Goal: Task Accomplishment & Management: Complete application form

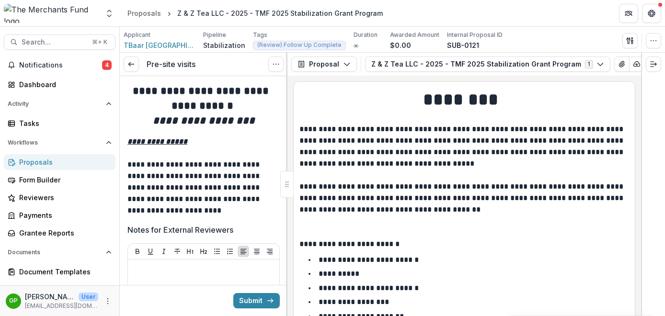
scroll to position [3029, 0]
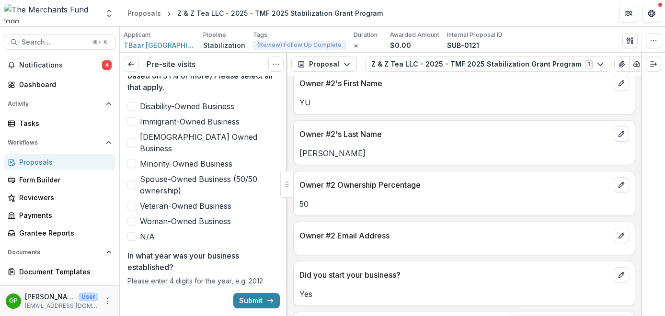
scroll to position [1475, 0]
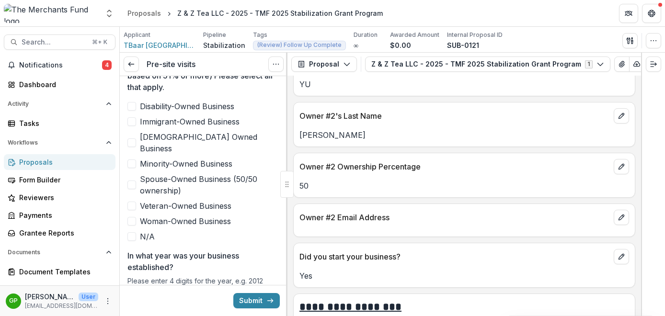
click at [134, 181] on span at bounding box center [131, 185] width 9 height 9
click at [135, 125] on span at bounding box center [131, 121] width 9 height 9
click at [133, 160] on span at bounding box center [131, 164] width 9 height 9
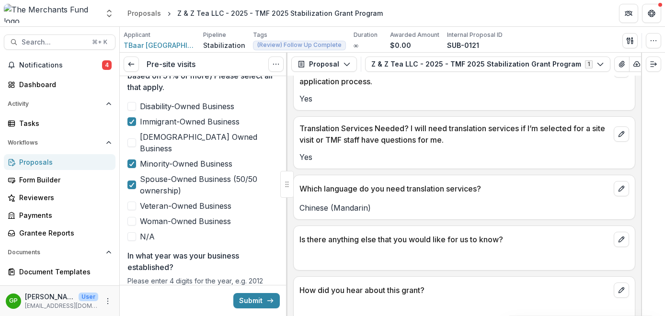
scroll to position [5918, 0]
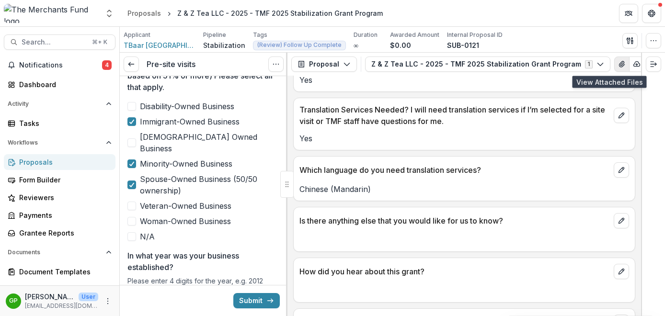
click at [618, 68] on icon "View Attached Files" at bounding box center [622, 64] width 8 height 8
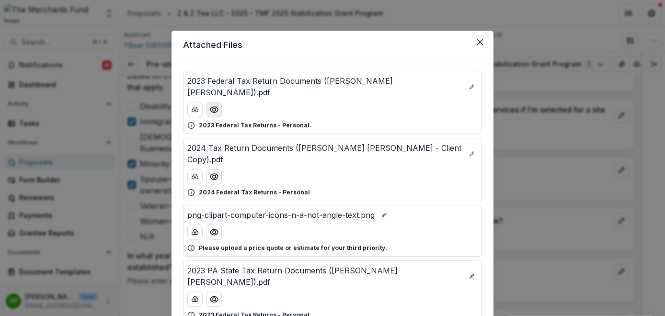
click at [217, 105] on icon "Preview 2023 Federal Tax Return Documents (Zheng Ding Liang).pdf" at bounding box center [214, 110] width 10 height 10
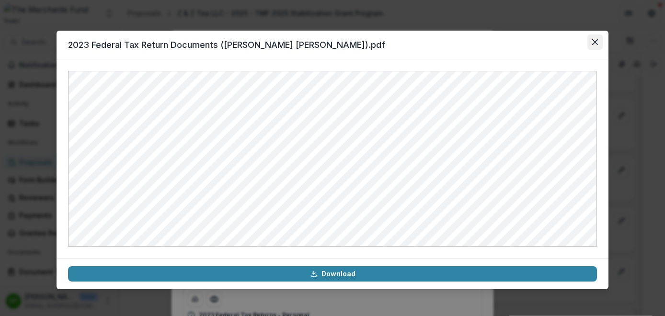
click at [594, 44] on icon "Close" at bounding box center [595, 42] width 6 height 6
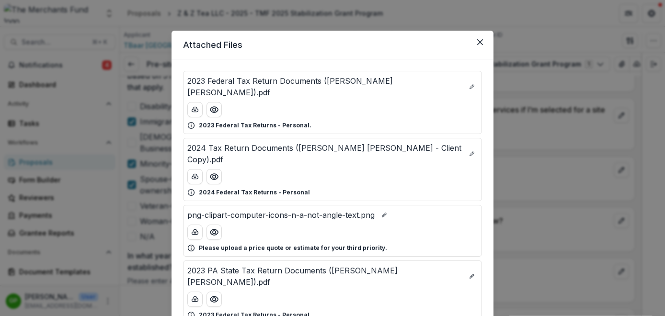
click at [149, 162] on div "Attached Files 2023 Federal Tax Return Documents ([PERSON_NAME] [PERSON_NAME]).…" at bounding box center [332, 158] width 665 height 316
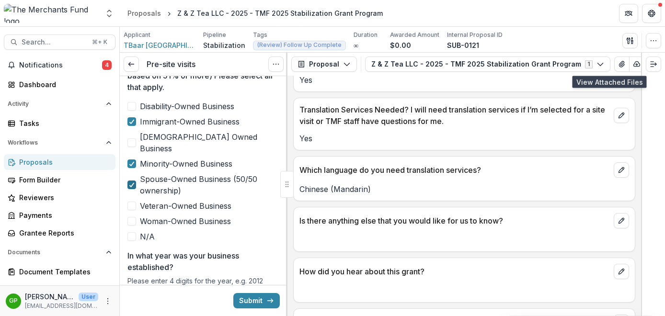
click at [132, 183] on icon at bounding box center [132, 185] width 6 height 5
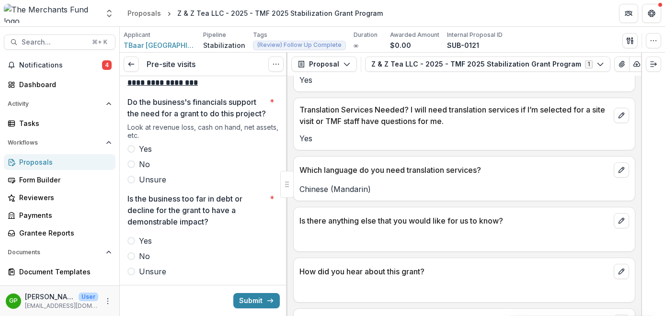
scroll to position [1827, 0]
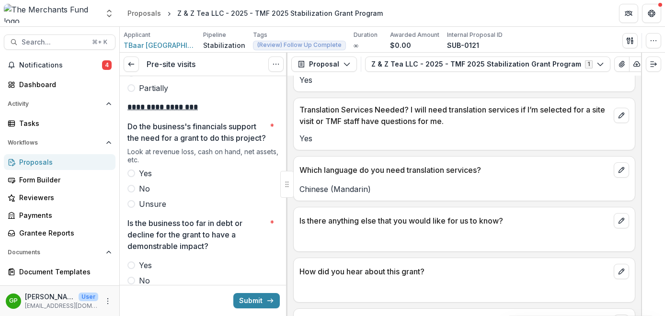
click at [132, 173] on span at bounding box center [131, 174] width 8 height 8
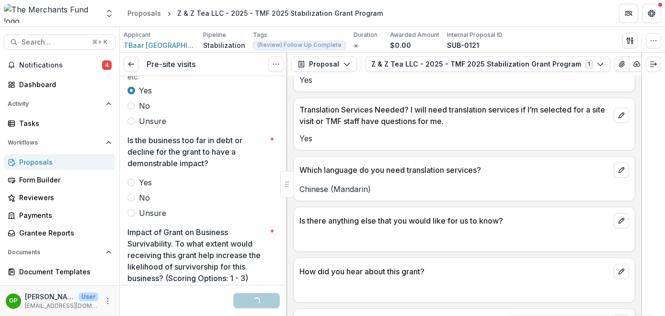
click at [132, 202] on label "No" at bounding box center [203, 198] width 152 height 12
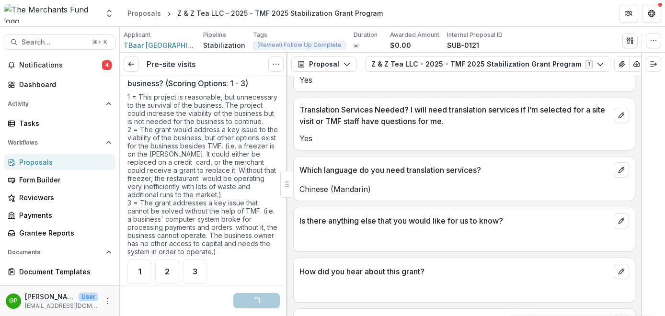
scroll to position [2128, 0]
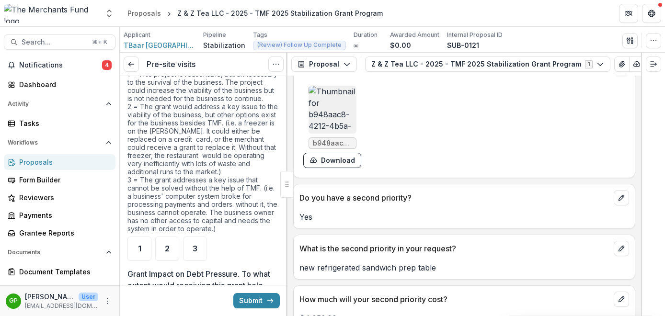
click at [371, 229] on div "Do you have a second priority? Yes" at bounding box center [464, 206] width 342 height 45
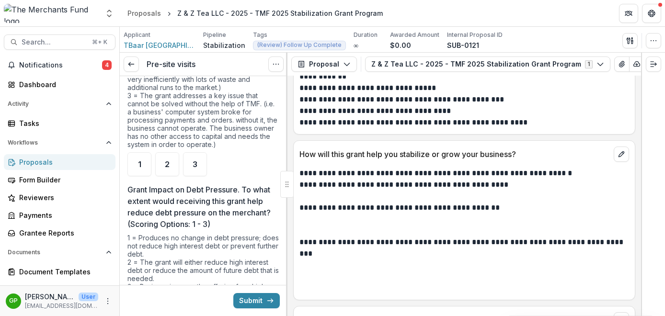
scroll to position [2224, 0]
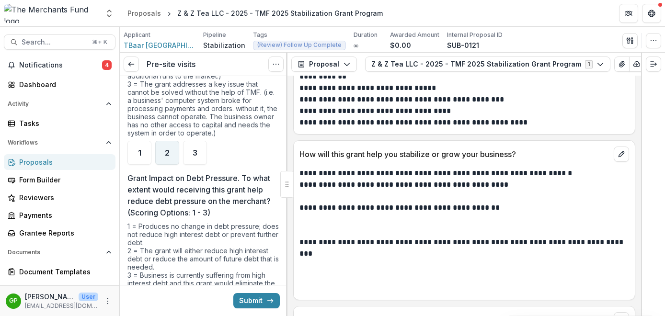
click at [160, 151] on div "2" at bounding box center [167, 153] width 24 height 24
click at [144, 154] on div "1" at bounding box center [139, 153] width 24 height 24
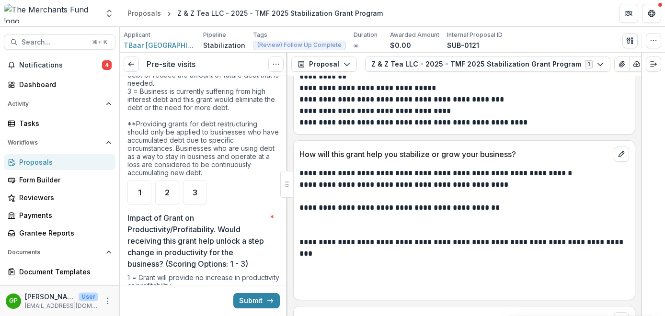
scroll to position [2497, 0]
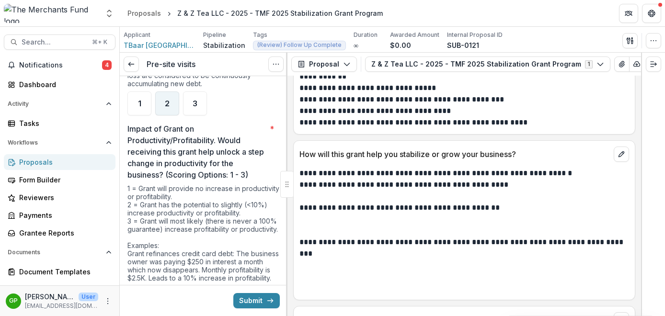
click at [161, 102] on div "2" at bounding box center [167, 104] width 24 height 24
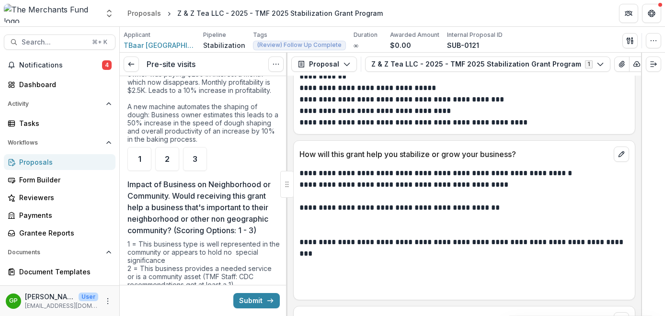
scroll to position [2687, 0]
click at [167, 170] on div "2" at bounding box center [167, 158] width 24 height 24
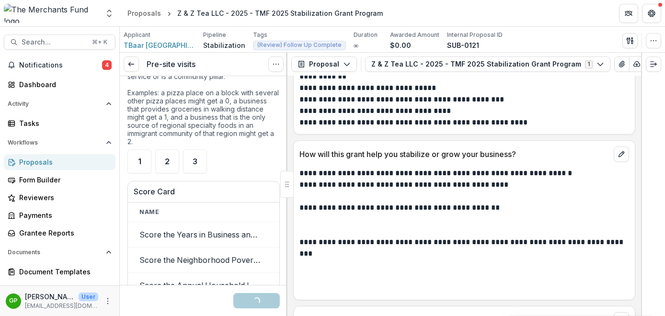
scroll to position [2919, 0]
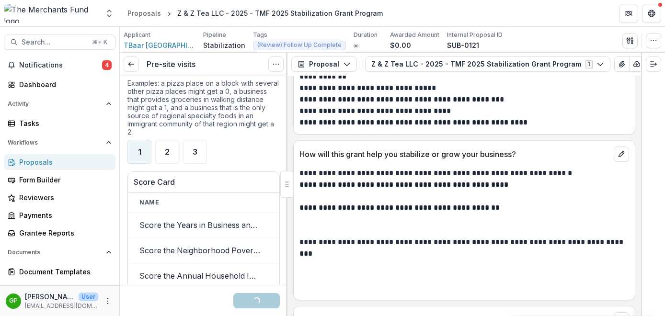
click at [141, 164] on div "1" at bounding box center [139, 152] width 24 height 24
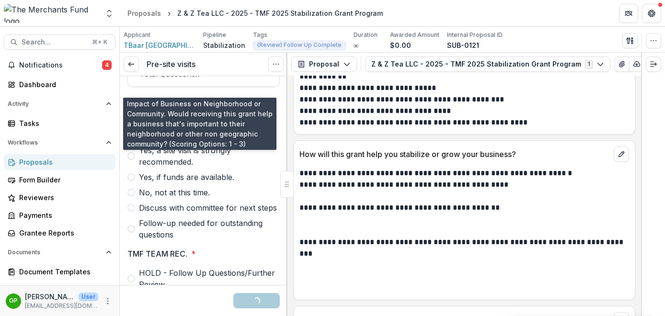
scroll to position [3251, 0]
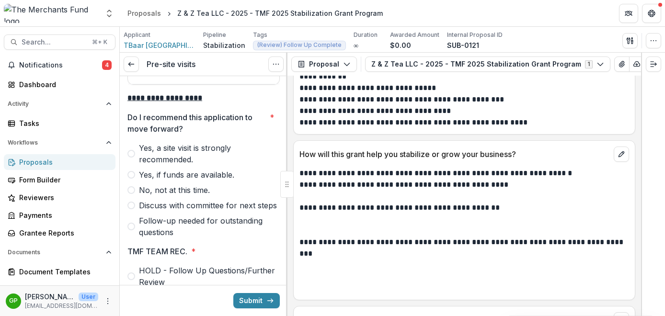
click at [131, 179] on span at bounding box center [131, 175] width 8 height 8
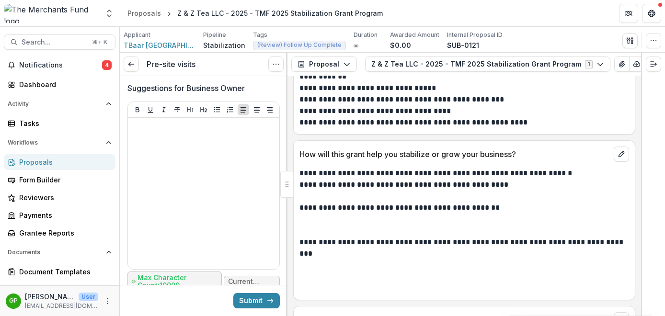
scroll to position [4019, 0]
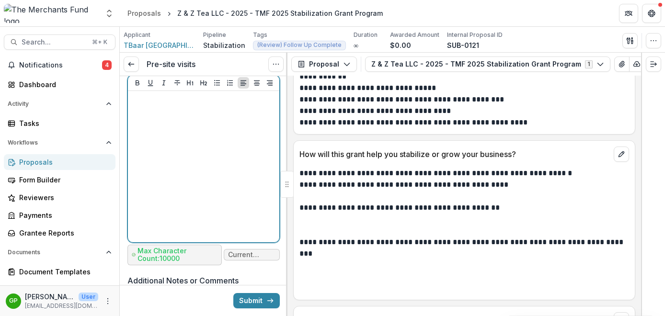
click at [169, 159] on div at bounding box center [204, 167] width 144 height 144
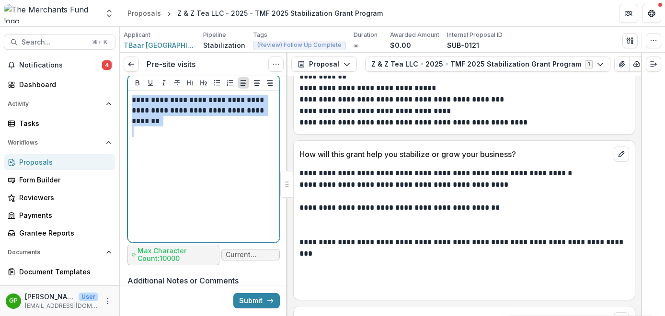
drag, startPoint x: 180, startPoint y: 178, endPoint x: 113, endPoint y: 135, distance: 79.8
click at [113, 135] on main "**********" at bounding box center [332, 171] width 665 height 289
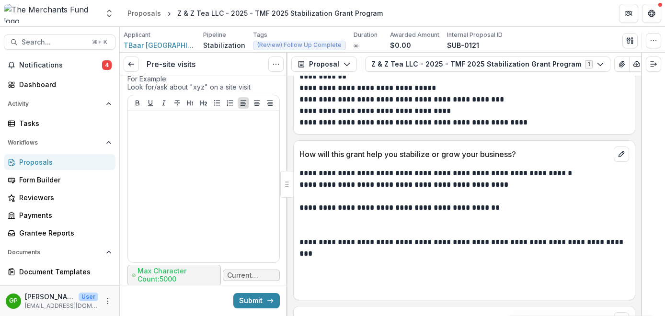
scroll to position [4259, 0]
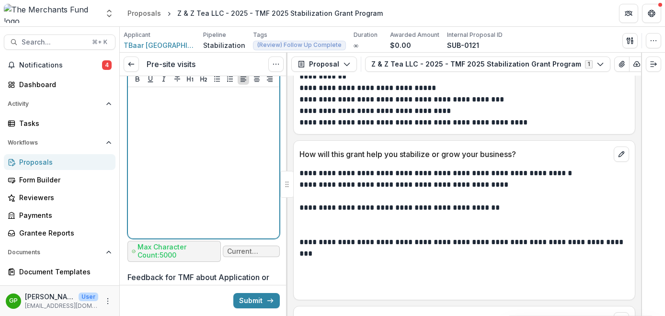
click at [169, 169] on div at bounding box center [204, 163] width 144 height 144
paste div
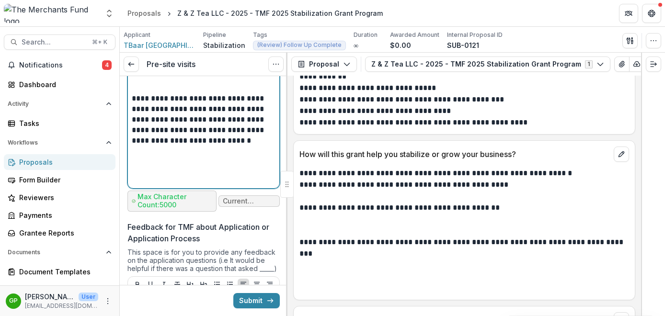
scroll to position [4310, 0]
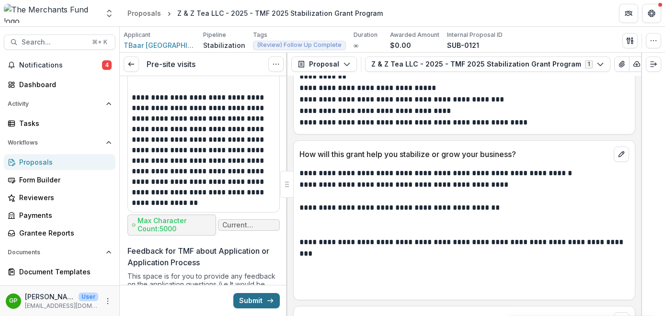
click at [249, 301] on button "Submit" at bounding box center [256, 300] width 46 height 15
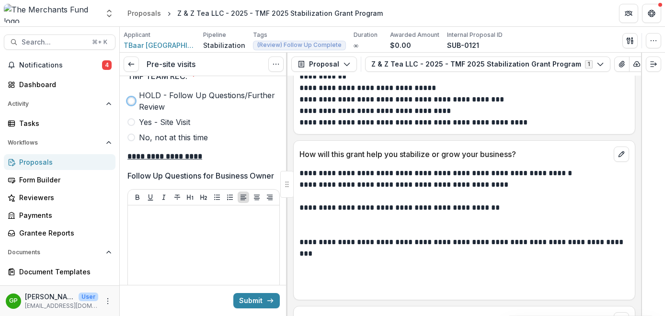
scroll to position [3393, 0]
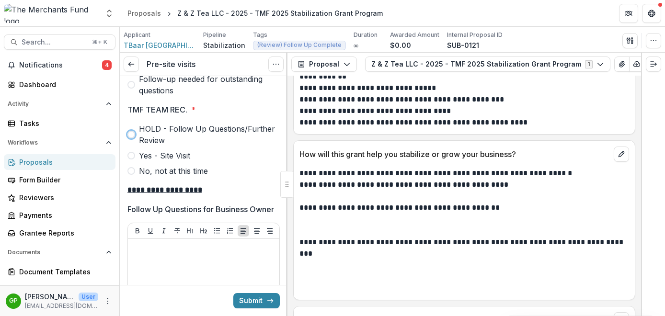
click at [131, 160] on span at bounding box center [131, 156] width 8 height 8
click at [250, 292] on div "Loading... Submit" at bounding box center [204, 300] width 168 height 31
click at [250, 301] on button "Submit" at bounding box center [256, 300] width 46 height 15
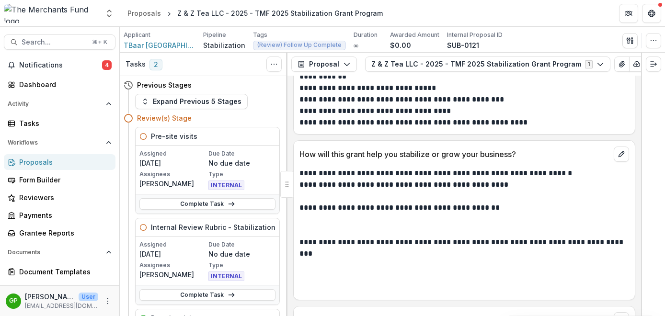
click at [45, 164] on div "Proposals" at bounding box center [63, 162] width 89 height 10
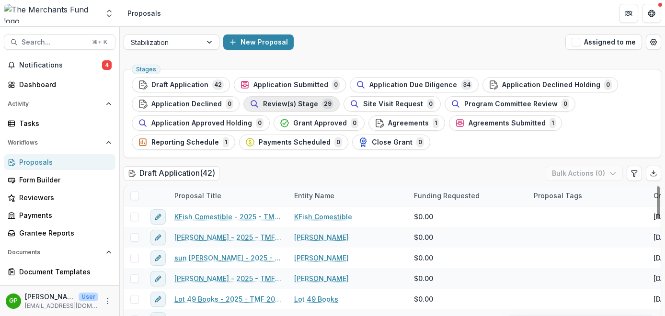
click at [276, 107] on span "Review(s) Stage" at bounding box center [290, 104] width 55 height 8
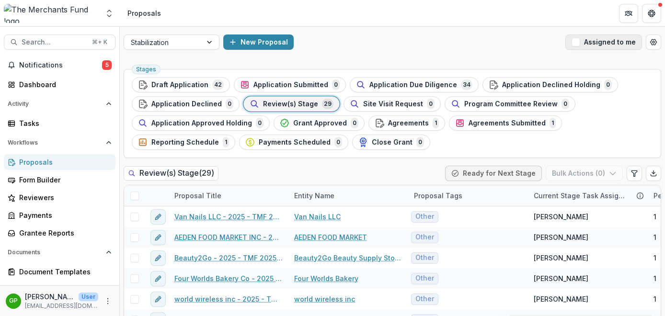
click at [576, 46] on span "button" at bounding box center [576, 42] width 9 height 9
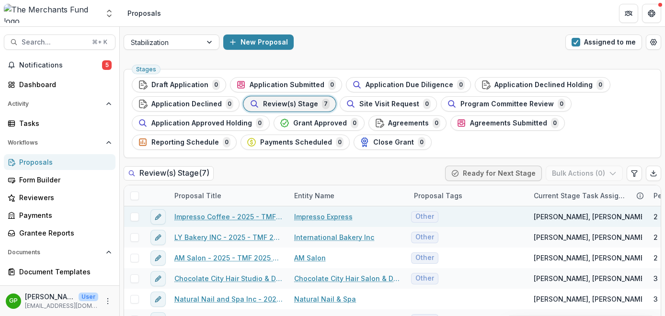
scroll to position [45, 0]
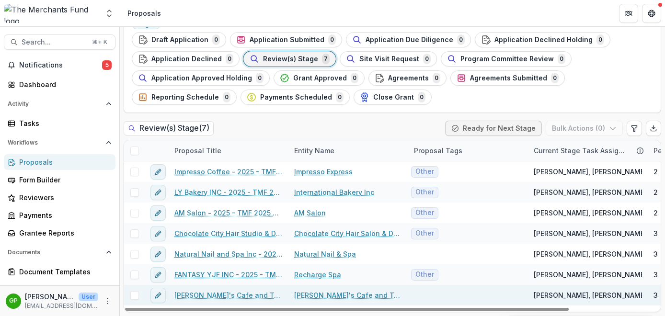
click at [255, 296] on link "[PERSON_NAME]'s Cafe and Tea House Inc - 2025 - TMF 2025 Stabilization Grant Pr…" at bounding box center [228, 295] width 108 height 10
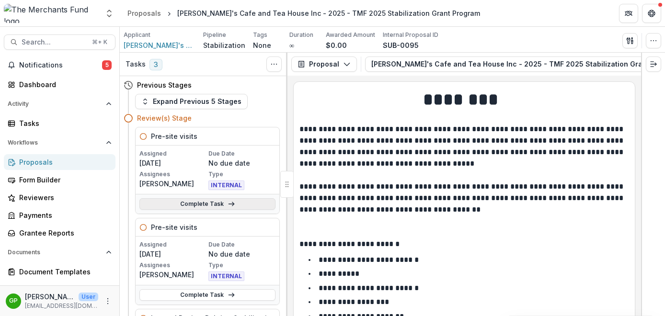
click at [195, 202] on link "Complete Task" at bounding box center [207, 204] width 136 height 12
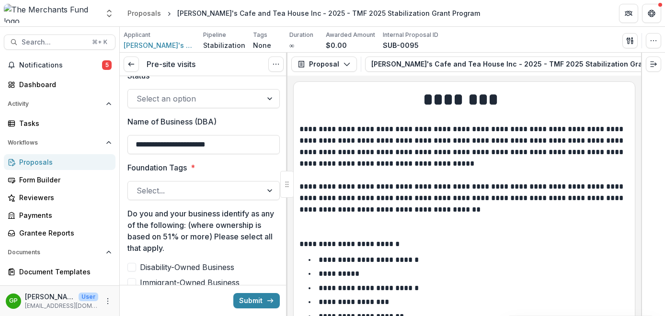
scroll to position [373, 0]
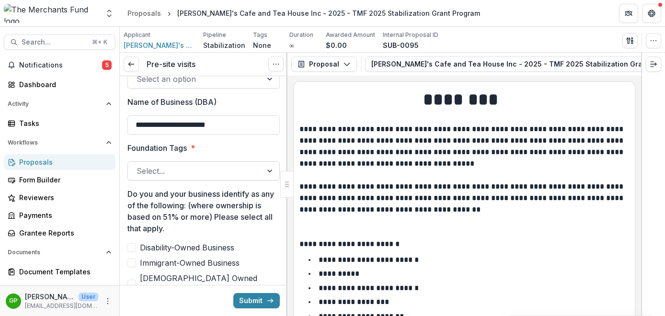
click at [254, 175] on div "Select..." at bounding box center [195, 170] width 134 height 15
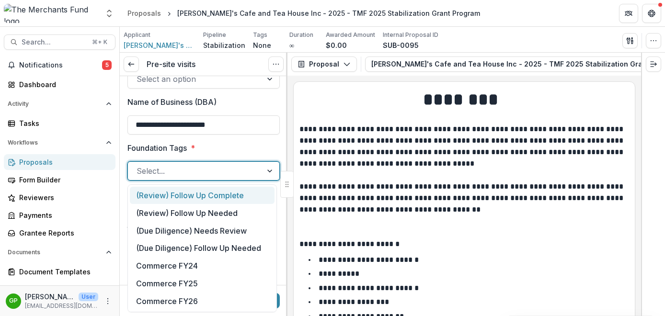
click at [248, 197] on div "(Review) Follow Up Complete" at bounding box center [202, 196] width 145 height 18
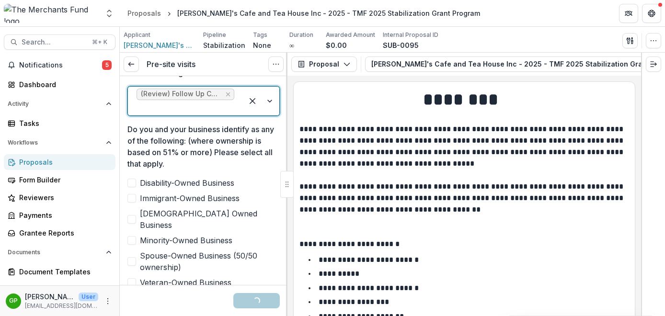
scroll to position [450, 0]
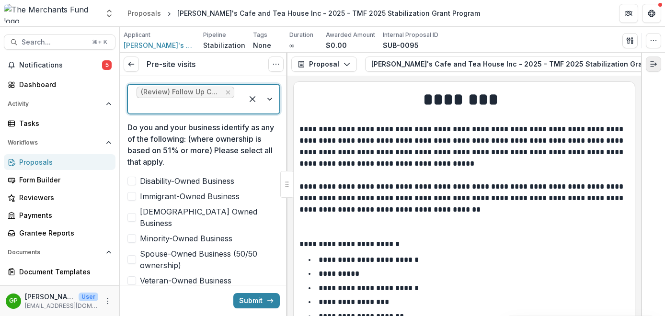
click at [654, 65] on icon "Expand right" at bounding box center [654, 64] width 8 height 8
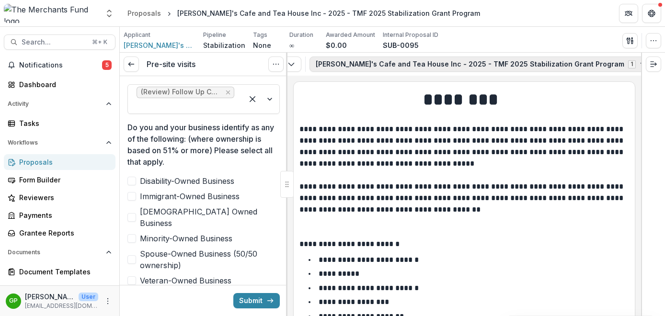
scroll to position [0, 94]
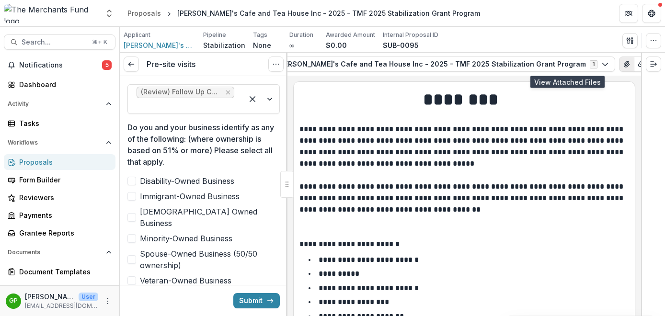
click at [624, 63] on icon "View Attached Files" at bounding box center [626, 64] width 5 height 6
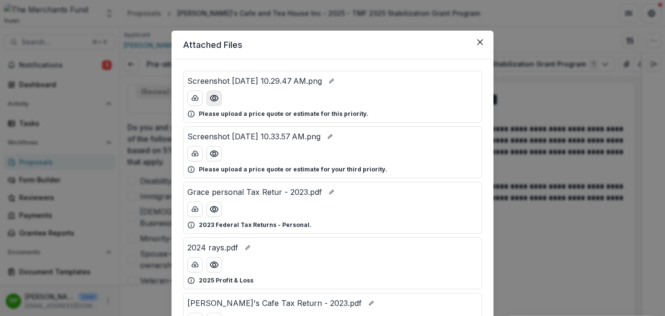
click at [212, 100] on icon "Preview Screenshot 2025-09-26 at 10.29.47 AM.png" at bounding box center [214, 98] width 10 height 10
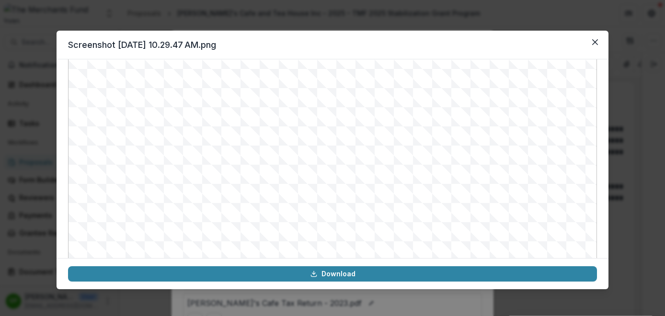
scroll to position [63, 0]
click at [630, 32] on div "Screenshot [DATE] 10.29.47 AM.png Download" at bounding box center [332, 158] width 665 height 316
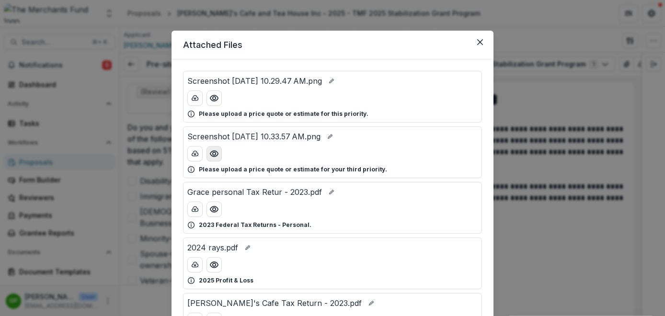
click at [218, 154] on button "Preview Screenshot 2025-09-26 at 10.33.57 AM.png" at bounding box center [214, 153] width 15 height 15
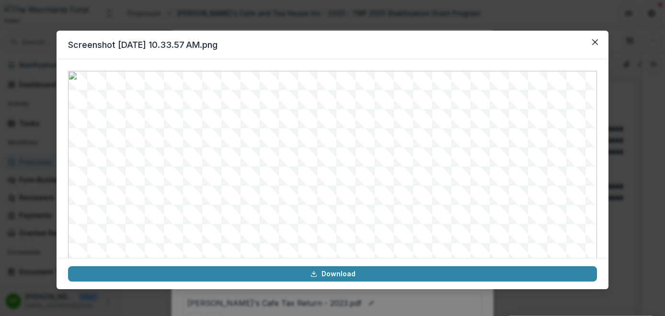
scroll to position [39, 0]
click at [594, 45] on icon "Close" at bounding box center [595, 42] width 6 height 6
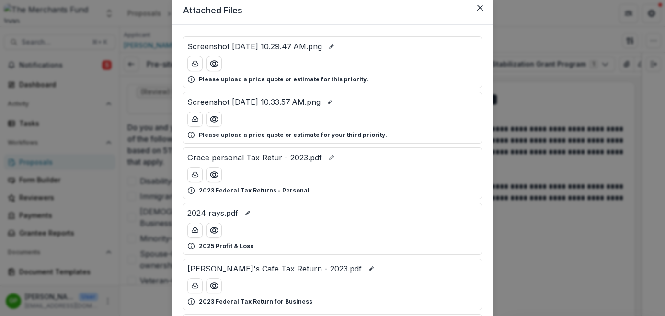
scroll to position [35, 0]
click at [214, 173] on circle "Preview Grace personal Tax Retur - 2023.pdf" at bounding box center [214, 174] width 3 height 3
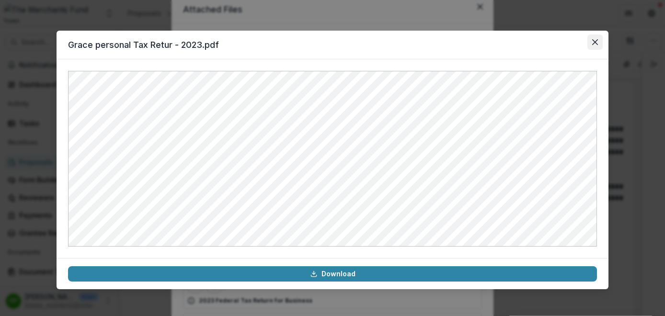
click at [595, 43] on icon "Close" at bounding box center [595, 42] width 6 height 6
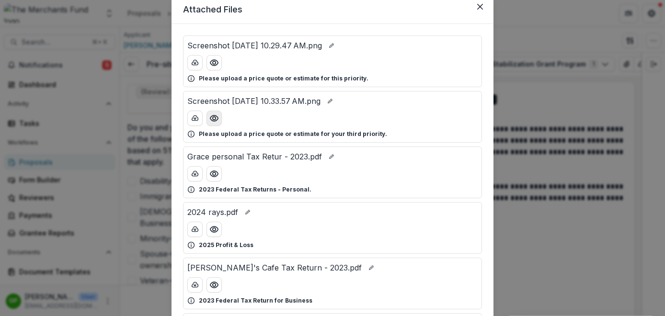
click at [215, 118] on icon "Preview Screenshot 2025-09-26 at 10.33.57 AM.png" at bounding box center [214, 119] width 10 height 10
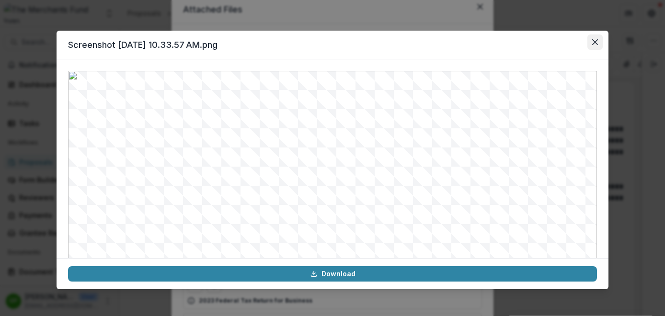
click at [594, 42] on icon "Close" at bounding box center [595, 42] width 6 height 6
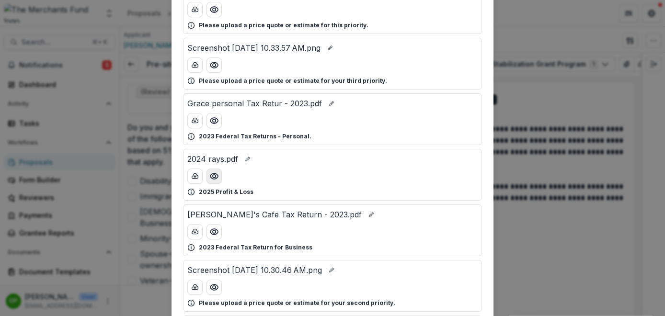
scroll to position [89, 0]
click at [213, 181] on button "Preview 2024 rays.pdf" at bounding box center [214, 175] width 15 height 15
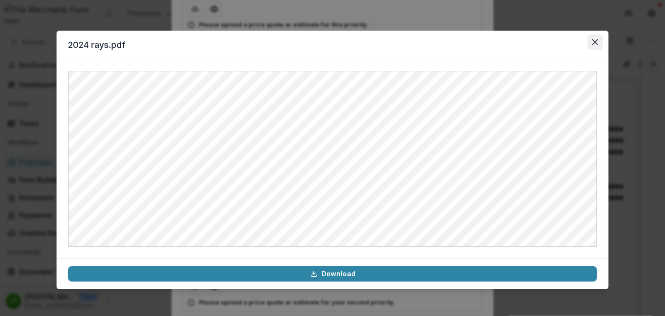
click at [598, 44] on icon "Close" at bounding box center [595, 42] width 6 height 6
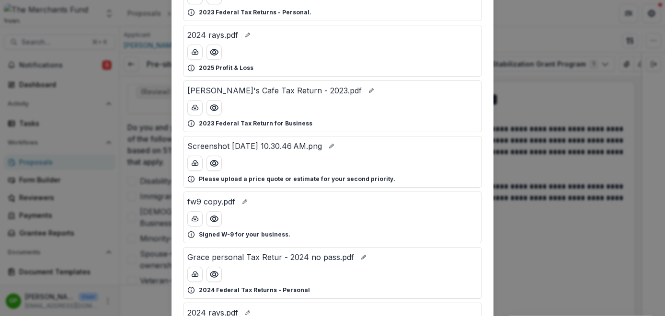
scroll to position [212, 0]
click at [217, 170] on button "Preview Screenshot 2025-09-26 at 10.30.46 AM.png" at bounding box center [214, 163] width 15 height 15
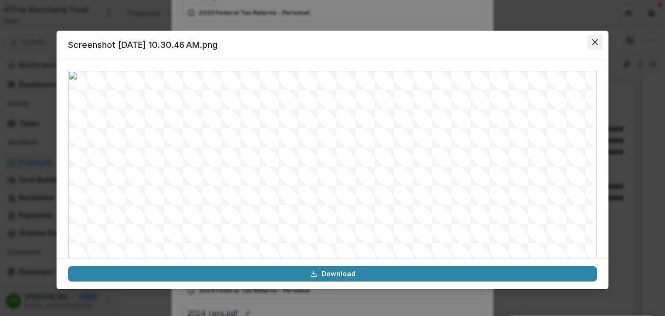
click at [596, 46] on button "Close" at bounding box center [595, 42] width 15 height 15
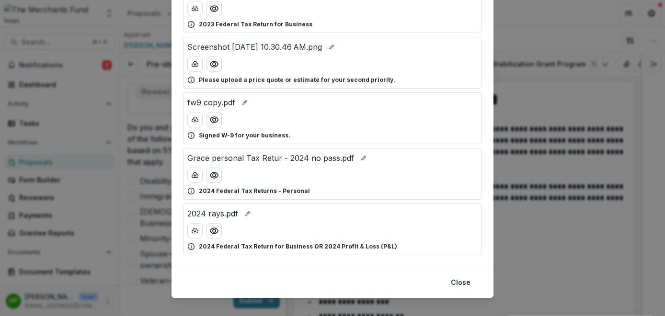
scroll to position [312, 0]
click at [212, 178] on icon "Preview Grace personal Tax Retur - 2024 no pass.pdf" at bounding box center [214, 175] width 8 height 6
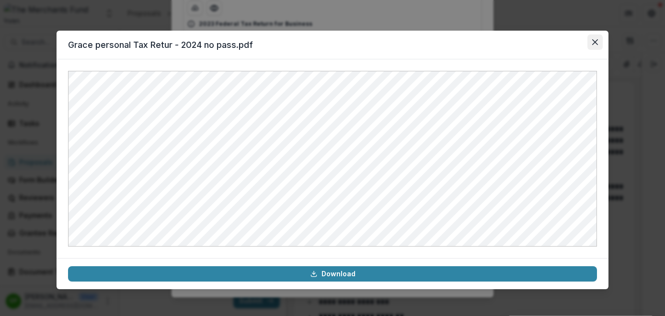
click at [599, 45] on button "Close" at bounding box center [595, 42] width 15 height 15
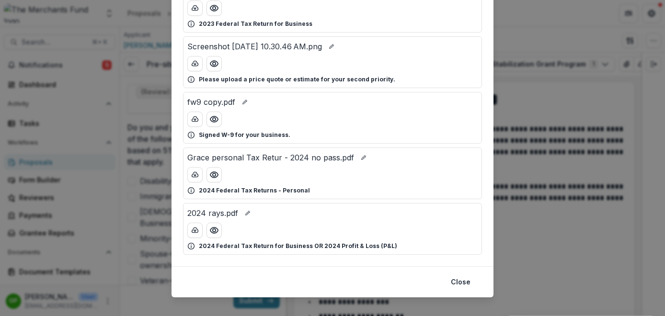
click at [546, 186] on div "Attached Files Screenshot [DATE] 10.29.47 AM.png Please upload a price quote or…" at bounding box center [332, 158] width 665 height 316
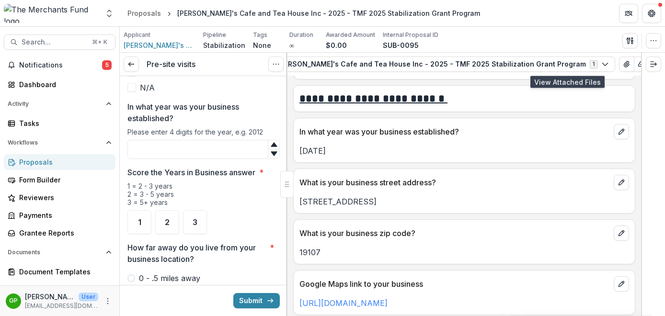
scroll to position [475, 0]
click at [212, 140] on input "In what year was your business established?" at bounding box center [203, 149] width 152 height 19
click at [195, 219] on span "3" at bounding box center [195, 223] width 5 height 8
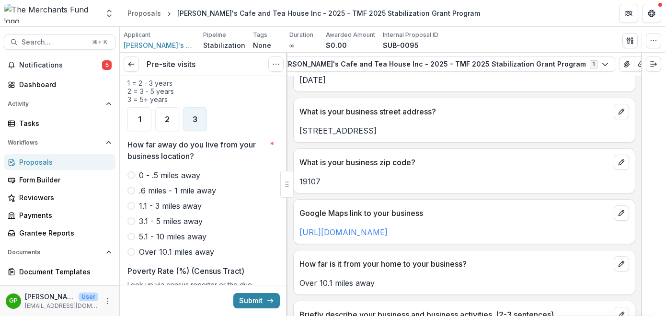
scroll to position [552, 0]
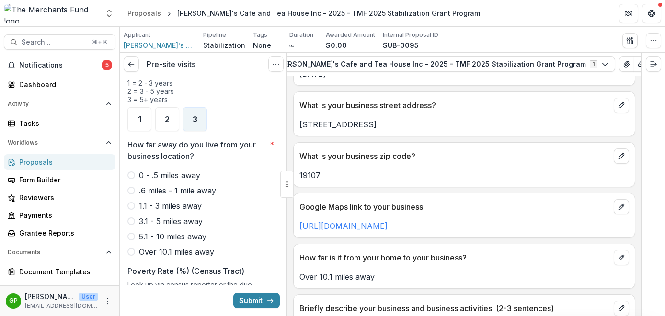
type input "****"
click at [131, 248] on span at bounding box center [131, 252] width 8 height 8
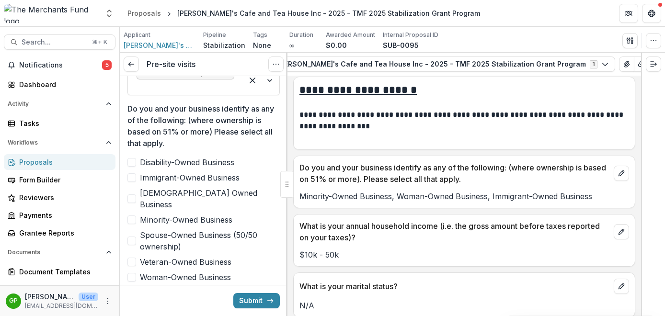
scroll to position [515, 0]
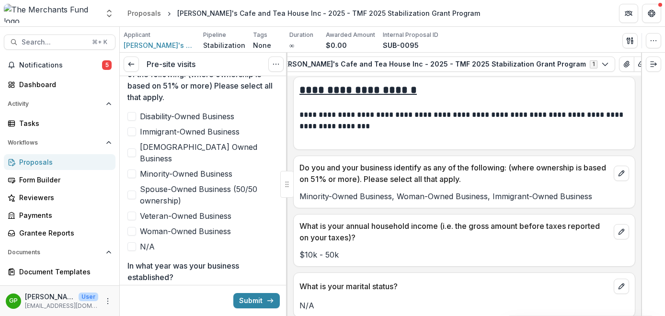
click at [132, 170] on span at bounding box center [131, 174] width 9 height 9
click at [132, 133] on span at bounding box center [131, 131] width 9 height 9
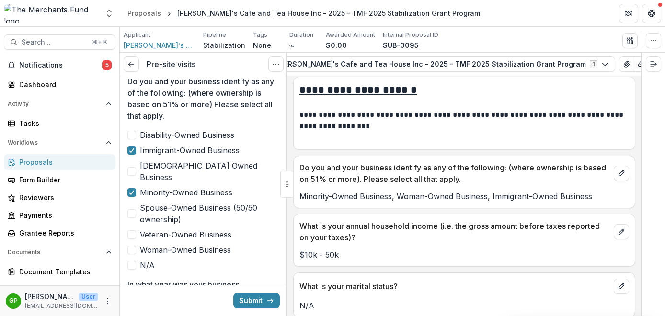
click at [134, 246] on span at bounding box center [131, 250] width 9 height 9
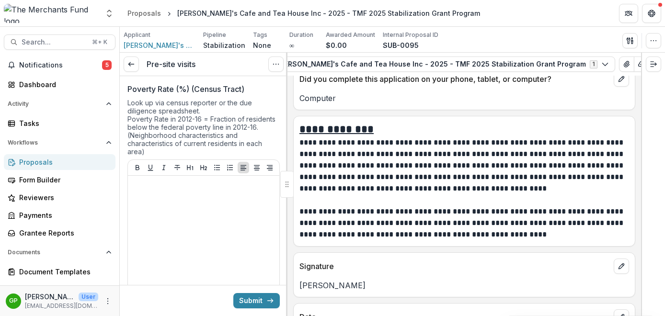
scroll to position [6707, 0]
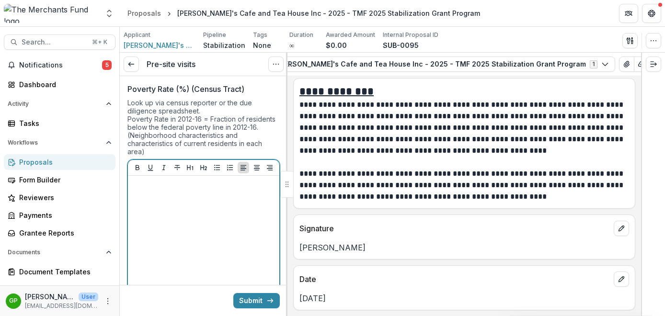
click at [182, 180] on p at bounding box center [204, 185] width 144 height 11
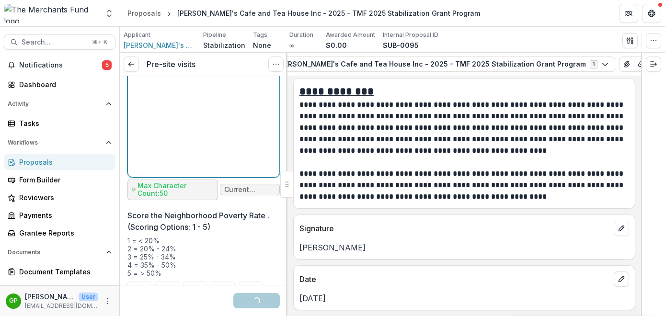
scroll to position [1234, 0]
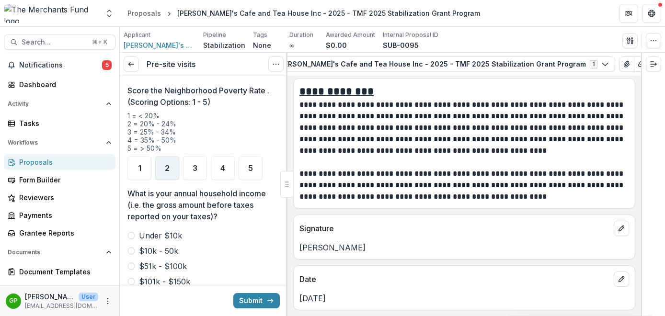
click at [170, 157] on div "2" at bounding box center [167, 168] width 24 height 24
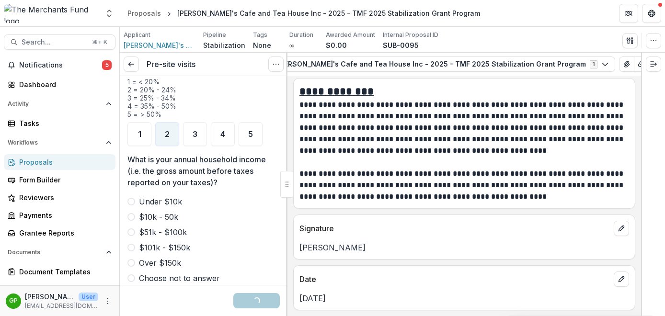
scroll to position [1275, 0]
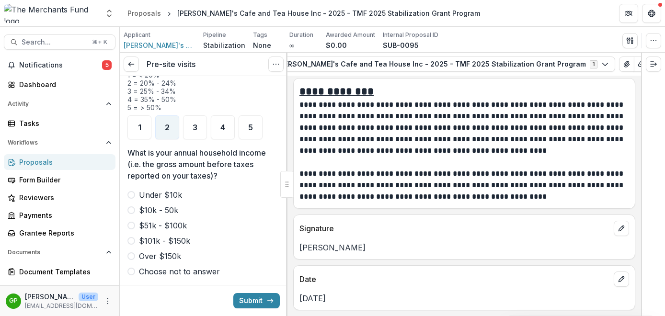
click at [134, 220] on label "$51k - $100k" at bounding box center [203, 226] width 152 height 12
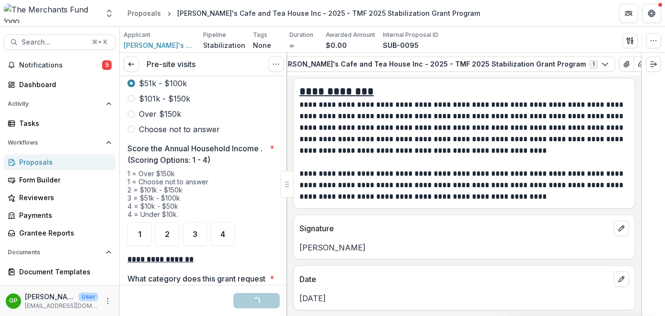
scroll to position [1422, 0]
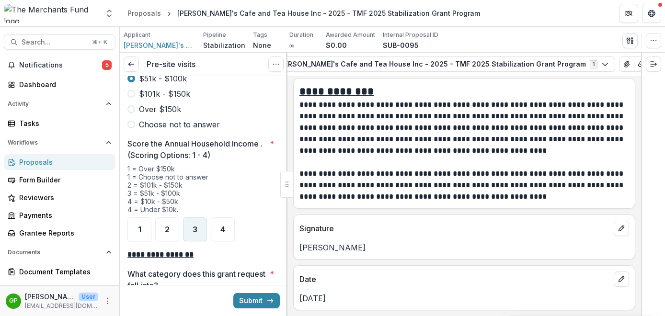
click at [190, 219] on div "3" at bounding box center [195, 230] width 24 height 24
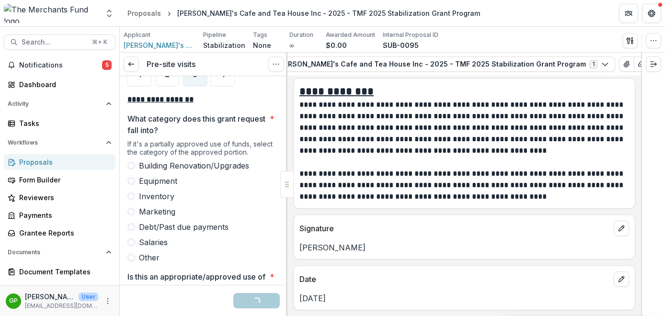
scroll to position [1578, 0]
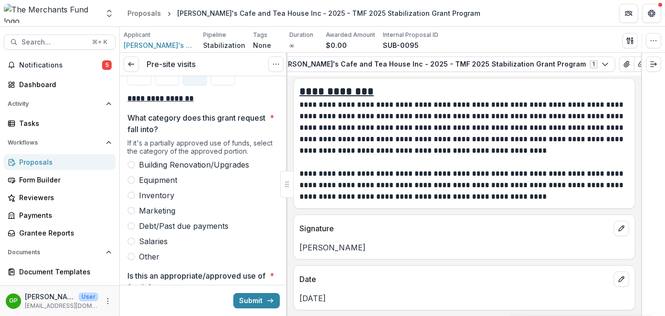
click at [132, 176] on span at bounding box center [131, 180] width 8 height 8
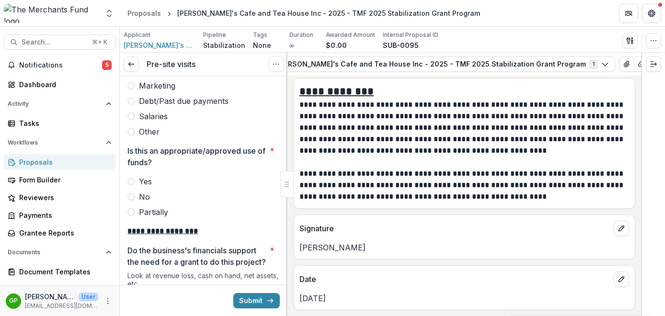
click at [134, 178] on span at bounding box center [131, 182] width 8 height 8
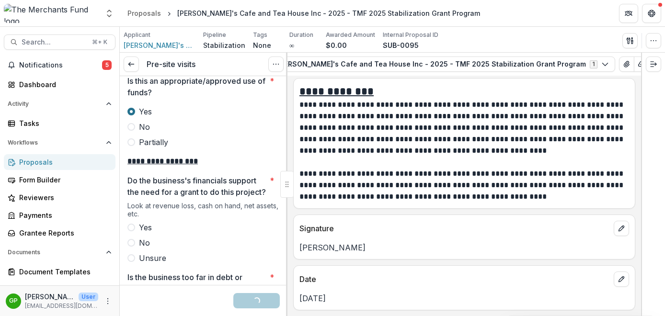
scroll to position [1793, 0]
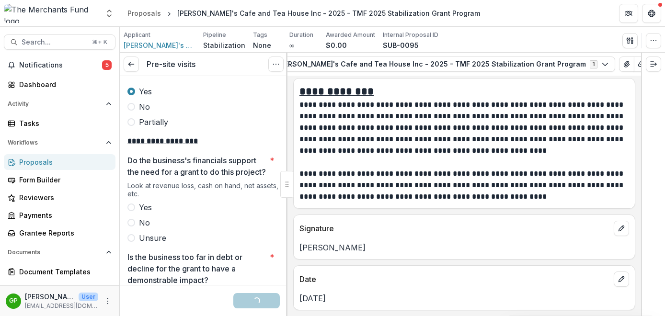
click at [130, 210] on span at bounding box center [131, 208] width 8 height 8
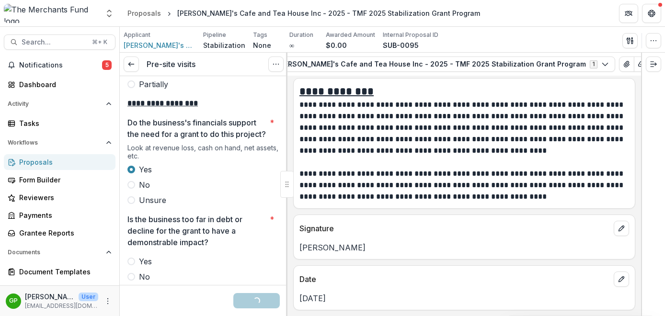
scroll to position [1942, 0]
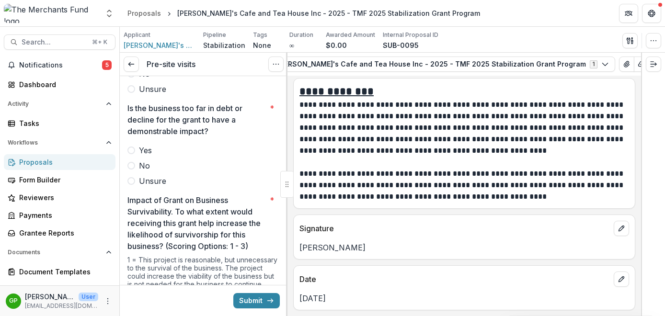
click at [134, 166] on span at bounding box center [131, 166] width 8 height 8
click at [163, 144] on div at bounding box center [203, 143] width 152 height 4
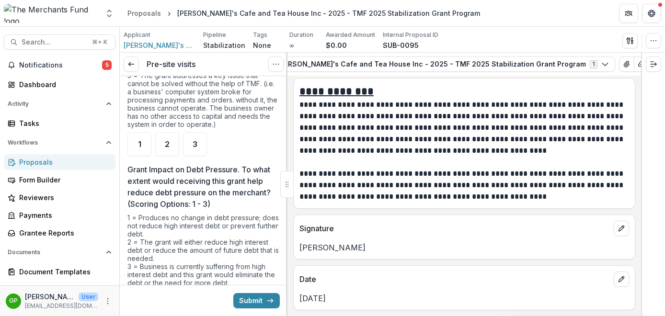
scroll to position [2242, 0]
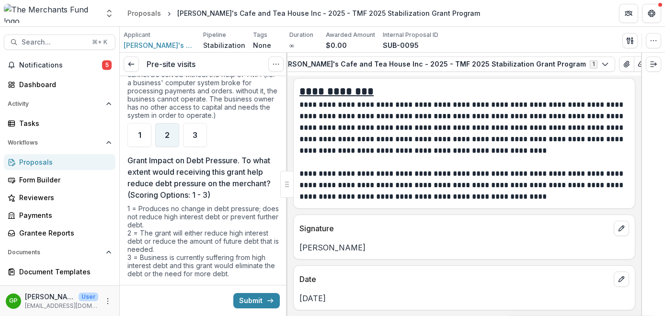
click at [167, 141] on div "2" at bounding box center [167, 135] width 24 height 24
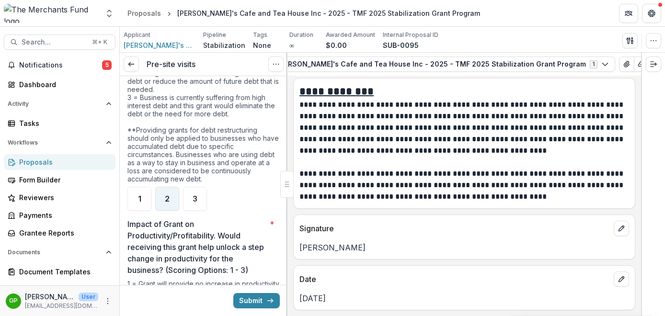
click at [167, 194] on div "2" at bounding box center [167, 199] width 24 height 24
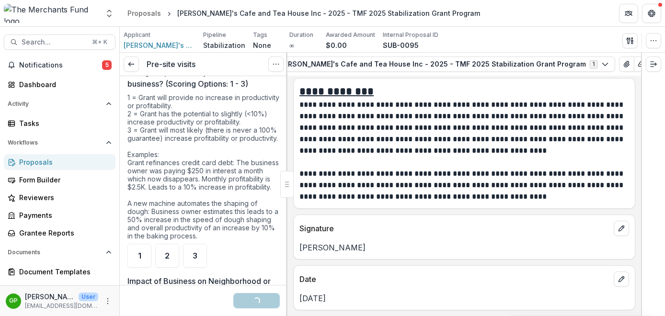
scroll to position [2613, 0]
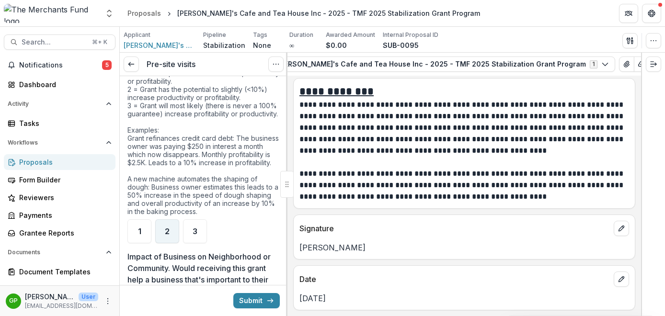
click at [172, 243] on div "2" at bounding box center [167, 231] width 24 height 24
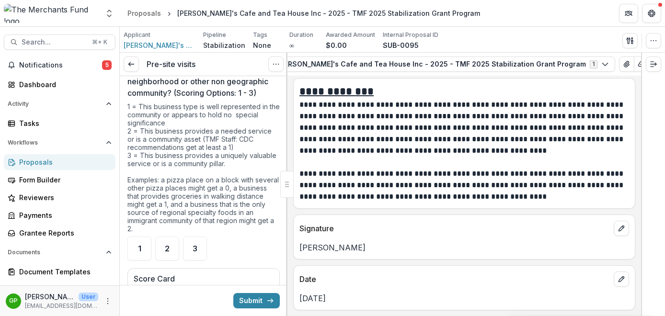
scroll to position [2871, 0]
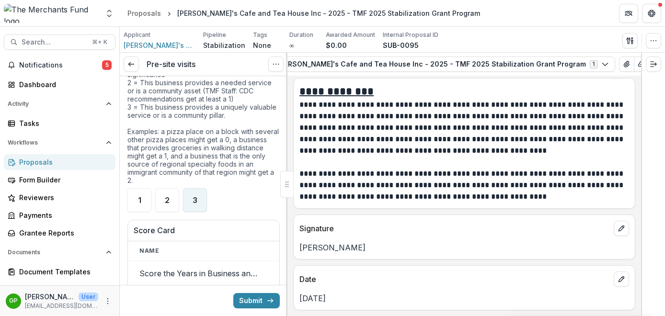
click at [193, 212] on div "3" at bounding box center [195, 200] width 24 height 24
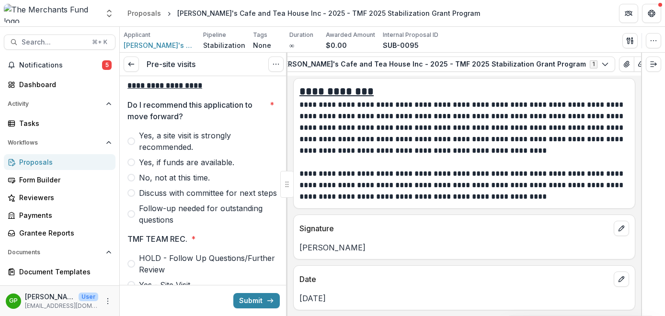
scroll to position [3287, 0]
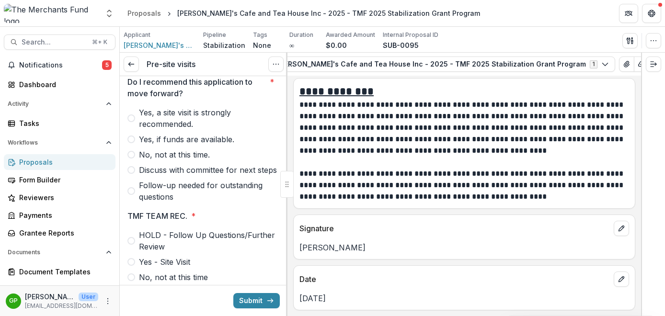
click at [134, 161] on label "No, not at this time." at bounding box center [203, 155] width 152 height 12
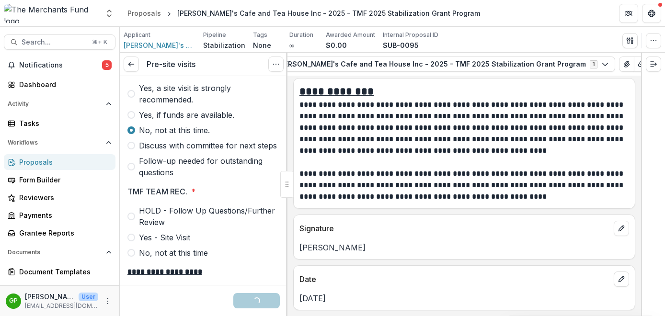
scroll to position [3395, 0]
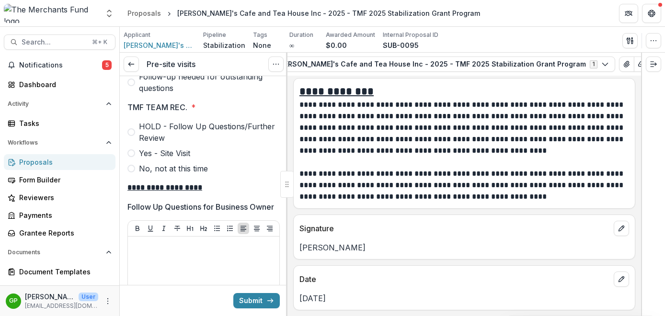
click at [136, 174] on label "No, not at this time" at bounding box center [203, 169] width 152 height 12
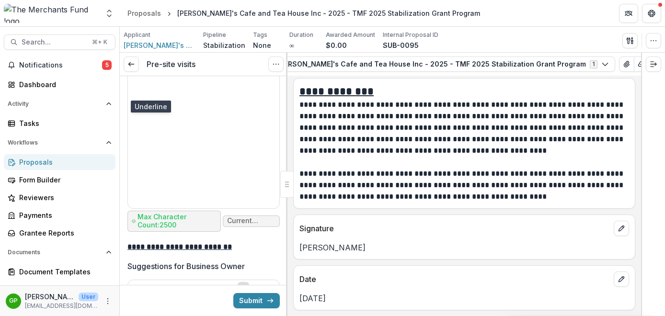
scroll to position [3819, 0]
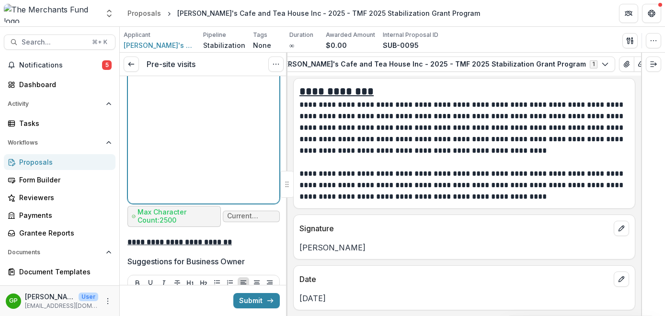
click at [154, 121] on div at bounding box center [204, 128] width 144 height 144
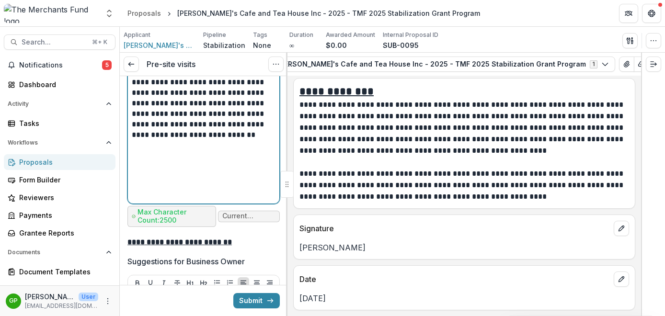
click at [266, 67] on p "**********" at bounding box center [202, 61] width 141 height 11
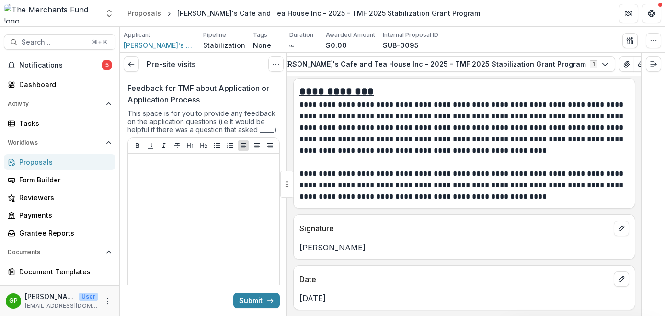
scroll to position [4625, 0]
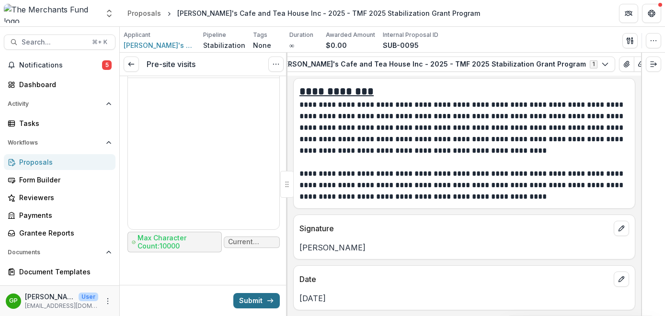
click at [253, 301] on button "Submit" at bounding box center [256, 300] width 46 height 15
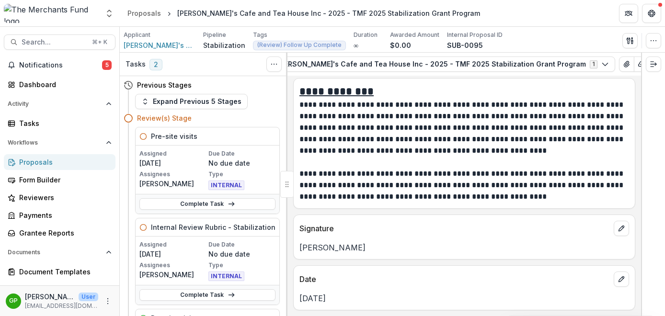
click at [51, 156] on link "Proposals" at bounding box center [60, 162] width 112 height 16
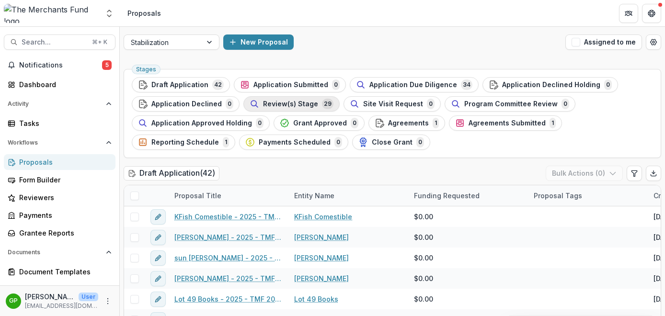
click at [281, 102] on span "Review(s) Stage" at bounding box center [290, 104] width 55 height 8
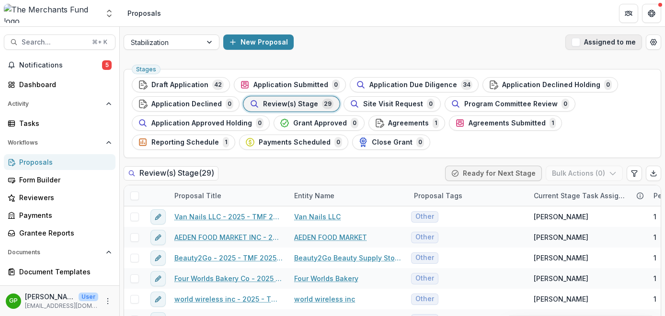
click at [577, 42] on span "button" at bounding box center [576, 42] width 9 height 9
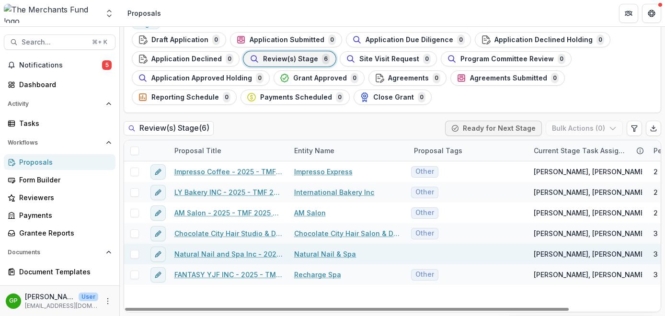
click at [215, 256] on link "Natural Nail and Spa Inc - 2025 - TMF 2025 Stabilization Grant Program" at bounding box center [228, 254] width 108 height 10
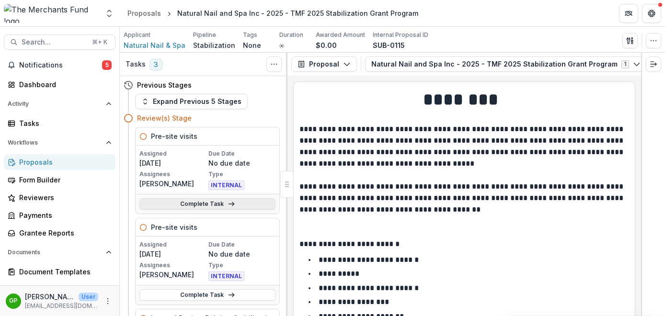
click at [211, 202] on link "Complete Task" at bounding box center [207, 204] width 136 height 12
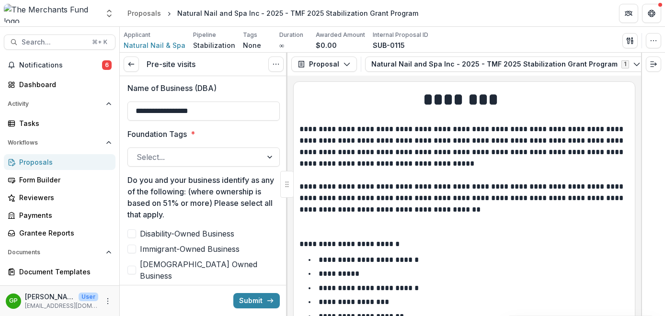
scroll to position [398, 0]
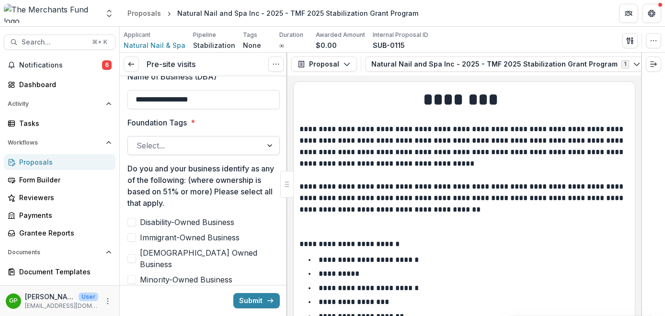
click at [231, 147] on div at bounding box center [195, 145] width 117 height 13
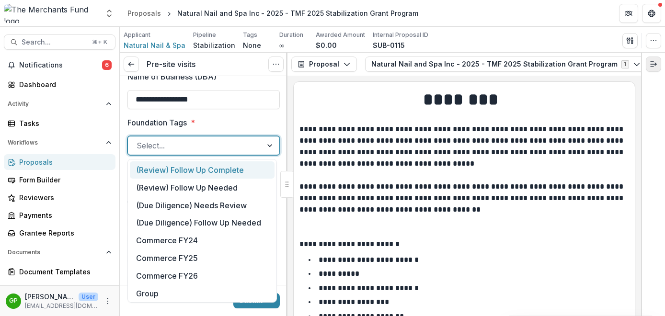
click at [650, 68] on icon "Expand right" at bounding box center [654, 64] width 8 height 8
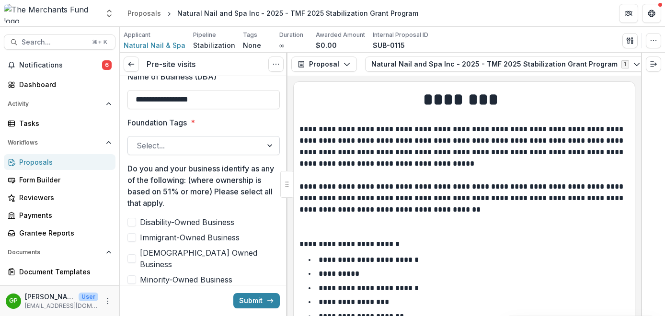
click at [206, 145] on div at bounding box center [195, 145] width 117 height 13
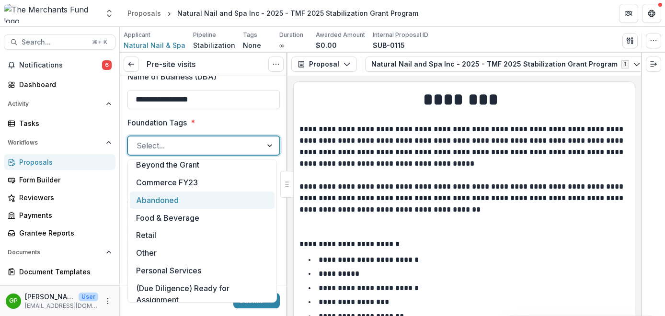
scroll to position [172, 0]
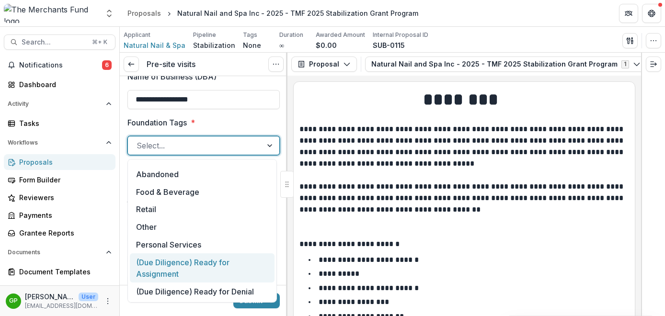
click at [208, 265] on div "(Due Diligence) Ready for Assignment" at bounding box center [202, 268] width 145 height 29
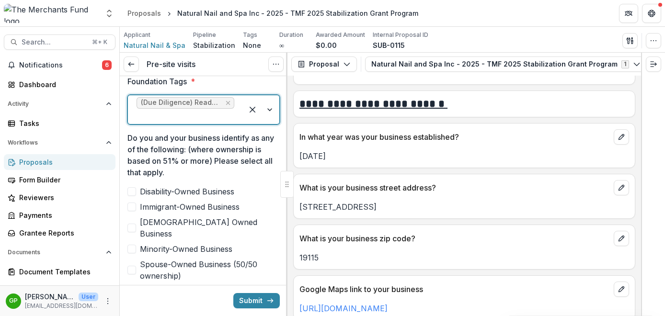
scroll to position [496, 0]
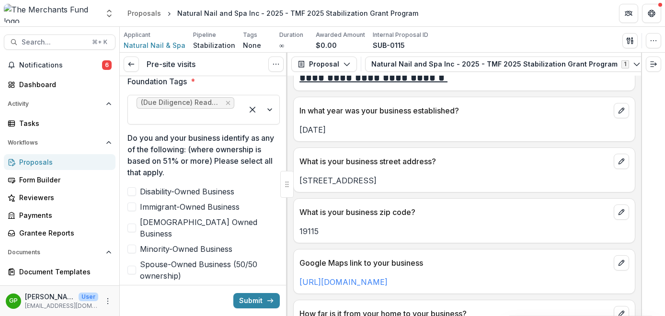
drag, startPoint x: 372, startPoint y: 184, endPoint x: 295, endPoint y: 185, distance: 76.7
click at [295, 185] on div "[STREET_ADDRESS]" at bounding box center [464, 181] width 341 height 12
copy p "[STREET_ADDRESS]"
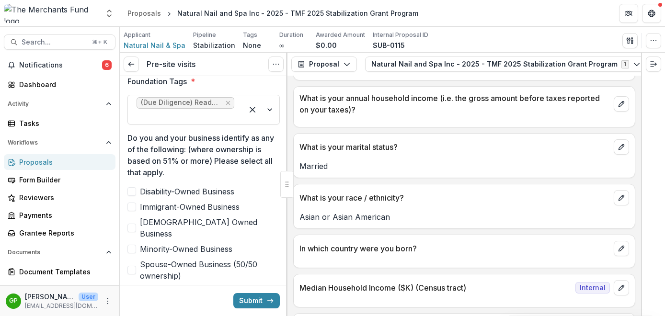
scroll to position [4961, 0]
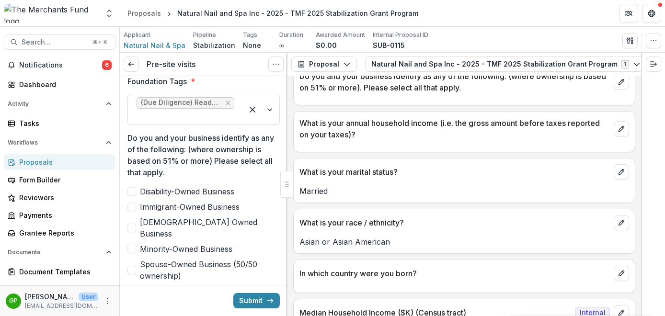
click at [135, 245] on span at bounding box center [131, 249] width 9 height 9
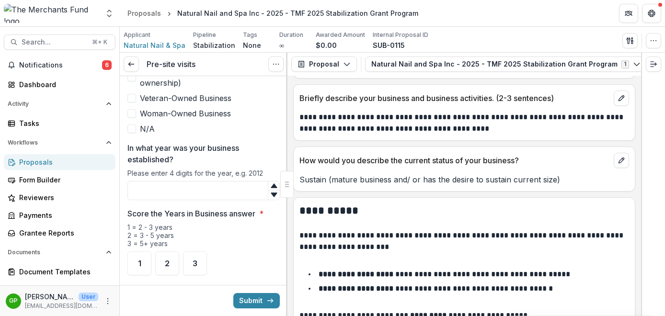
scroll to position [436, 0]
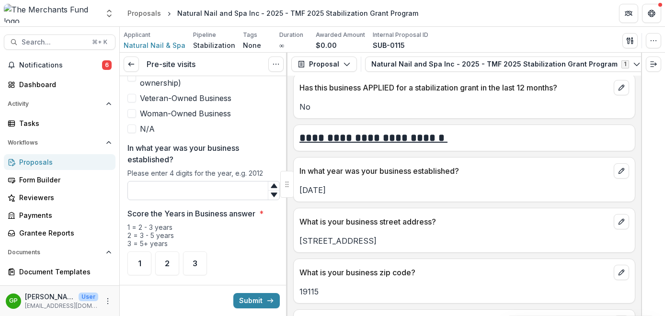
click at [232, 181] on input "In what year was your business established?" at bounding box center [203, 190] width 152 height 19
click at [196, 260] on span "3" at bounding box center [195, 264] width 5 height 8
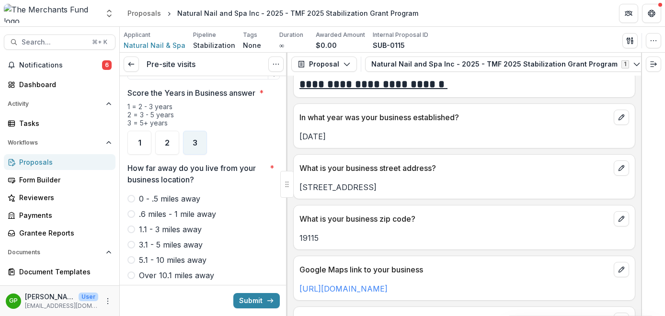
scroll to position [490, 0]
type input "****"
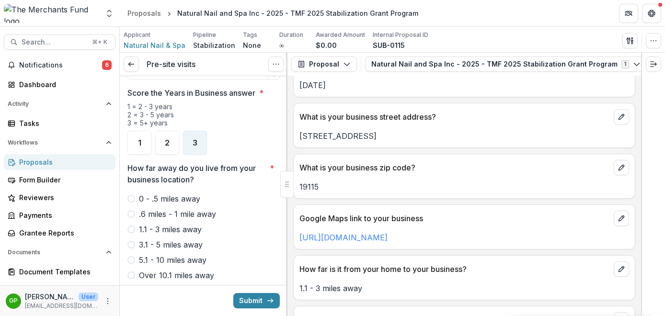
scroll to position [605, 0]
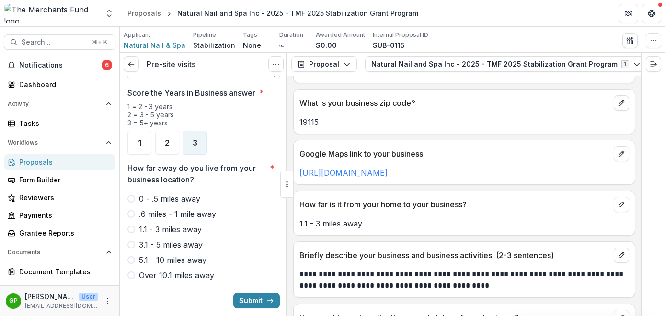
click at [134, 226] on span at bounding box center [131, 230] width 8 height 8
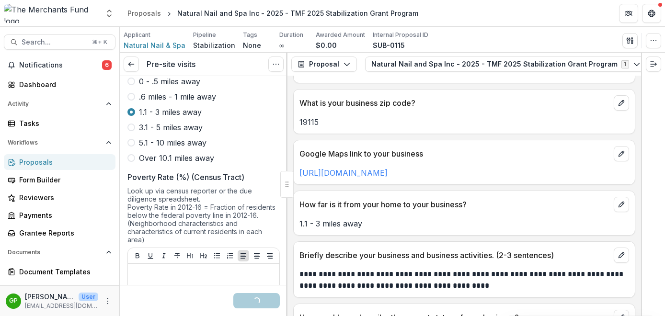
scroll to position [872, 0]
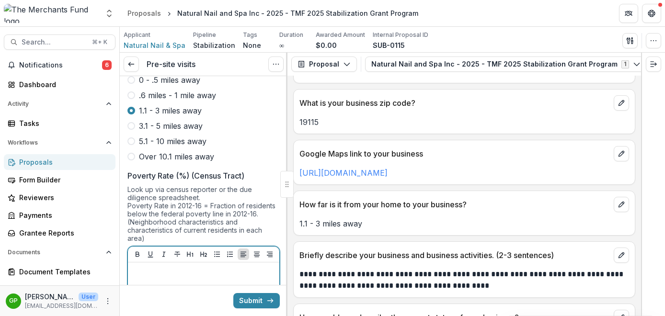
click at [187, 266] on p at bounding box center [204, 271] width 144 height 11
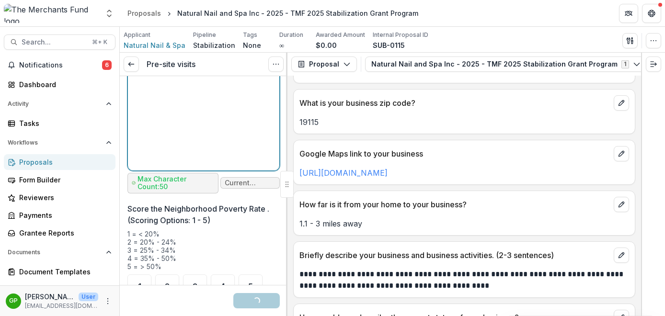
scroll to position [1136, 0]
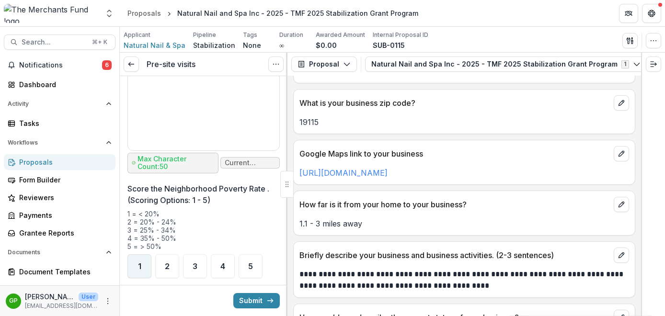
click at [136, 254] on div "1" at bounding box center [139, 266] width 24 height 24
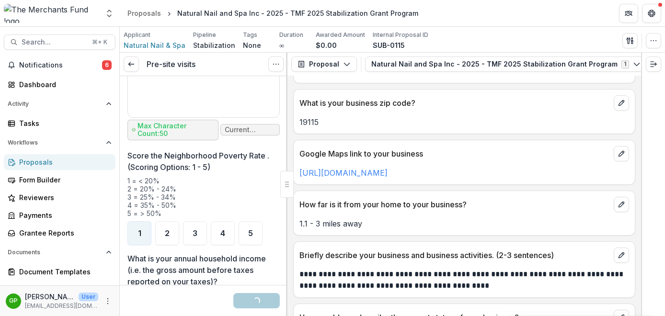
scroll to position [1262, 0]
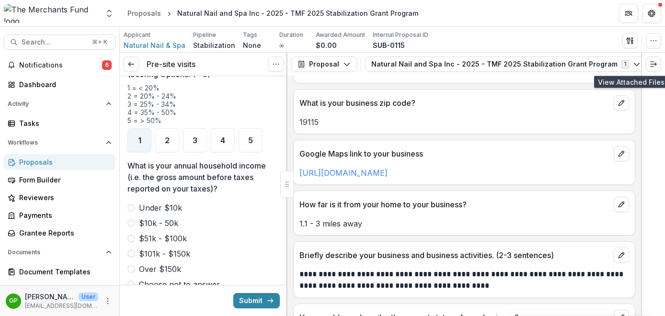
click at [655, 62] on icon "View Attached Files" at bounding box center [659, 64] width 8 height 8
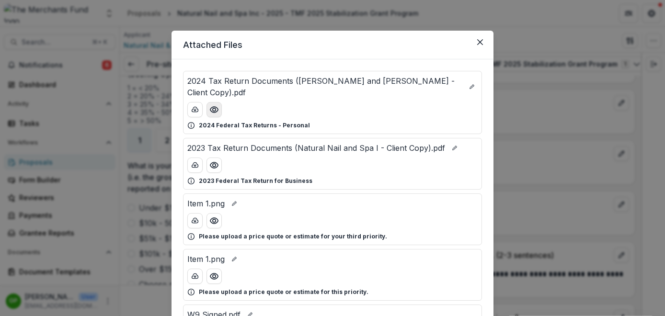
click at [213, 107] on icon "Preview 2024 Tax Return Documents (Lu Nicholas and Yao Zheng - Client Copy).pdf" at bounding box center [214, 110] width 8 height 6
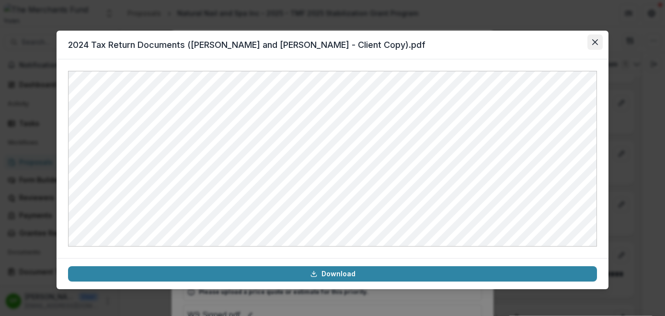
click at [599, 42] on button "Close" at bounding box center [595, 42] width 15 height 15
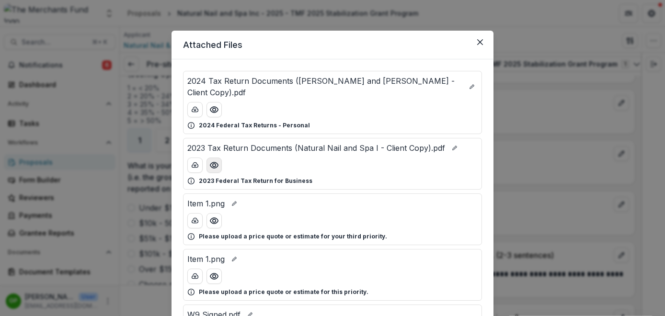
click at [211, 161] on icon "Preview 2023 Tax Return Documents (Natural Nail and Spa I - Client Copy).pdf" at bounding box center [214, 166] width 10 height 10
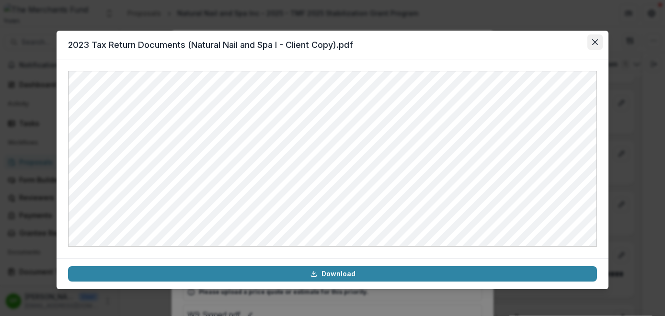
click at [596, 40] on icon "Close" at bounding box center [595, 42] width 6 height 6
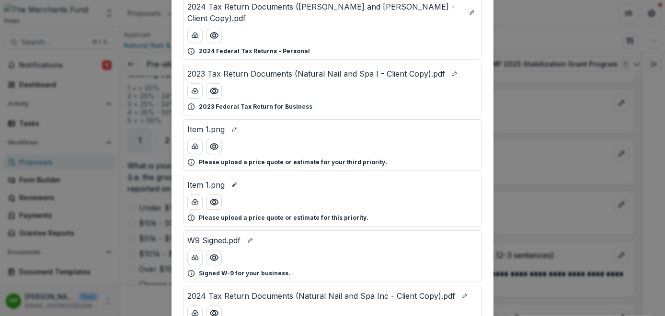
scroll to position [75, 0]
click at [214, 141] on icon "Preview Item 1.png" at bounding box center [214, 146] width 10 height 10
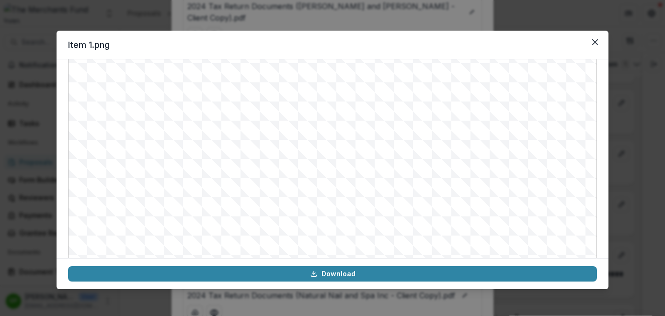
scroll to position [35, 0]
click at [595, 44] on icon "Close" at bounding box center [595, 42] width 6 height 6
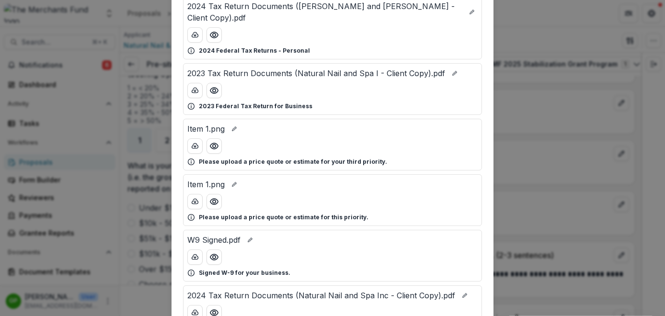
click at [495, 152] on div "Attached Files 2024 Tax Return Documents ([PERSON_NAME] and [PERSON_NAME] - Cli…" at bounding box center [332, 158] width 665 height 316
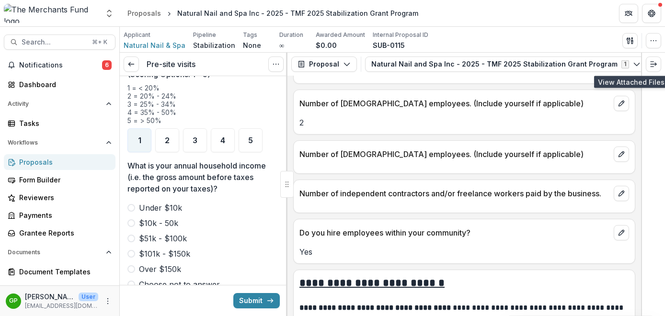
scroll to position [1153, 0]
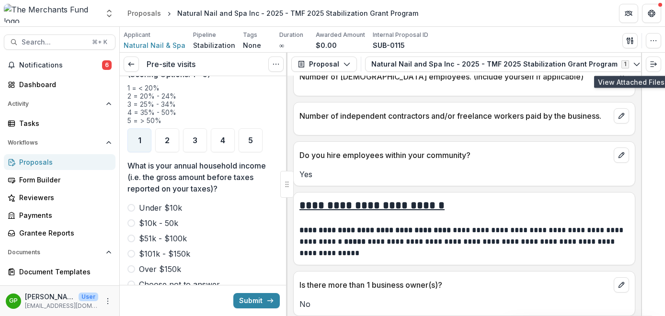
click at [133, 235] on span at bounding box center [131, 239] width 8 height 8
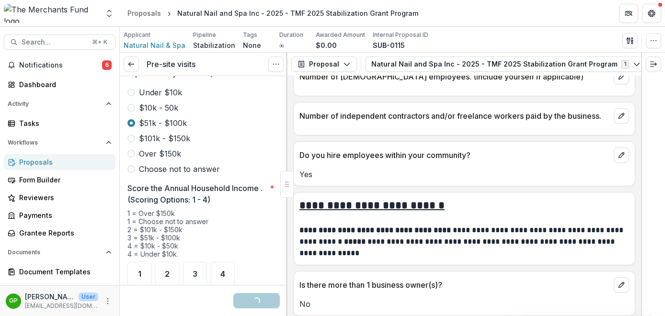
scroll to position [1378, 0]
click at [193, 270] on span "3" at bounding box center [195, 274] width 5 height 8
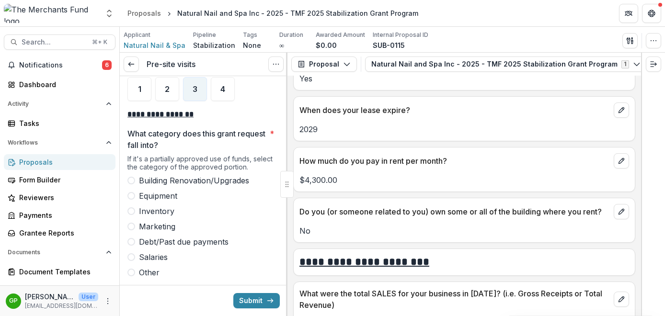
scroll to position [2974, 0]
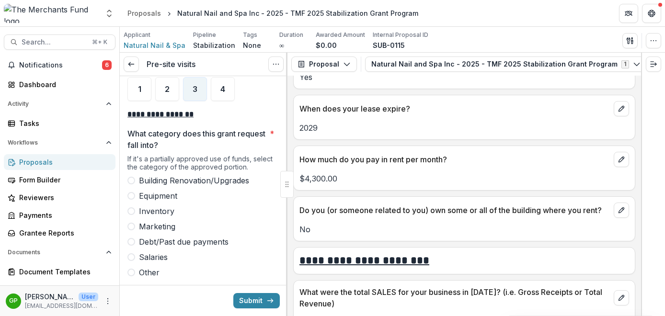
click at [136, 190] on label "Equipment" at bounding box center [203, 196] width 152 height 12
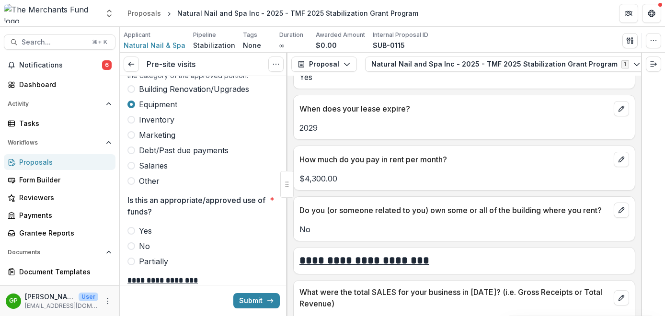
scroll to position [1654, 0]
click at [131, 227] on span at bounding box center [131, 231] width 8 height 8
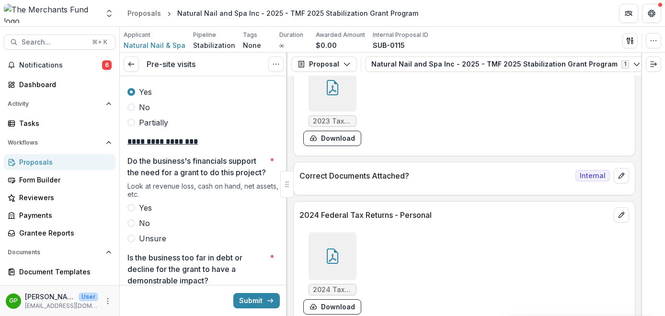
scroll to position [1796, 0]
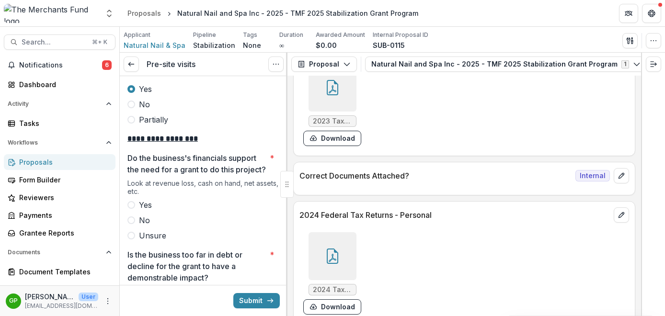
click at [134, 206] on span at bounding box center [131, 205] width 8 height 8
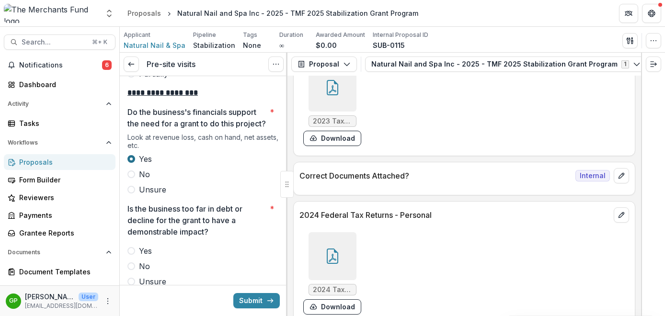
scroll to position [1879, 0]
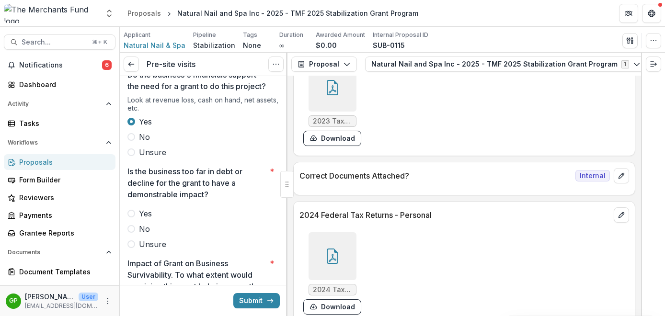
click at [131, 234] on label "No" at bounding box center [203, 229] width 152 height 12
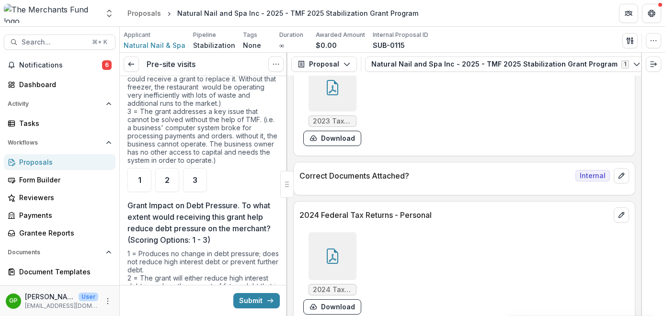
scroll to position [2196, 0]
click at [166, 179] on span "2" at bounding box center [167, 181] width 5 height 8
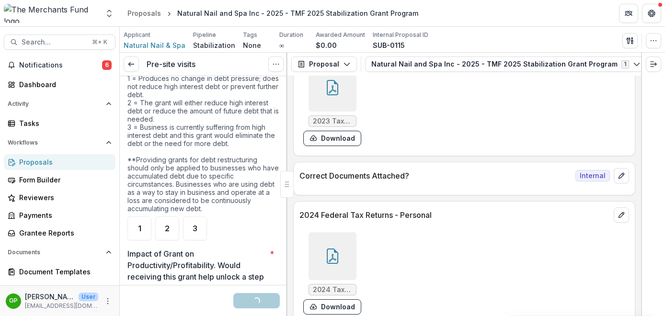
scroll to position [2394, 0]
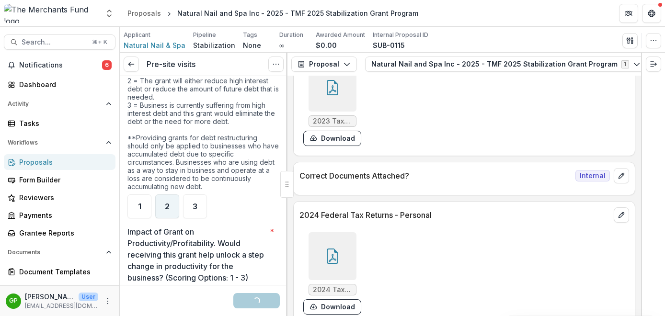
click at [164, 211] on div "2" at bounding box center [167, 207] width 24 height 24
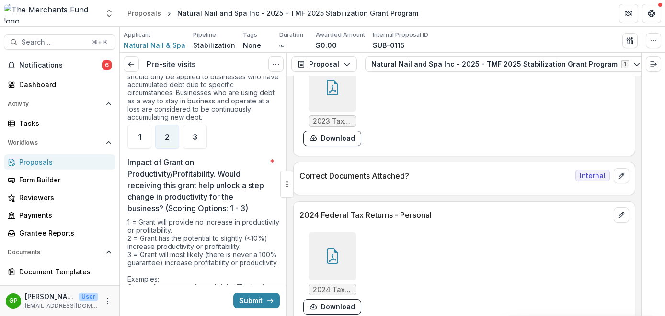
scroll to position [2456, 0]
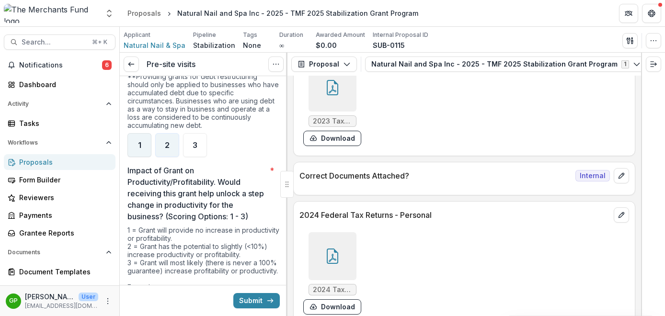
click at [141, 150] on div "1" at bounding box center [139, 145] width 24 height 24
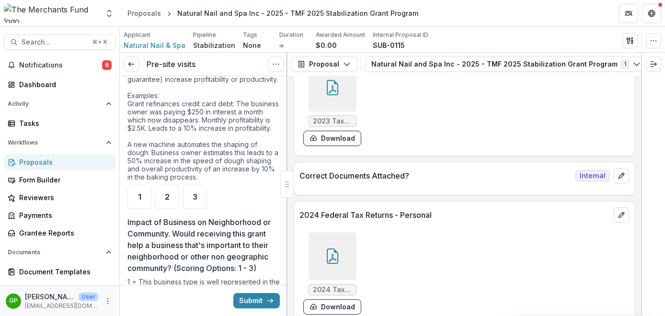
scroll to position [2672, 0]
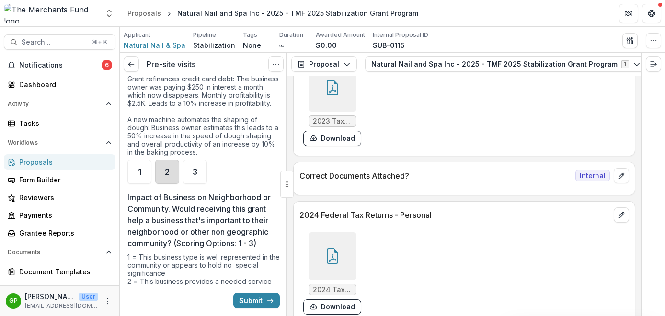
click at [171, 184] on div "2" at bounding box center [167, 172] width 24 height 24
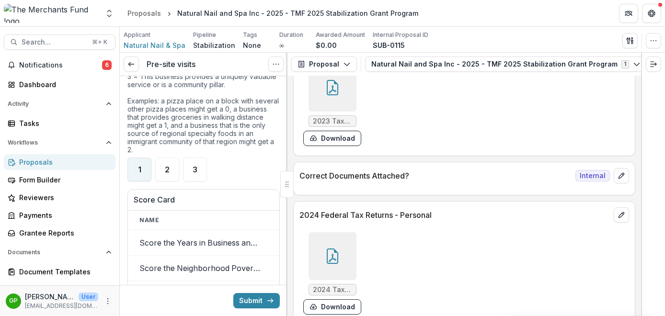
click at [139, 173] on span "1" at bounding box center [139, 170] width 3 height 8
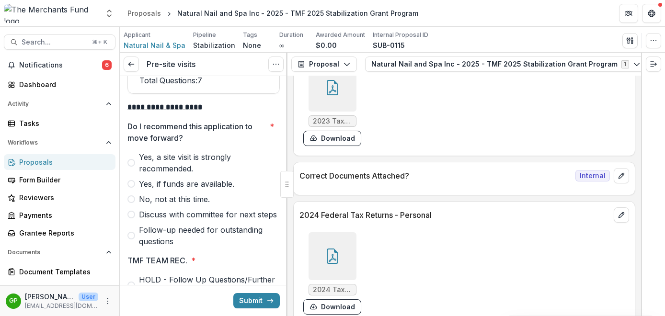
scroll to position [3245, 0]
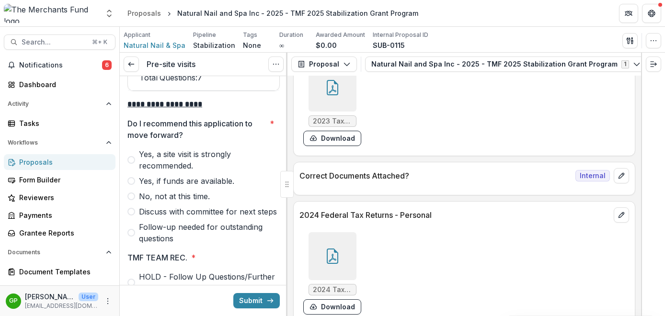
click at [135, 187] on label "Yes, if funds are available." at bounding box center [203, 181] width 152 height 12
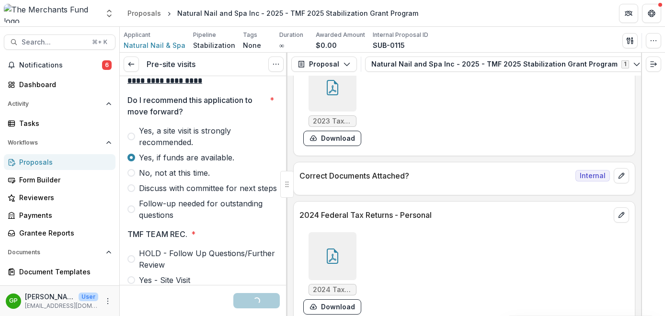
scroll to position [3388, 0]
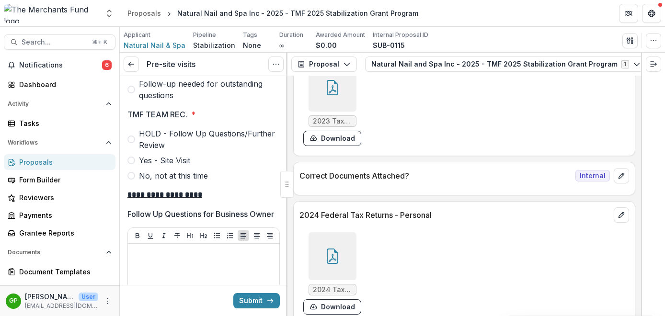
click at [136, 166] on label "Yes - Site Visit" at bounding box center [203, 161] width 152 height 12
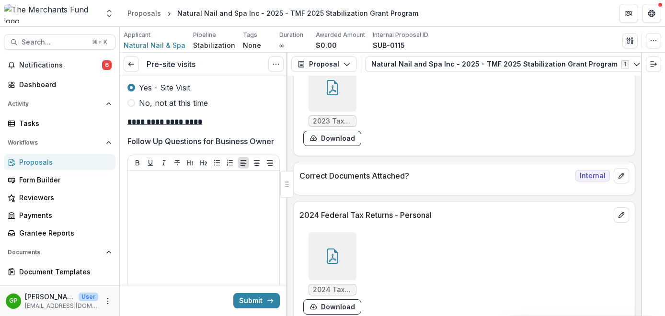
scroll to position [3444, 0]
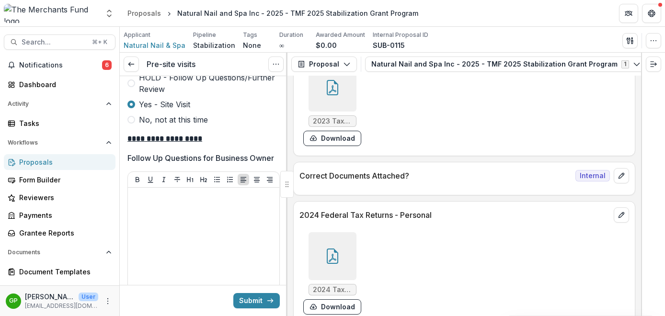
click at [133, 124] on span at bounding box center [131, 120] width 8 height 8
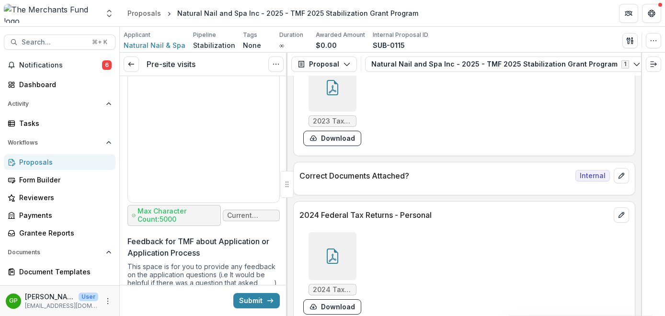
scroll to position [4302, 0]
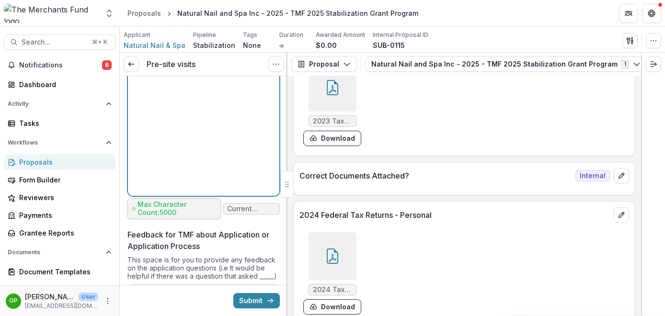
click at [177, 114] on div at bounding box center [204, 120] width 144 height 144
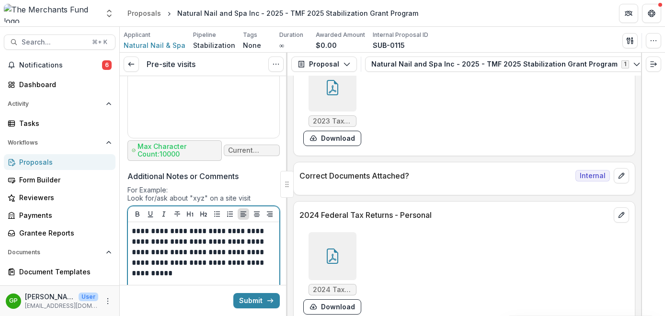
scroll to position [4298, 0]
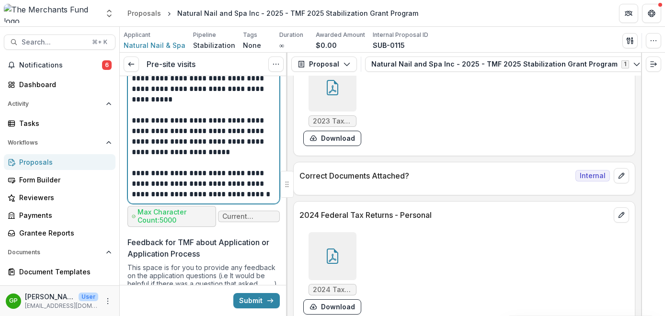
click at [207, 199] on p "**********" at bounding box center [202, 157] width 141 height 84
click at [200, 105] on p "**********" at bounding box center [202, 78] width 141 height 53
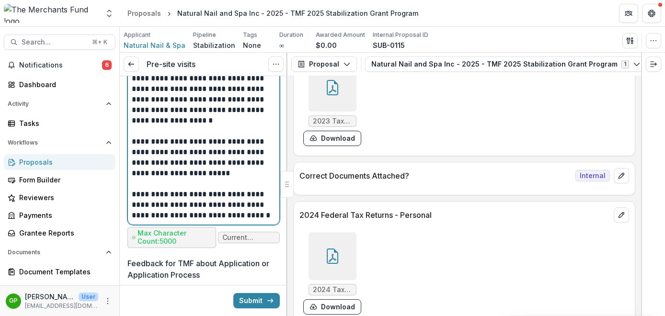
click at [195, 221] on p "**********" at bounding box center [202, 179] width 141 height 84
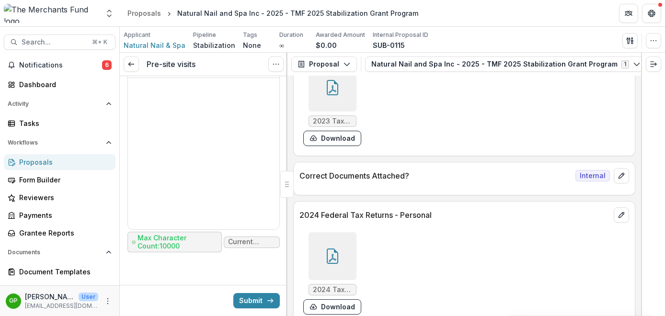
scroll to position [4614, 0]
click at [255, 301] on button "Submit" at bounding box center [256, 300] width 46 height 15
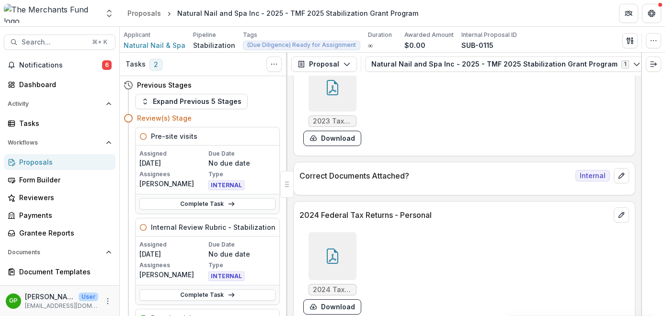
click at [45, 168] on link "Proposals" at bounding box center [60, 162] width 112 height 16
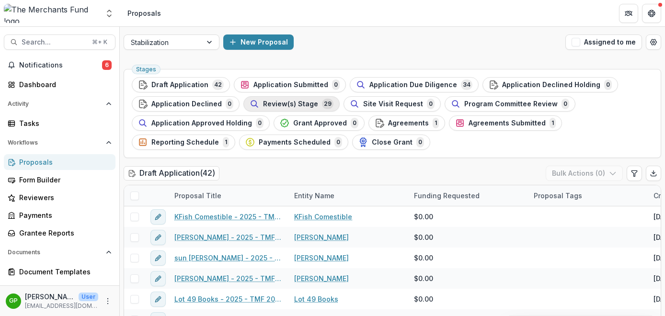
click at [292, 104] on span "Review(s) Stage" at bounding box center [290, 104] width 55 height 8
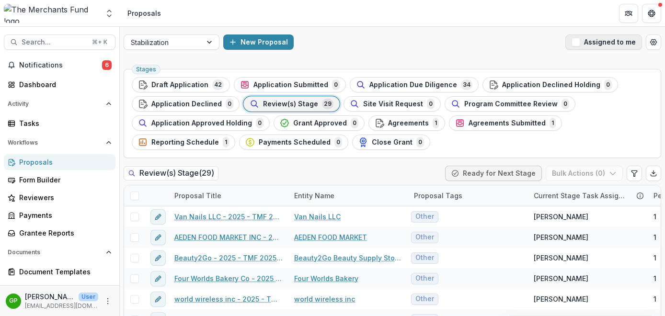
click at [575, 44] on span "button" at bounding box center [576, 42] width 9 height 9
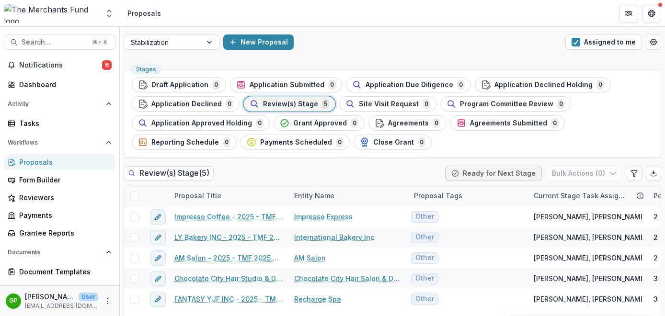
scroll to position [45, 0]
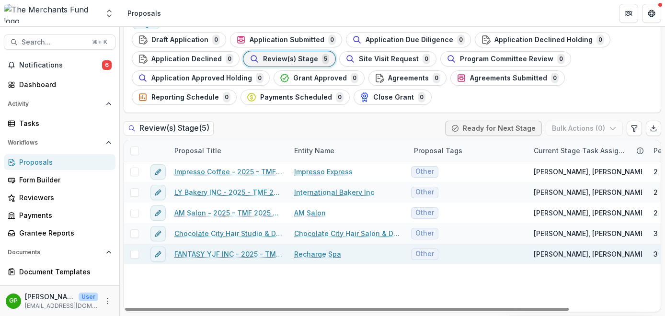
click at [229, 253] on link "FANTASY YJF INC - 2025 - TMF 2025 Stabilization Grant Program" at bounding box center [228, 254] width 108 height 10
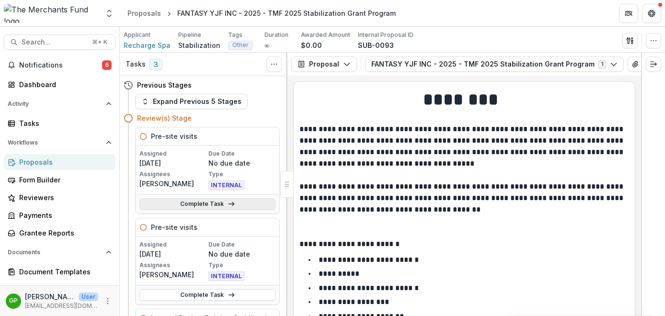
click at [193, 204] on link "Complete Task" at bounding box center [207, 204] width 136 height 12
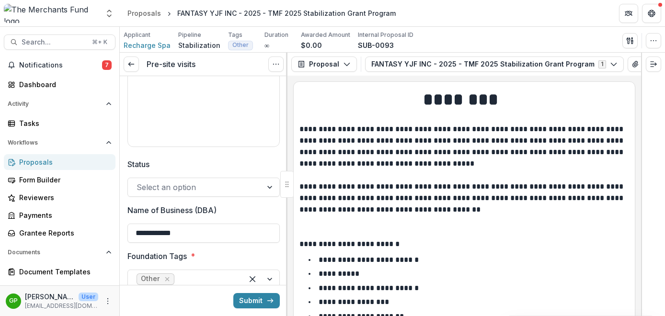
scroll to position [302, 0]
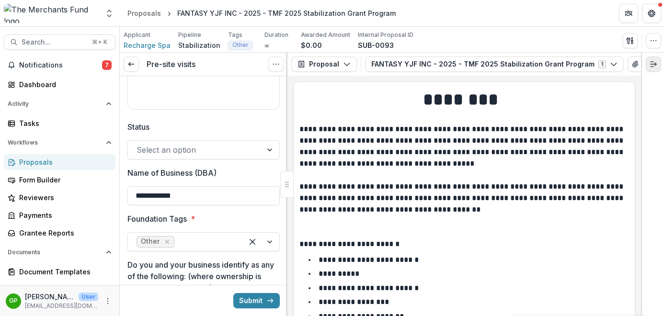
click at [653, 61] on icon "Expand right" at bounding box center [654, 64] width 8 height 8
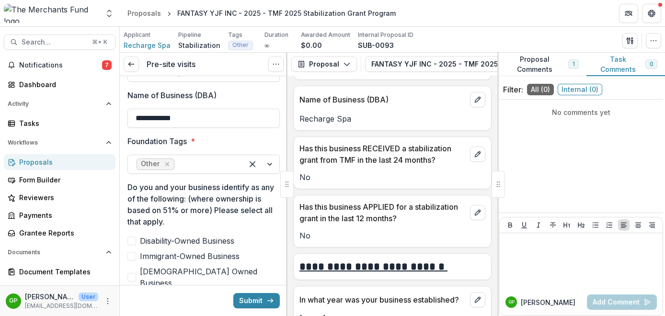
scroll to position [381, 0]
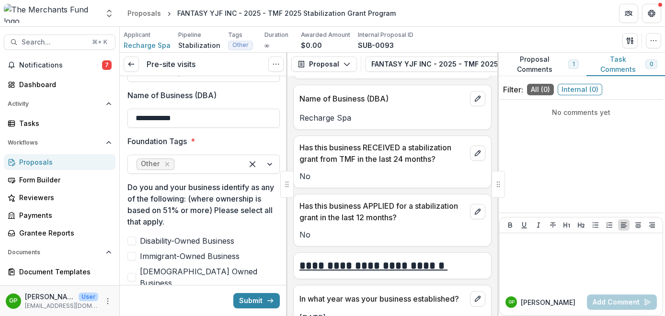
click at [540, 65] on button "Proposal Comments 1" at bounding box center [541, 64] width 89 height 23
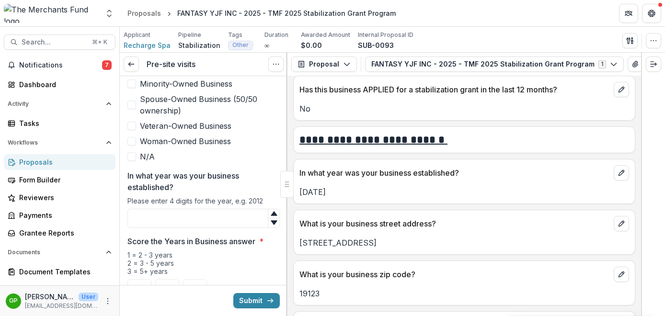
scroll to position [595, 0]
click at [208, 208] on input "In what year was your business established?" at bounding box center [203, 217] width 152 height 19
type input "****"
click at [163, 279] on div "2" at bounding box center [167, 291] width 24 height 24
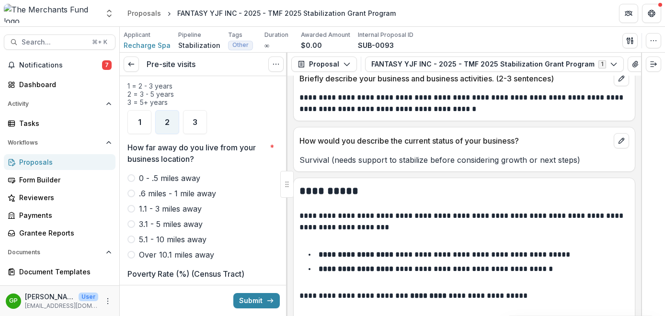
scroll to position [772, 0]
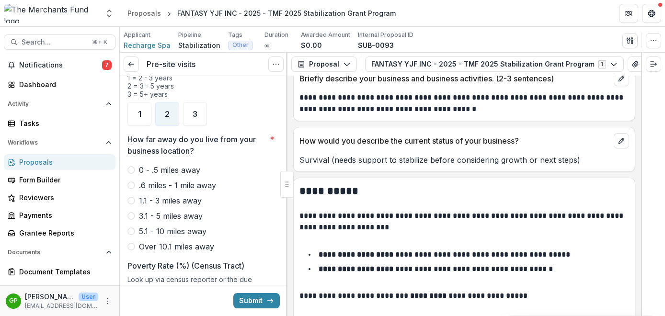
click at [133, 243] on span at bounding box center [131, 247] width 8 height 8
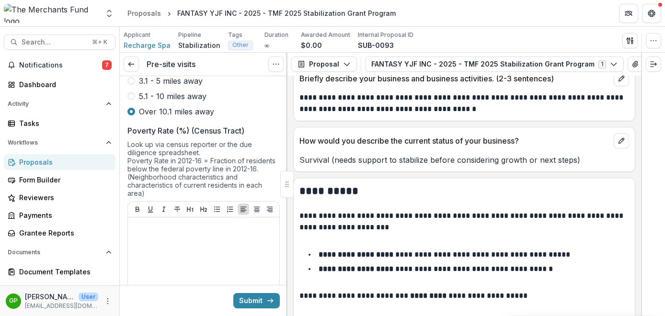
scroll to position [963, 0]
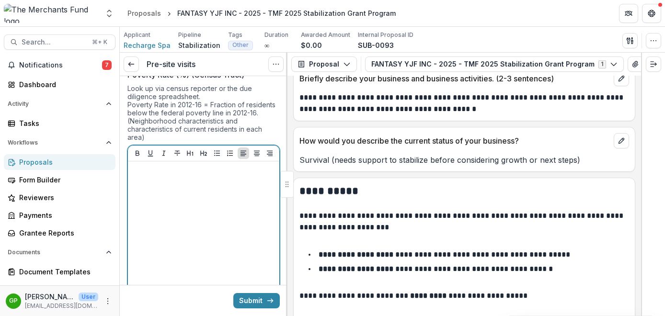
click at [158, 172] on div at bounding box center [204, 237] width 144 height 144
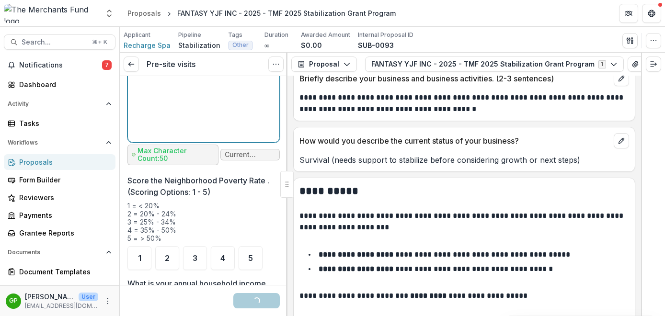
scroll to position [1135, 0]
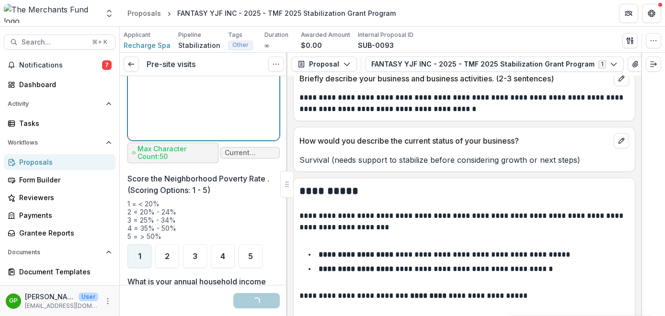
click at [138, 253] on span "1" at bounding box center [139, 257] width 3 height 8
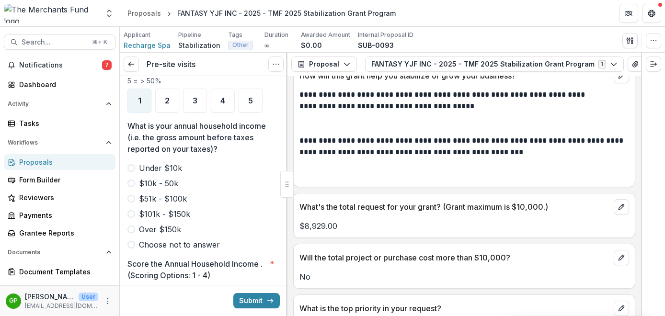
scroll to position [1880, 0]
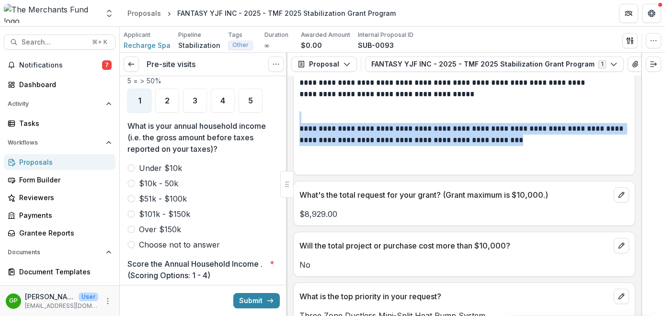
drag, startPoint x: 414, startPoint y: 249, endPoint x: 290, endPoint y: 205, distance: 131.9
click at [290, 205] on div "**********" at bounding box center [465, 196] width 354 height 241
copy div "**********"
click at [633, 64] on icon "View Attached Files" at bounding box center [635, 64] width 5 height 6
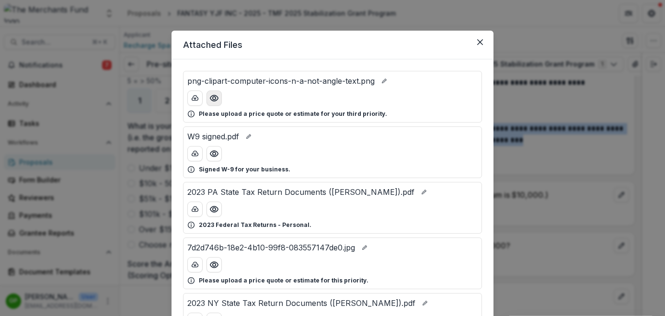
click at [215, 103] on button "Preview png-clipart-computer-icons-n-a-not-angle-text.png" at bounding box center [214, 98] width 15 height 15
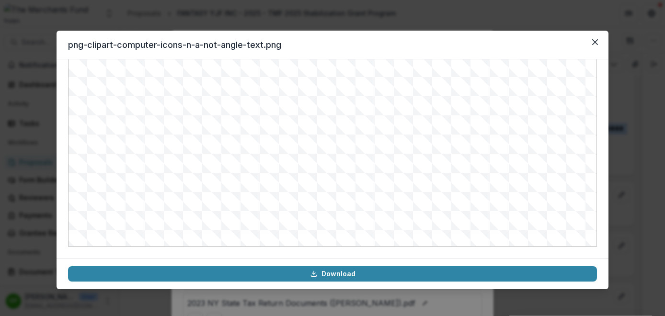
scroll to position [0, 0]
click at [595, 43] on icon "Close" at bounding box center [595, 42] width 6 height 6
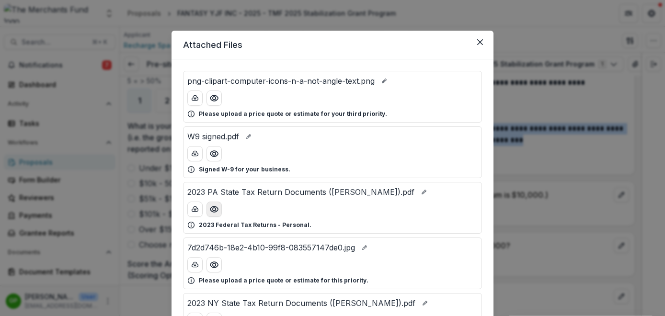
click at [215, 208] on icon "Preview 2023 PA State Tax Return Documents (YUAN YAJUN).pdf" at bounding box center [214, 210] width 10 height 10
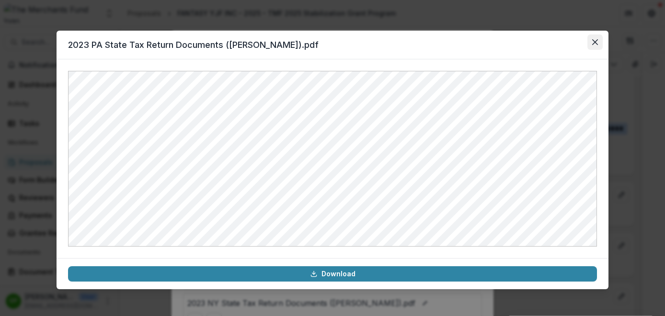
click at [596, 42] on icon "Close" at bounding box center [595, 42] width 6 height 6
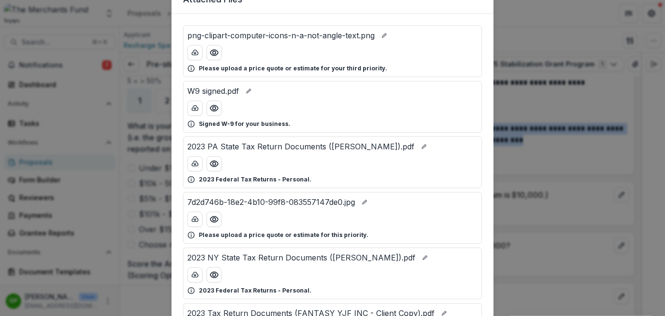
scroll to position [51, 0]
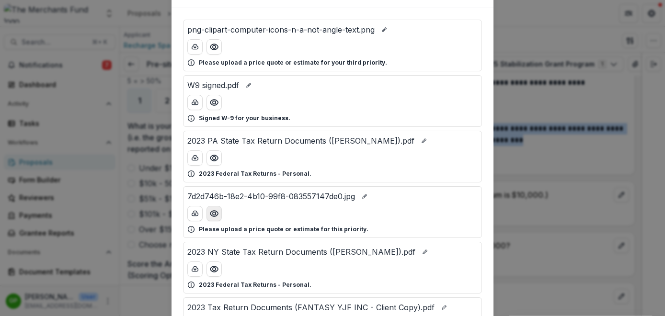
click at [216, 217] on icon "Preview 7d2d746b-18e2-4b10-99f8-083557147de0.jpg" at bounding box center [214, 214] width 10 height 10
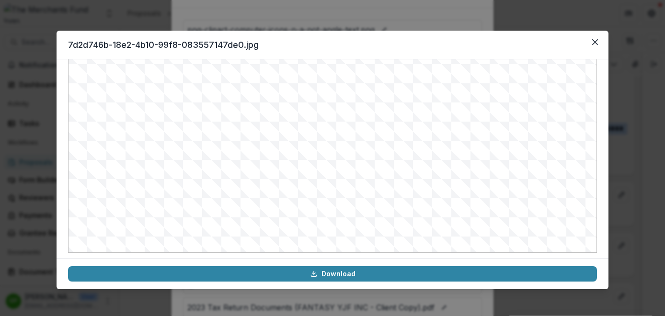
scroll to position [109, 0]
click at [593, 45] on icon "Close" at bounding box center [595, 42] width 6 height 6
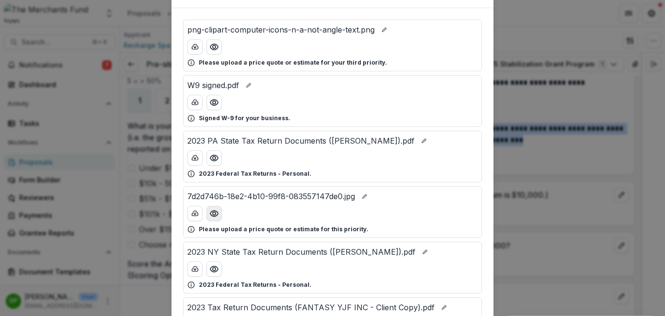
click at [214, 215] on icon "Preview 7d2d746b-18e2-4b10-99f8-083557147de0.jpg" at bounding box center [214, 214] width 10 height 10
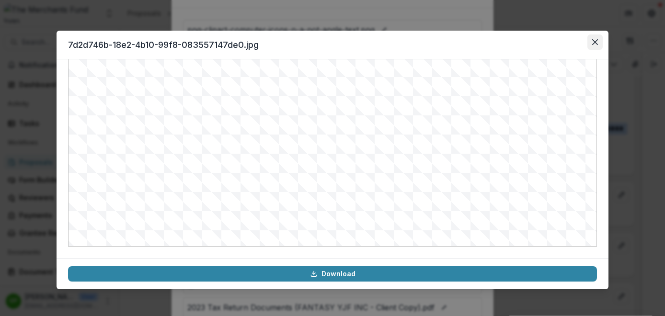
click at [593, 42] on icon "Close" at bounding box center [595, 42] width 6 height 6
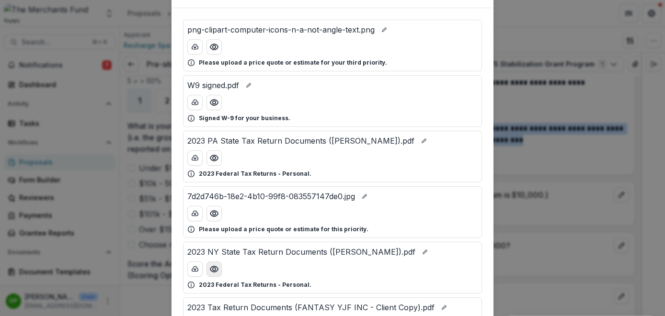
click at [216, 271] on icon "Preview 2023 NY State Tax Return Documents (YUAN YAJUN).pdf" at bounding box center [214, 270] width 10 height 10
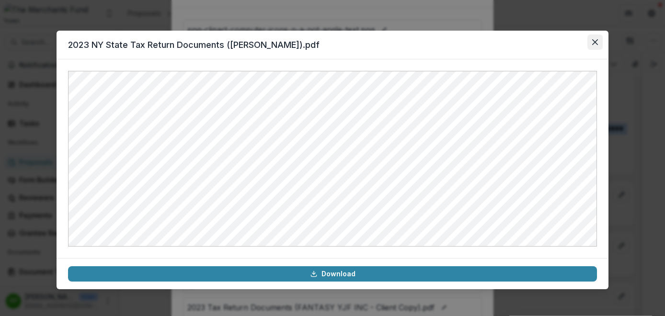
click at [594, 45] on icon "Close" at bounding box center [595, 42] width 6 height 6
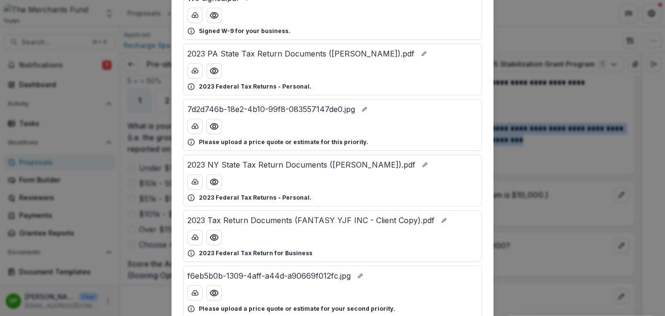
scroll to position [139, 0]
click at [214, 235] on icon "Preview 2023 Tax Return Documents (FANTASY YJF INC - Client Copy).pdf" at bounding box center [214, 237] width 10 height 10
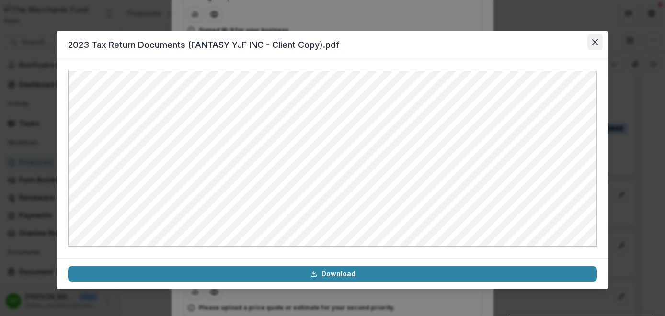
click at [593, 42] on icon "Close" at bounding box center [595, 42] width 6 height 6
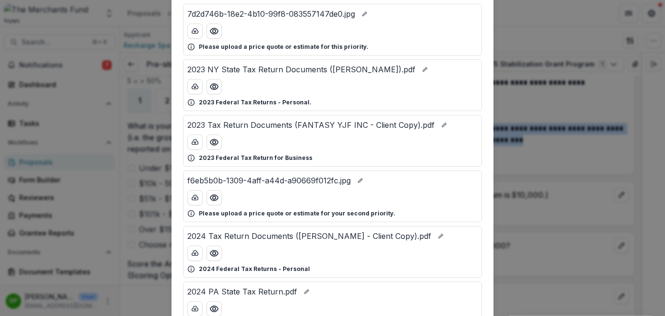
scroll to position [234, 0]
click at [211, 250] on icon "Preview 2024 Tax Return Documents (YUAN YAJUN - Client Copy).pdf" at bounding box center [214, 253] width 10 height 10
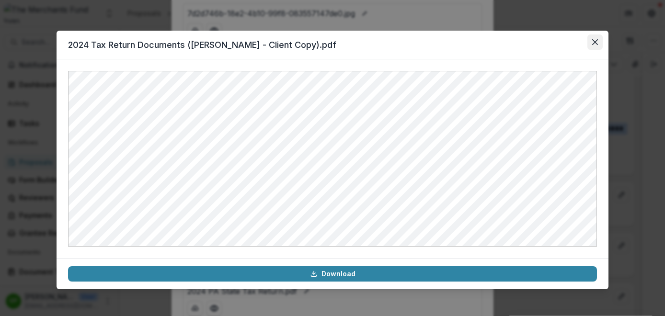
click at [595, 41] on icon "Close" at bounding box center [595, 42] width 6 height 6
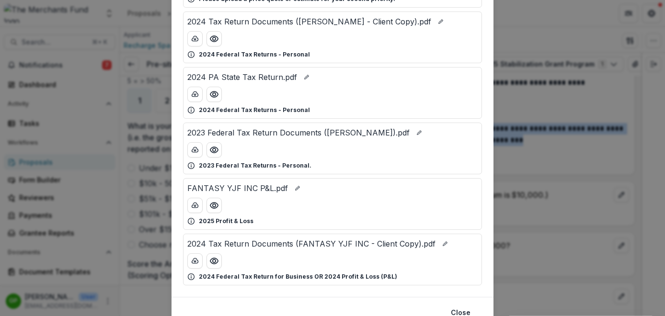
scroll to position [449, 0]
click at [210, 206] on icon "Preview FANTASY YJF INC P&L.pdf" at bounding box center [214, 205] width 10 height 10
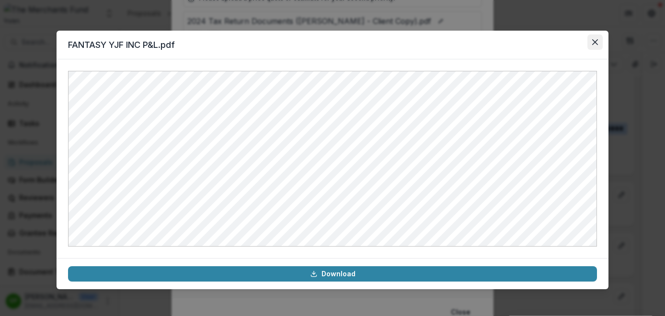
click at [595, 41] on icon "Close" at bounding box center [595, 42] width 6 height 6
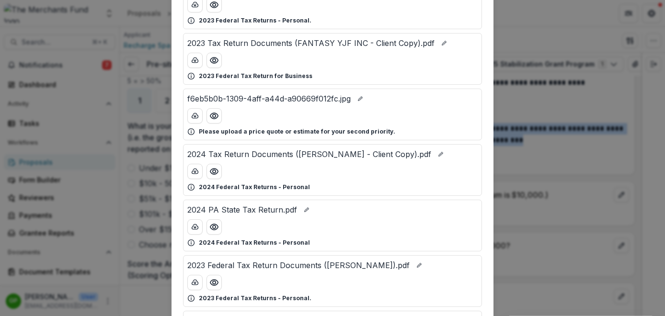
scroll to position [291, 0]
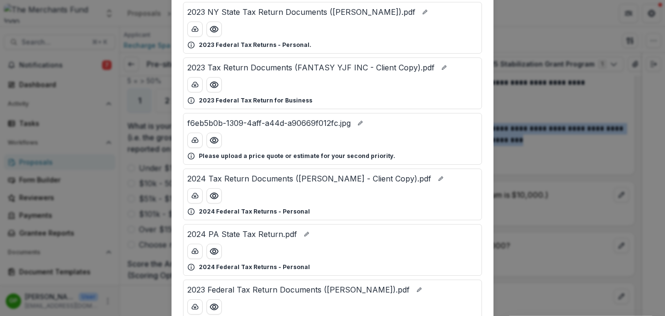
click at [522, 74] on div "Attached Files png-clipart-computer-icons-n-a-not-angle-text.png Please upload …" at bounding box center [332, 158] width 665 height 316
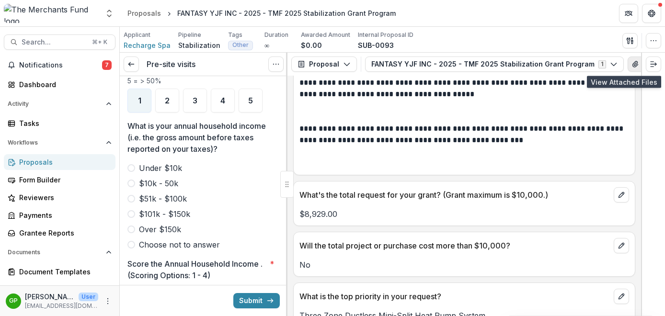
click at [632, 65] on icon "View Attached Files" at bounding box center [636, 64] width 8 height 8
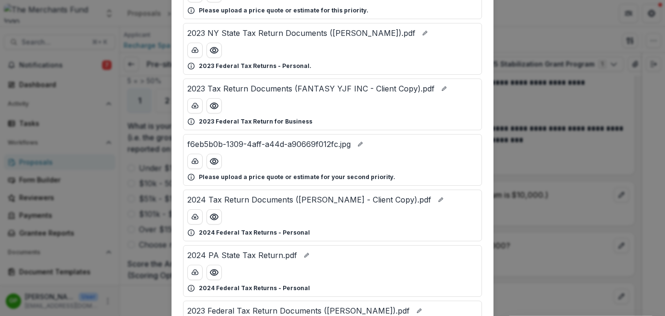
scroll to position [271, 0]
click at [215, 219] on icon "Preview 2024 Tax Return Documents (YUAN YAJUN - Client Copy).pdf" at bounding box center [214, 217] width 10 height 10
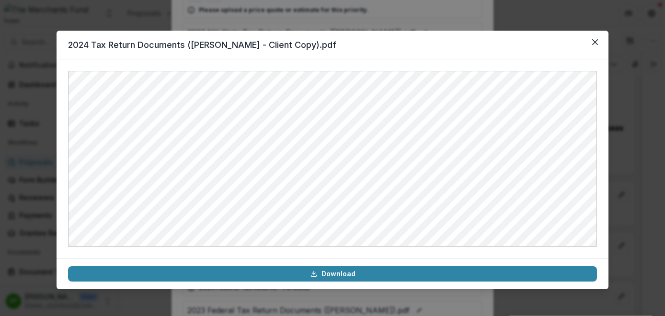
click at [625, 127] on div "2024 Tax Return Documents ([PERSON_NAME] - Client Copy).pdf Download" at bounding box center [332, 158] width 665 height 316
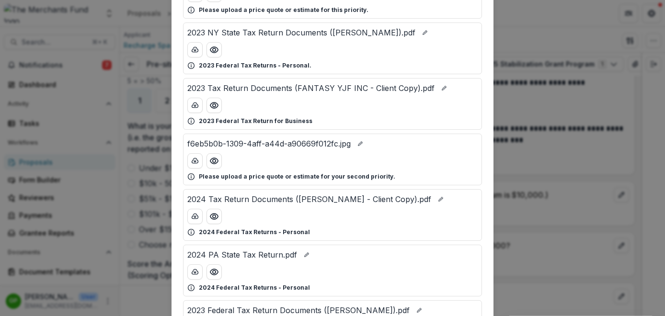
click at [518, 173] on div "Attached Files png-clipart-computer-icons-n-a-not-angle-text.png Please upload …" at bounding box center [332, 158] width 665 height 316
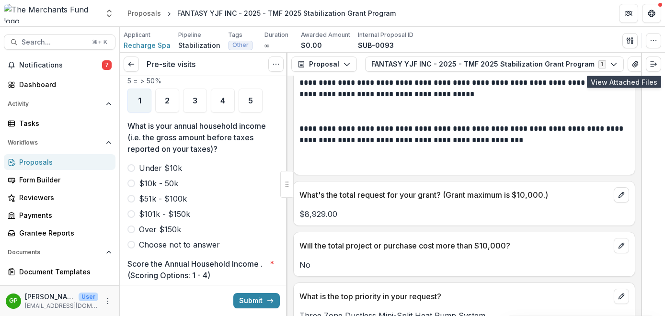
click at [132, 180] on span at bounding box center [131, 184] width 8 height 8
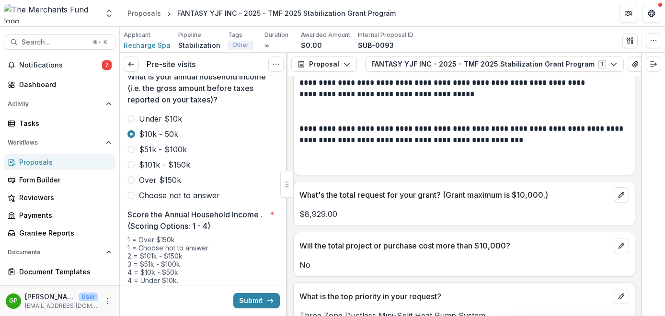
scroll to position [1452, 0]
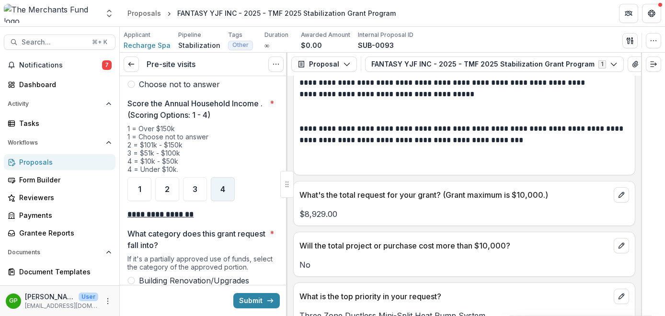
click at [230, 180] on div "4" at bounding box center [223, 189] width 24 height 24
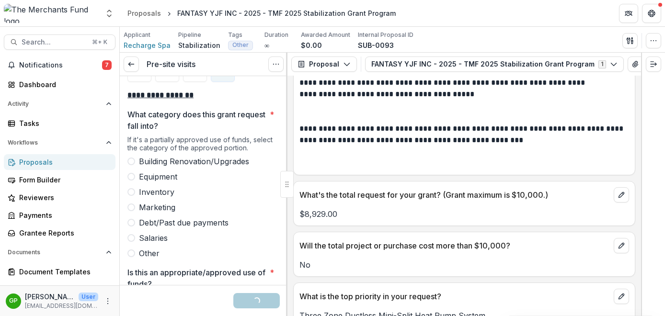
scroll to position [1574, 0]
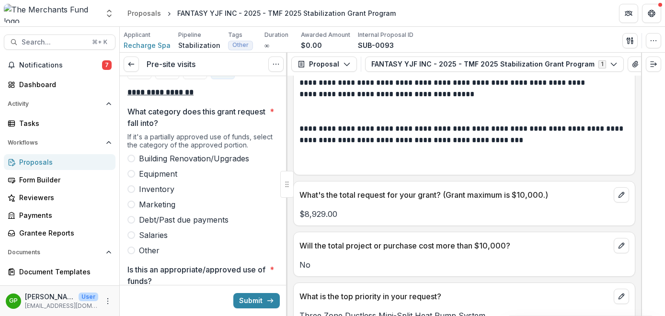
click at [131, 170] on span at bounding box center [131, 174] width 8 height 8
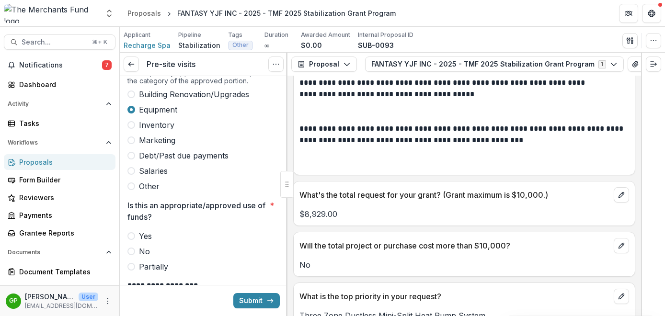
scroll to position [1640, 0]
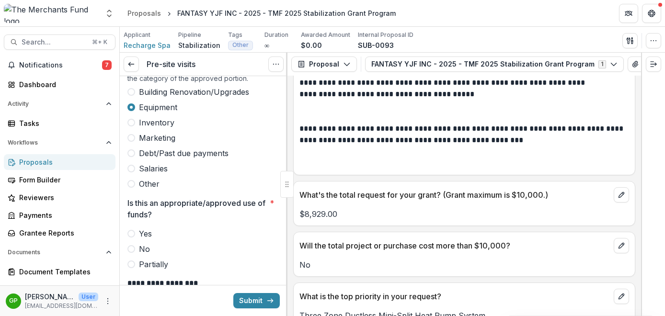
click at [133, 88] on span at bounding box center [131, 92] width 8 height 8
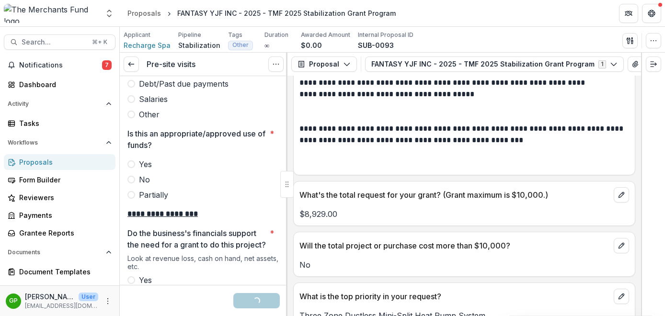
scroll to position [1731, 0]
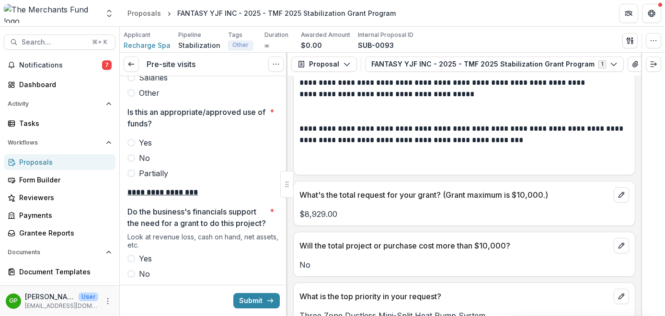
click at [134, 139] on span at bounding box center [131, 143] width 8 height 8
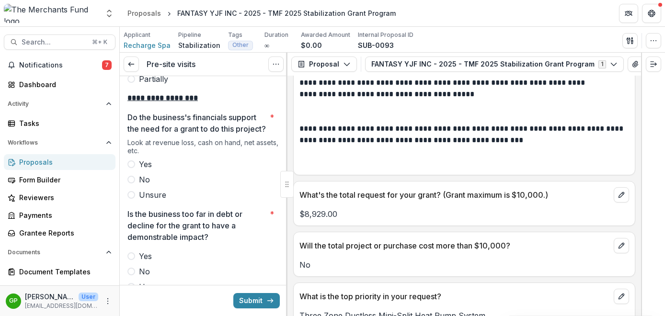
scroll to position [1825, 0]
click at [128, 166] on span at bounding box center [131, 165] width 8 height 8
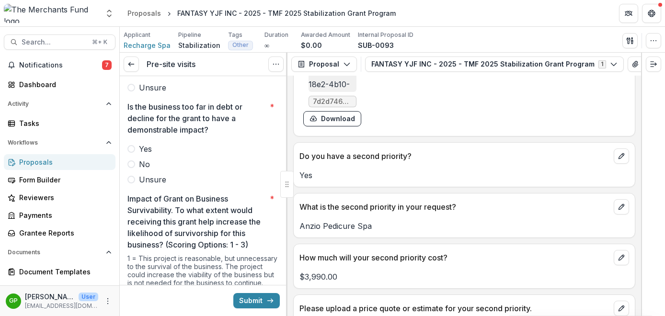
scroll to position [1931, 0]
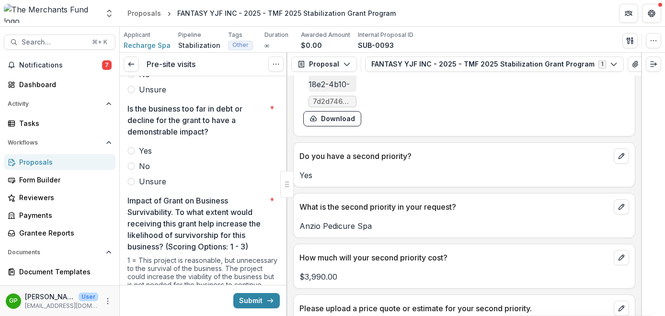
click at [133, 165] on span at bounding box center [131, 166] width 8 height 8
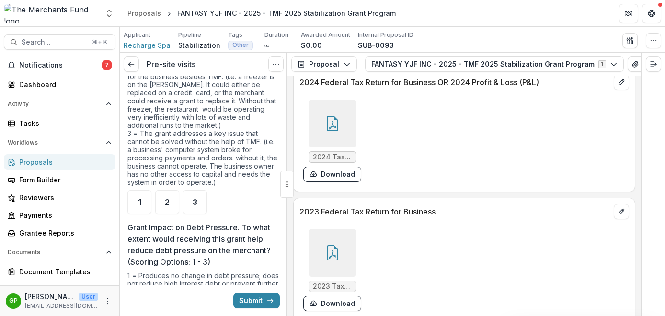
scroll to position [2175, 0]
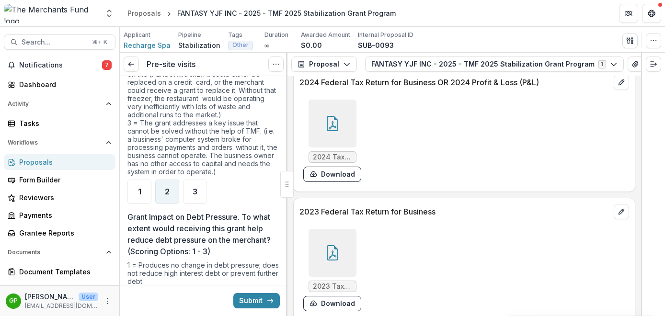
click at [160, 194] on div "2" at bounding box center [167, 192] width 24 height 24
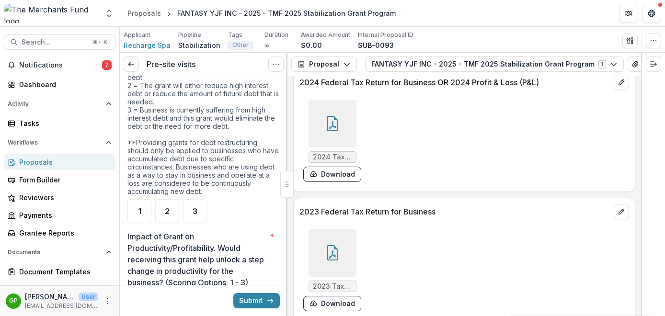
scroll to position [2381, 0]
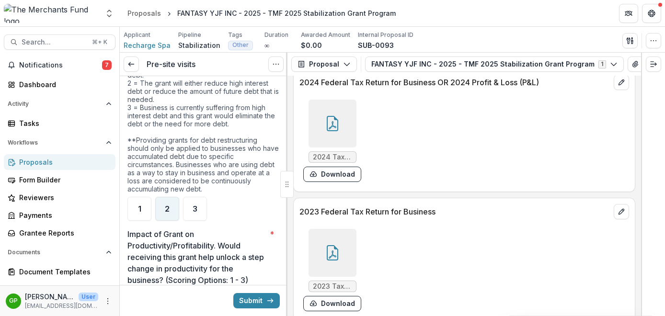
click at [167, 208] on span "2" at bounding box center [167, 209] width 5 height 8
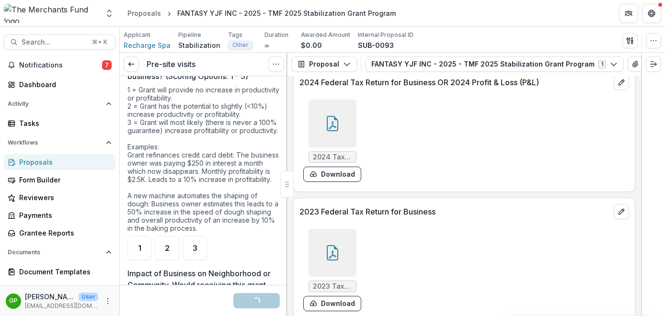
scroll to position [2609, 0]
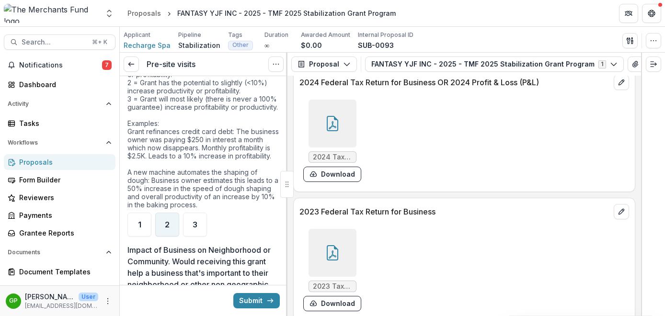
click at [160, 237] on div "2" at bounding box center [167, 225] width 24 height 24
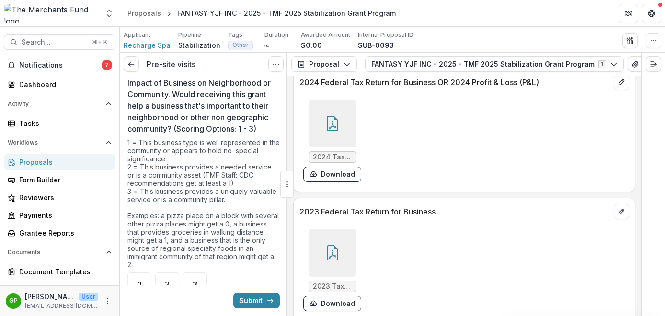
scroll to position [2902, 0]
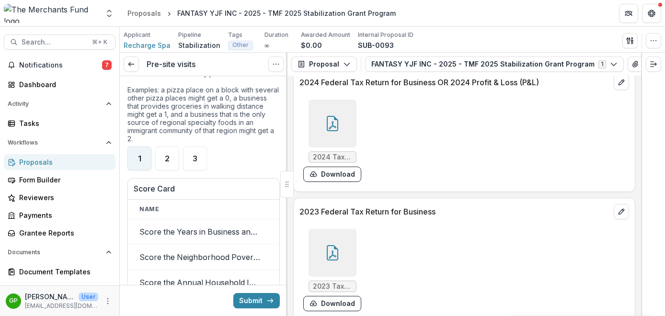
click at [137, 171] on div "1" at bounding box center [139, 159] width 24 height 24
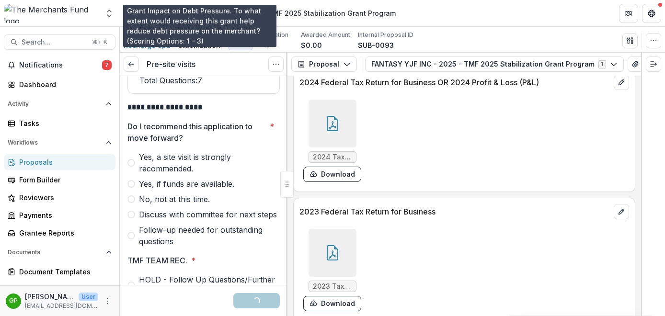
scroll to position [3282, 0]
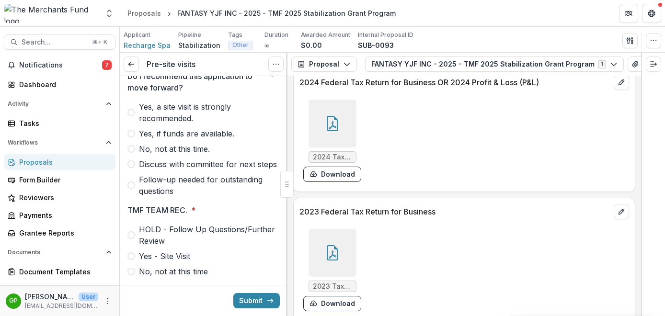
click at [135, 155] on label "No, not at this time." at bounding box center [203, 149] width 152 height 12
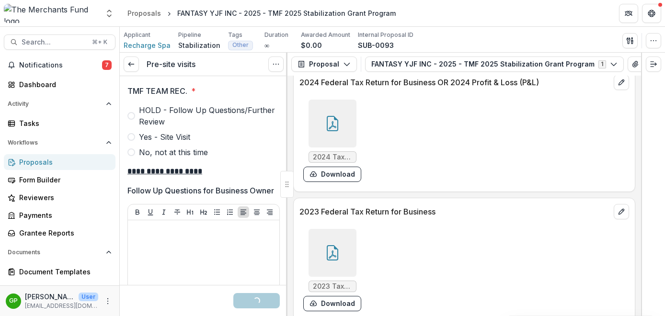
scroll to position [3406, 0]
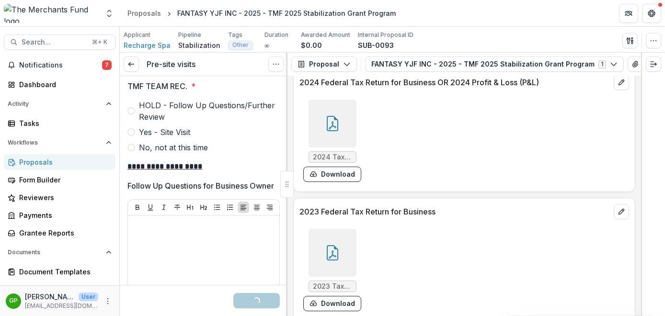
click at [129, 151] on span at bounding box center [131, 148] width 8 height 8
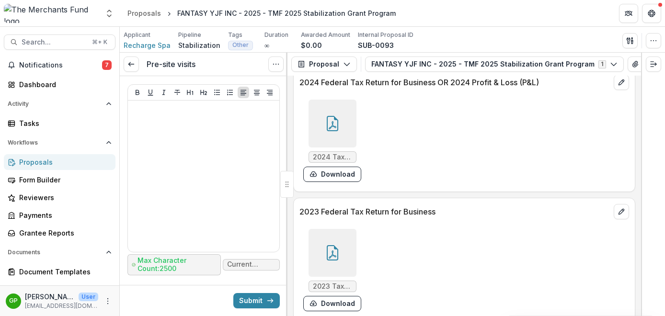
scroll to position [3761, 0]
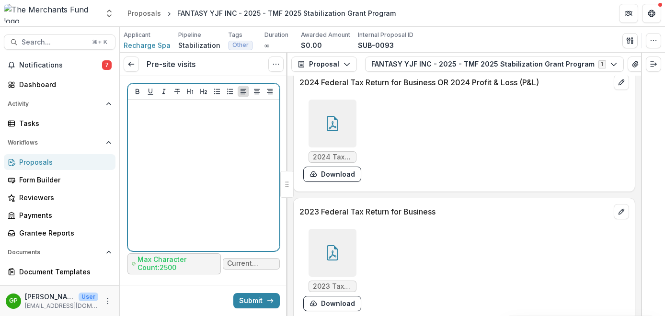
click at [200, 169] on div at bounding box center [204, 176] width 144 height 144
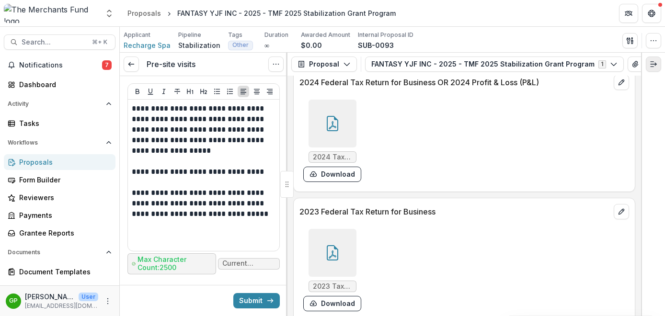
click at [656, 59] on button "Expand right" at bounding box center [653, 64] width 15 height 15
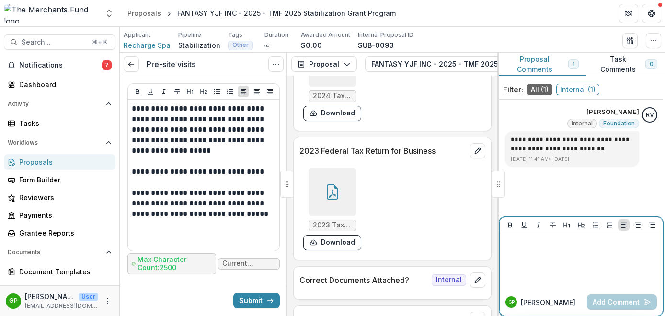
click at [552, 254] on div at bounding box center [581, 261] width 155 height 48
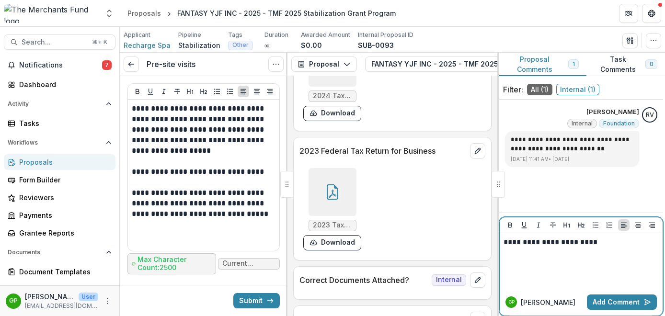
click at [571, 243] on p "**********" at bounding box center [581, 242] width 155 height 11
click at [648, 240] on p "**********" at bounding box center [581, 242] width 155 height 11
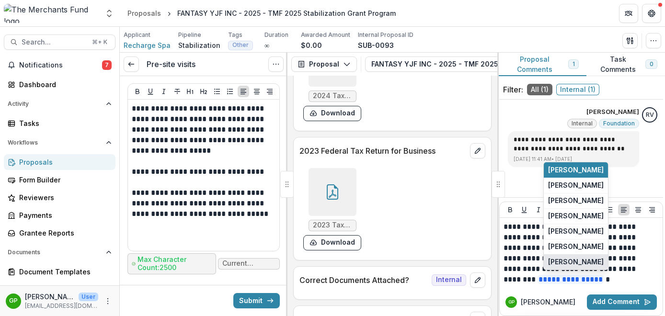
click at [562, 259] on button "[PERSON_NAME]" at bounding box center [576, 261] width 64 height 15
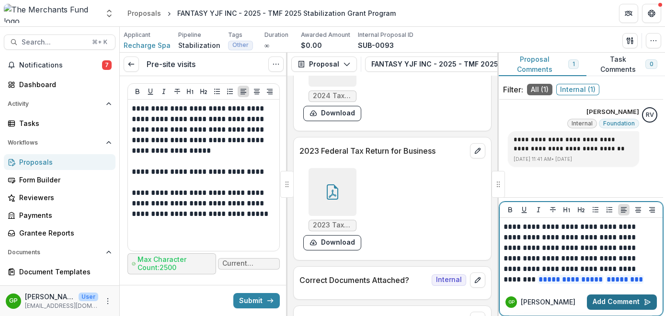
click at [605, 306] on button "Add Comment" at bounding box center [622, 302] width 70 height 15
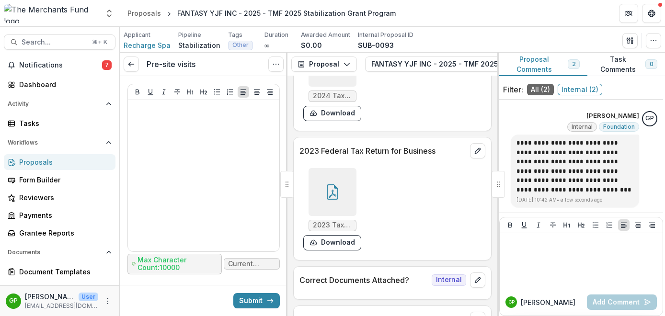
scroll to position [4004, 0]
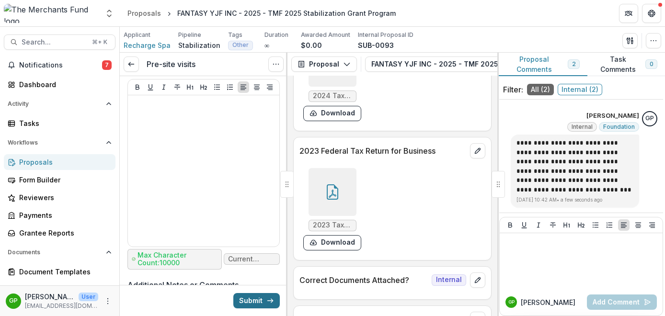
click at [261, 302] on button "Submit" at bounding box center [256, 300] width 46 height 15
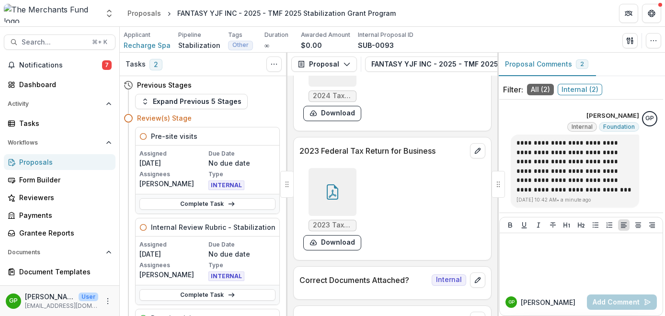
click at [37, 166] on div "Proposals" at bounding box center [63, 162] width 89 height 10
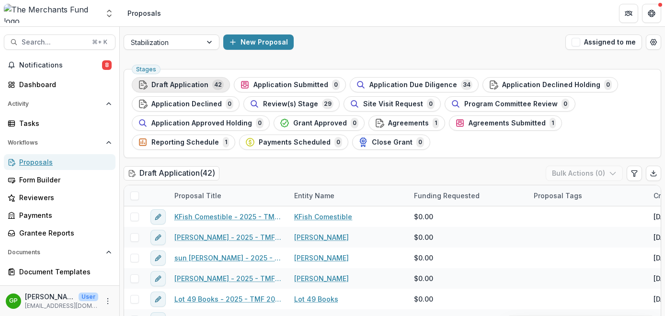
click at [4, 154] on link "Proposals" at bounding box center [60, 162] width 112 height 16
click at [280, 107] on span "Review(s) Stage" at bounding box center [290, 104] width 55 height 8
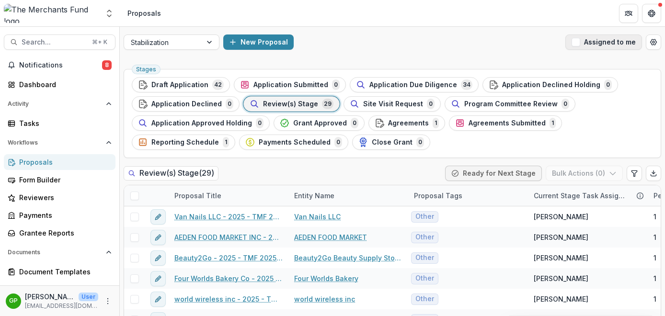
click at [568, 41] on button "Assigned to me" at bounding box center [603, 42] width 77 height 15
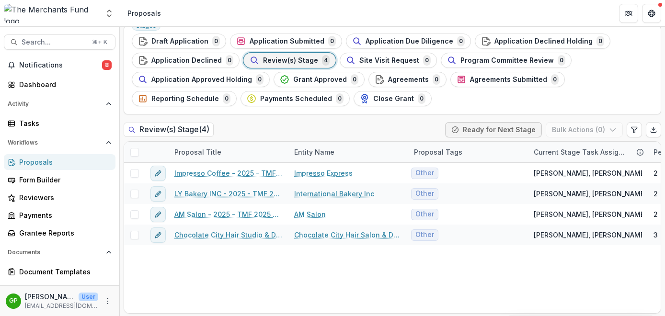
scroll to position [45, 0]
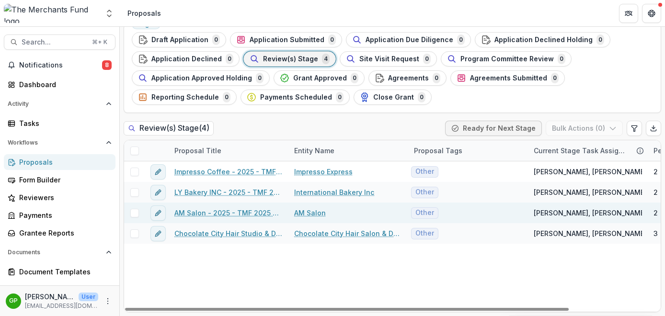
click at [229, 213] on link "AM Salon - 2025 - TMF 2025 Stabilization Grant Program" at bounding box center [228, 213] width 108 height 10
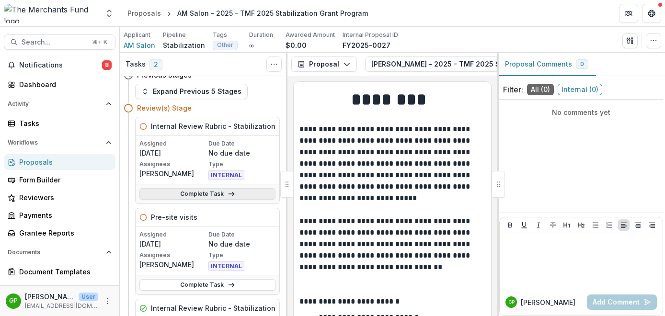
scroll to position [10, 0]
click at [191, 197] on link "Complete Task" at bounding box center [207, 195] width 136 height 12
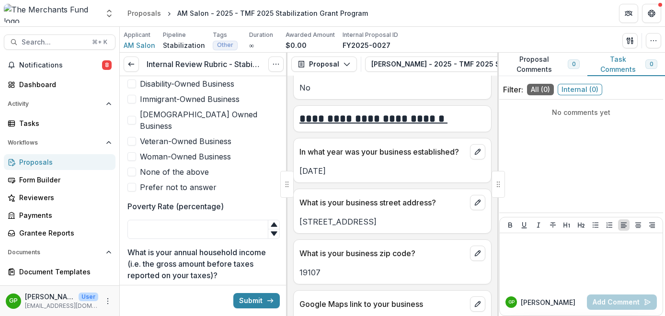
scroll to position [230, 0]
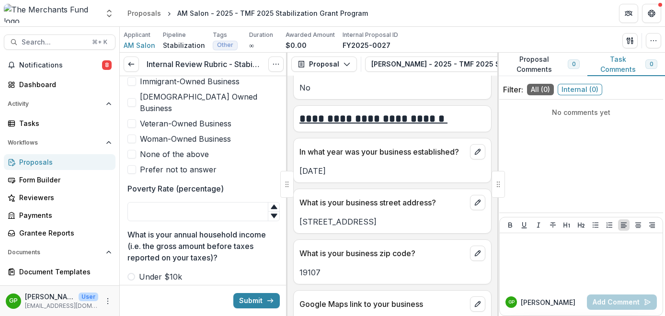
click at [234, 198] on div at bounding box center [203, 200] width 152 height 4
click at [334, 222] on p "[STREET_ADDRESS]" at bounding box center [393, 222] width 186 height 12
copy p "[STREET_ADDRESS]"
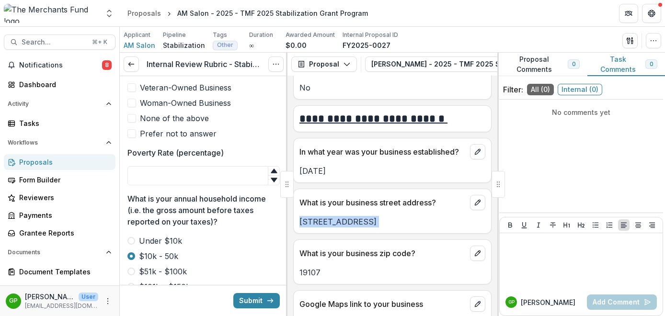
scroll to position [265, 0]
click at [223, 169] on input "Poverty Rate (percentage)" at bounding box center [203, 176] width 152 height 19
type input "**"
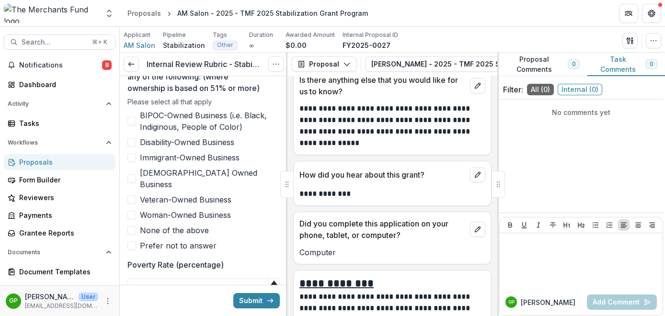
scroll to position [6867, 0]
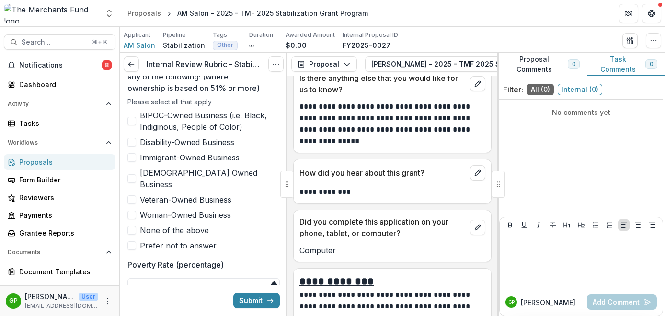
click at [132, 123] on span at bounding box center [131, 121] width 9 height 9
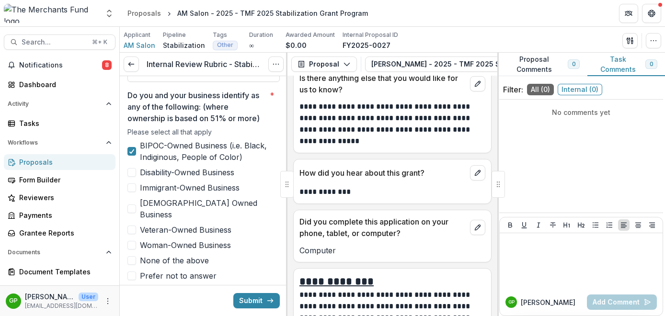
scroll to position [137, 0]
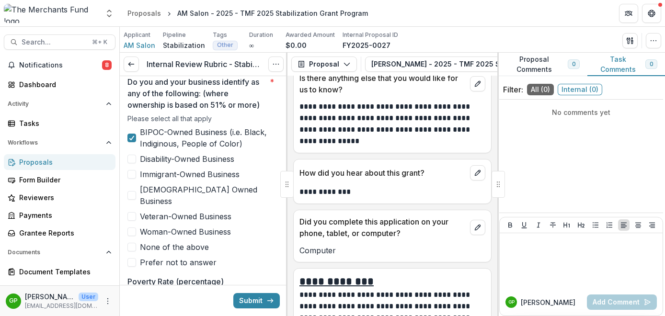
click at [135, 175] on span at bounding box center [131, 174] width 9 height 9
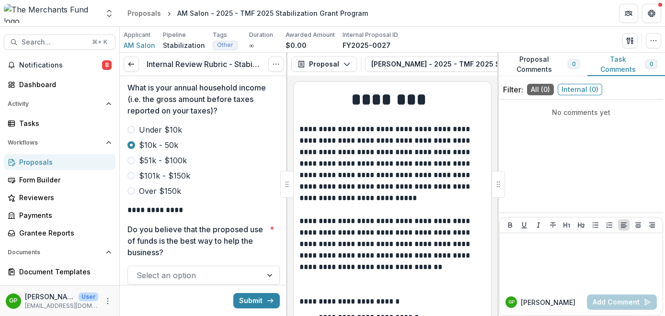
scroll to position [442, 0]
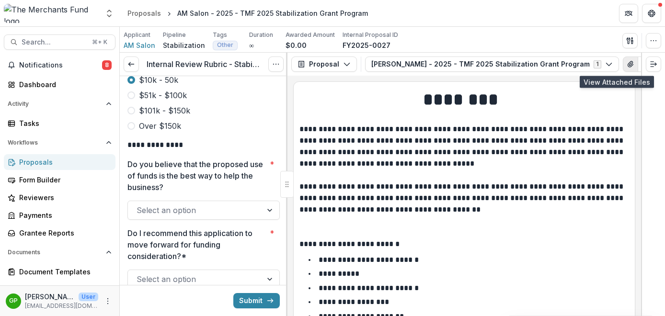
click at [627, 65] on icon "View Attached Files" at bounding box center [631, 64] width 8 height 8
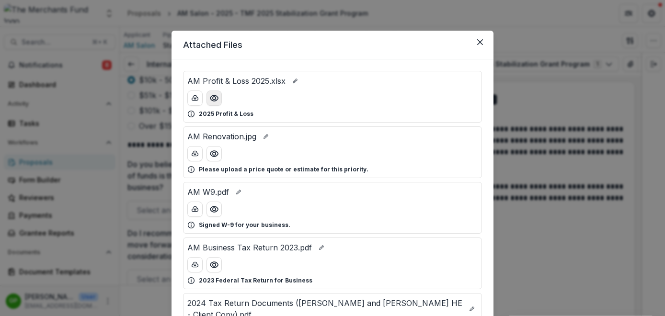
click at [215, 100] on icon "Preview AM Profit & Loss 2025.xlsx" at bounding box center [214, 98] width 8 height 6
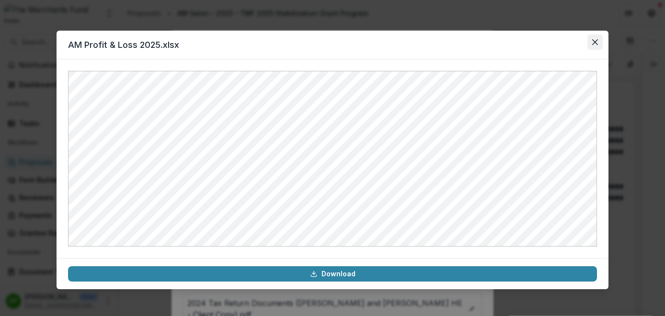
click at [589, 45] on button "Close" at bounding box center [595, 42] width 15 height 15
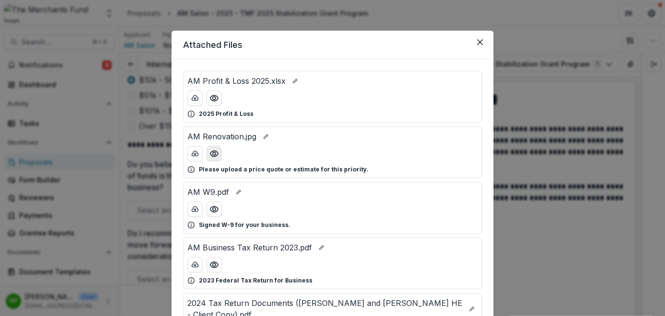
click at [214, 156] on icon "Preview AM Renovation.jpg" at bounding box center [214, 154] width 8 height 6
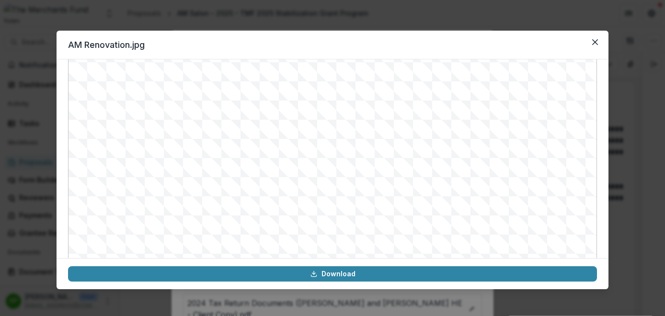
scroll to position [109, 0]
click at [596, 44] on icon "Close" at bounding box center [595, 42] width 6 height 6
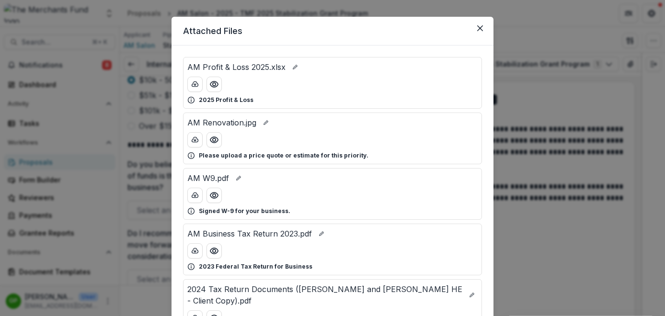
scroll to position [17, 0]
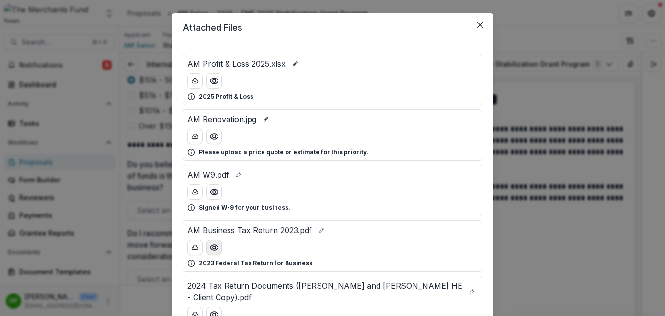
click at [214, 243] on icon "Preview AM Business Tax Return 2023.pdf" at bounding box center [214, 248] width 10 height 10
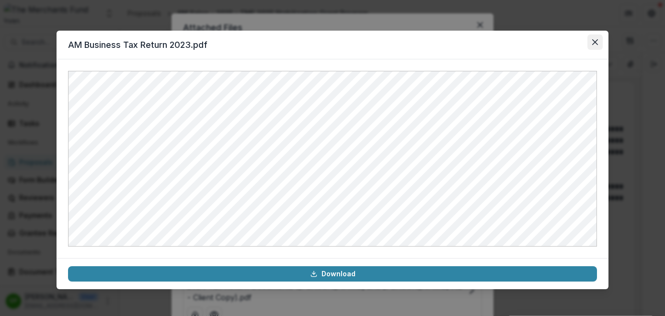
click at [599, 41] on button "Close" at bounding box center [595, 42] width 15 height 15
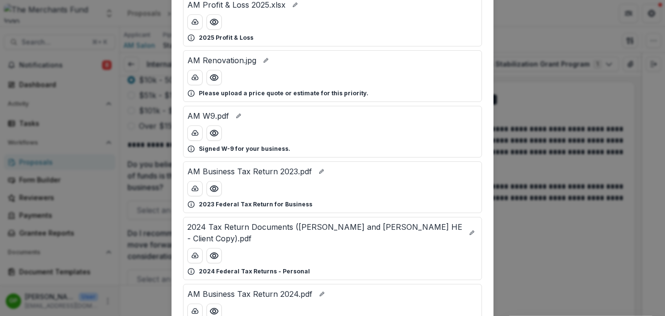
scroll to position [95, 0]
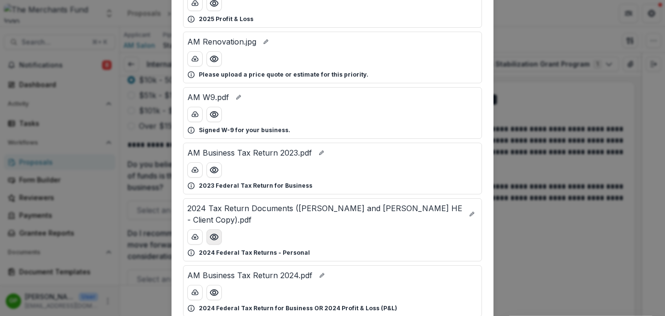
click at [216, 239] on icon "Preview 2024 Tax Return Documents (WONG MINGFONG and XIU HE - Client Copy).pdf" at bounding box center [214, 237] width 8 height 6
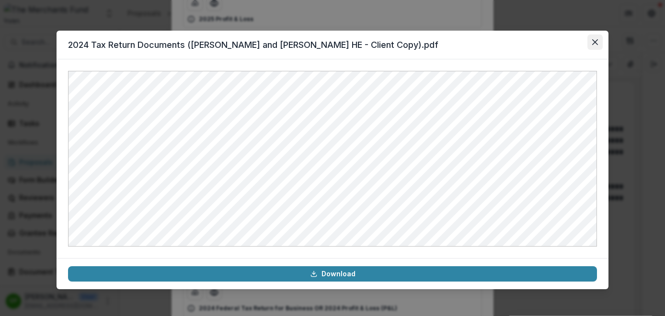
click at [596, 44] on icon "Close" at bounding box center [595, 42] width 6 height 6
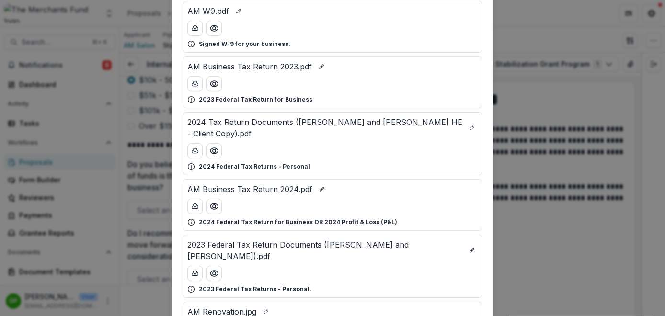
scroll to position [181, 0]
click at [213, 206] on circle "Preview AM Business Tax Return 2024.pdf" at bounding box center [214, 206] width 3 height 3
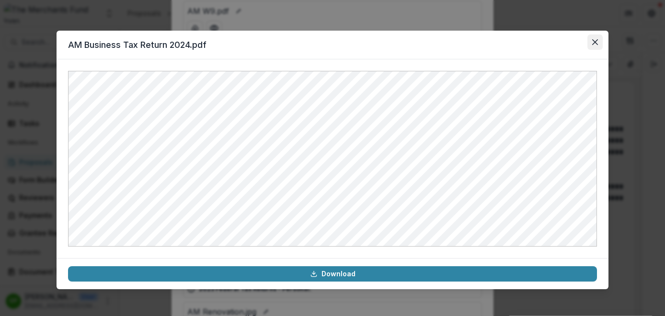
click at [594, 45] on button "Close" at bounding box center [595, 42] width 15 height 15
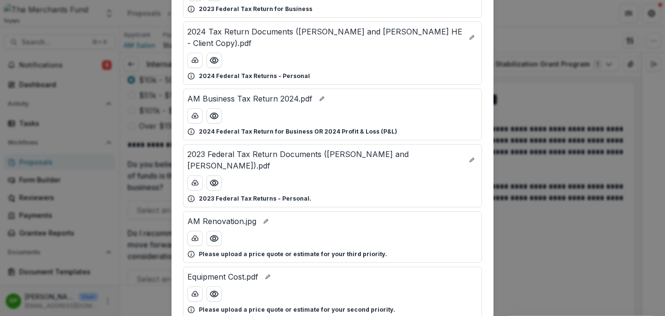
scroll to position [323, 0]
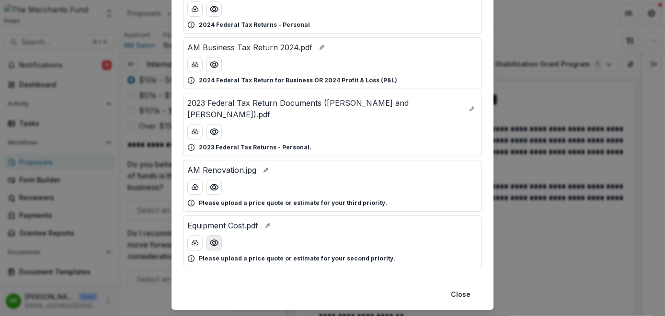
click at [213, 242] on circle "Preview Equipment Cost.pdf" at bounding box center [214, 243] width 3 height 3
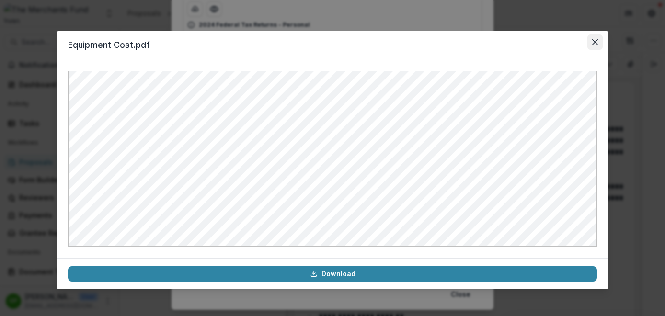
click at [594, 42] on icon "Close" at bounding box center [595, 42] width 6 height 6
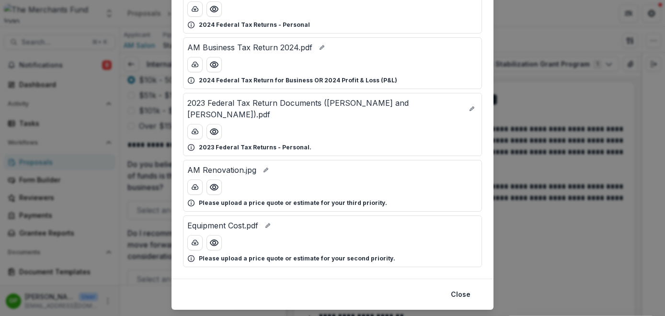
click at [532, 73] on div "Attached Files AM Profit & Loss 2025.xlsx 2025 Profit & Loss AM Renovation.jpg …" at bounding box center [332, 158] width 665 height 316
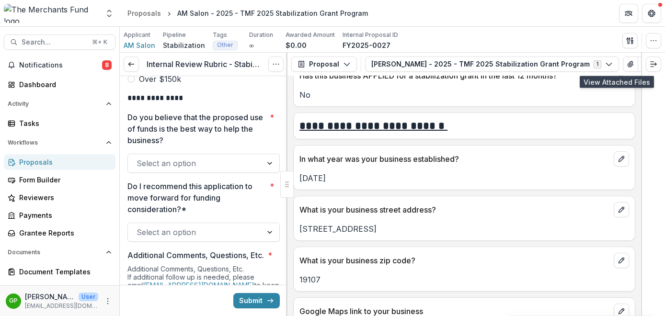
scroll to position [440, 0]
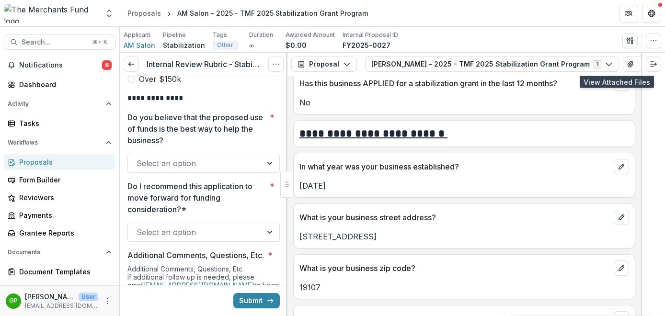
click at [187, 157] on div at bounding box center [195, 163] width 117 height 13
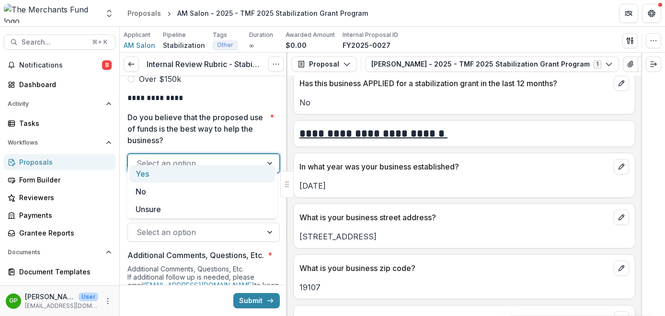
click at [209, 112] on p "Do you believe that the proposed use of funds is the best way to help the busin…" at bounding box center [196, 129] width 138 height 35
click at [139, 158] on input "Do you believe that the proposed use of funds is the best way to help the busin…" at bounding box center [138, 164] width 2 height 12
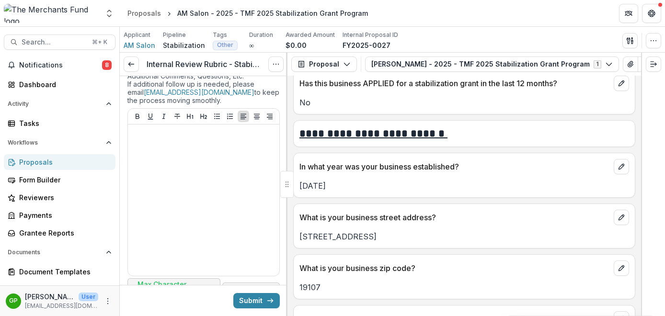
scroll to position [604, 0]
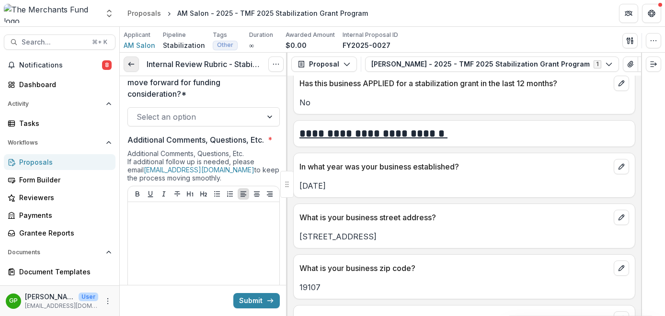
click at [130, 64] on line at bounding box center [130, 64] width 5 height 0
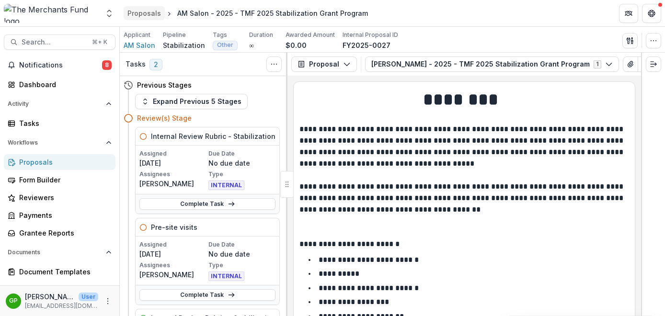
click at [138, 12] on div "Proposals" at bounding box center [144, 13] width 34 height 10
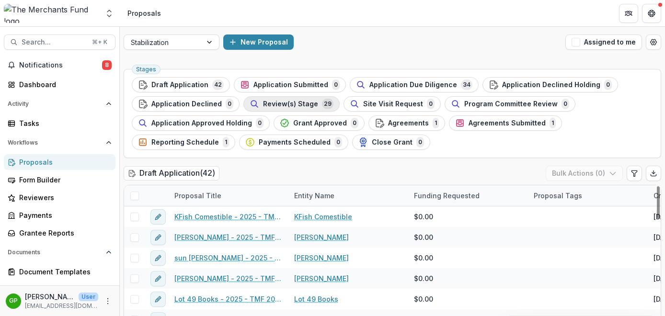
click at [275, 104] on span "Review(s) Stage" at bounding box center [290, 104] width 55 height 8
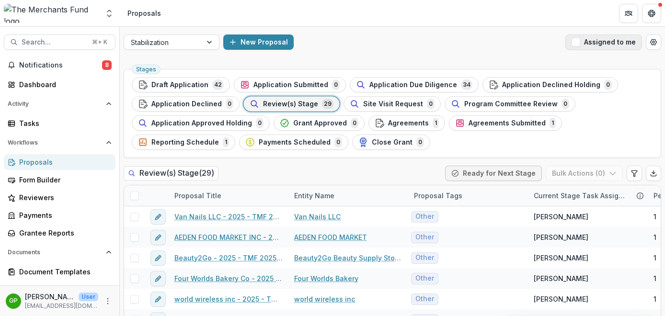
click at [578, 46] on span "button" at bounding box center [576, 42] width 9 height 9
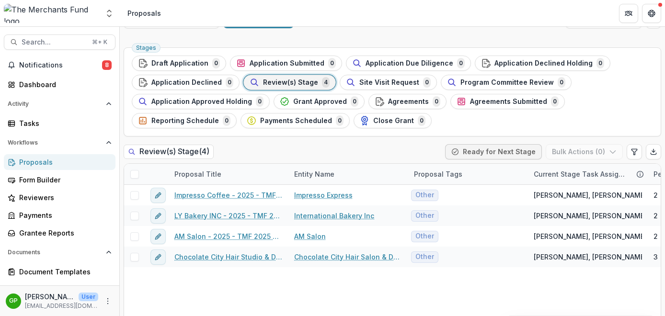
scroll to position [45, 0]
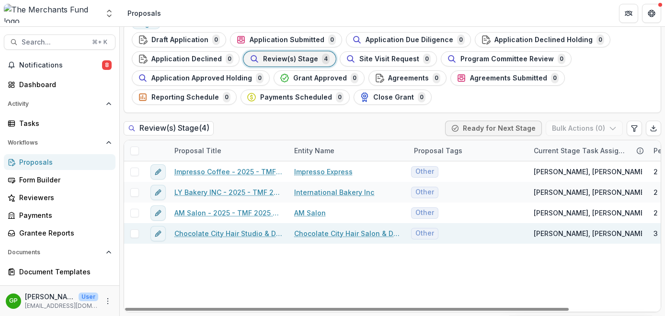
click at [224, 236] on link "Chocolate City Hair Studio & Day Spa - 2025 - TMF 2025 Stabilization Grant Prog…" at bounding box center [228, 234] width 108 height 10
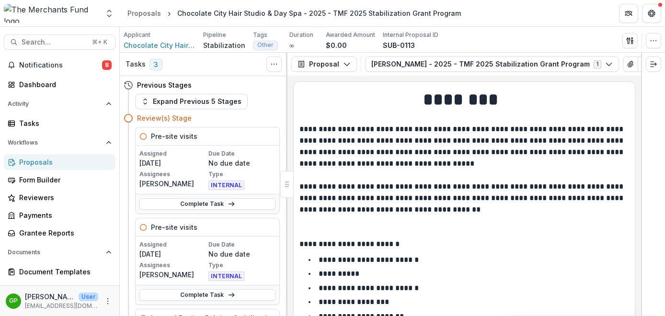
scroll to position [17, 0]
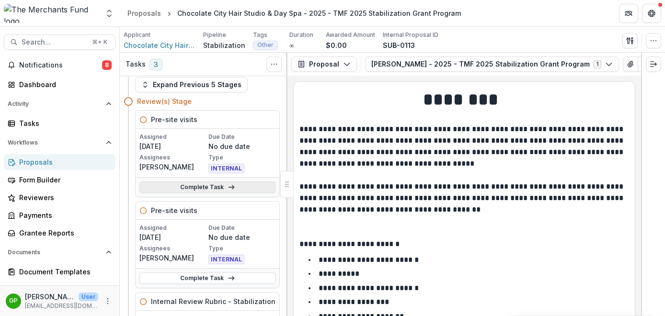
click at [208, 189] on link "Complete Task" at bounding box center [207, 188] width 136 height 12
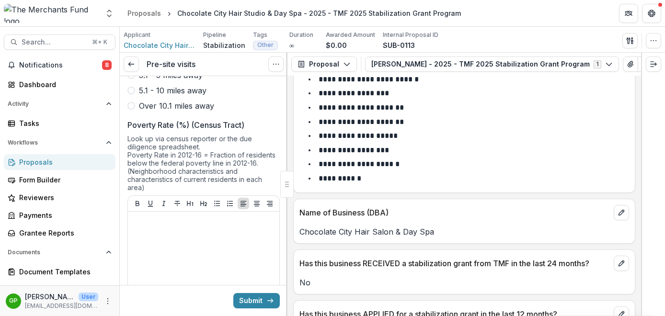
scroll to position [925, 0]
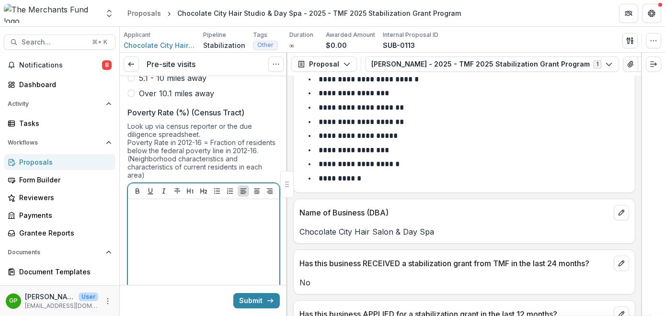
click at [200, 237] on div at bounding box center [204, 275] width 144 height 144
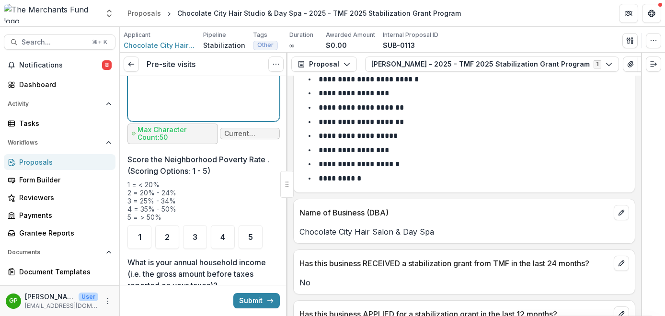
scroll to position [1162, 0]
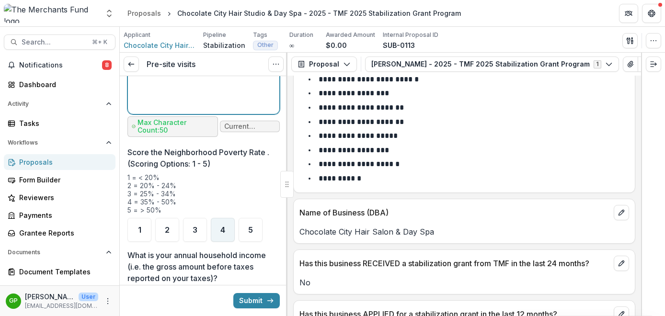
click at [225, 226] on span "4" at bounding box center [222, 230] width 5 height 8
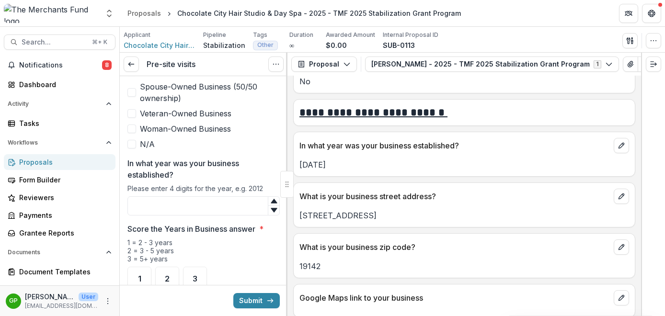
scroll to position [462, 0]
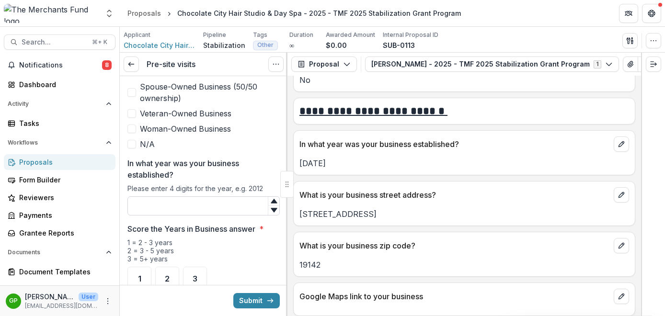
click at [222, 198] on input "In what year was your business established?" at bounding box center [203, 205] width 152 height 19
click at [196, 275] on span "3" at bounding box center [195, 279] width 5 height 8
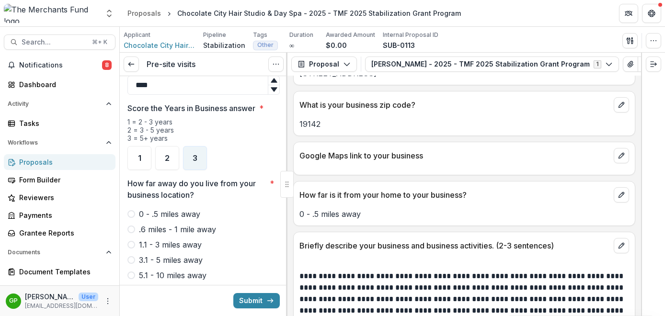
scroll to position [605, 0]
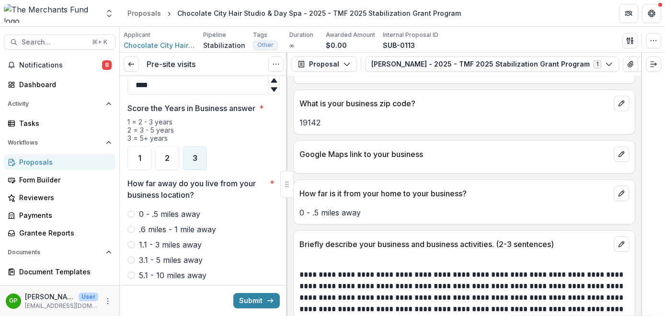
type input "****"
click at [130, 210] on span at bounding box center [131, 214] width 8 height 8
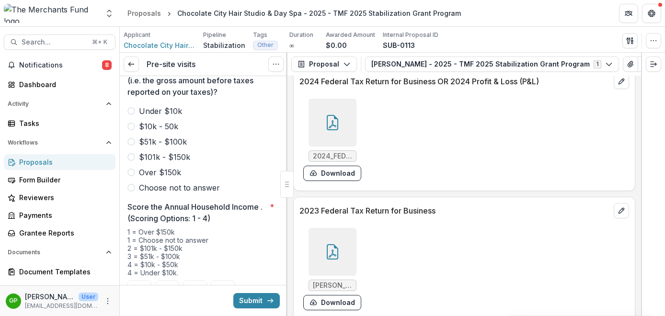
scroll to position [1329, 0]
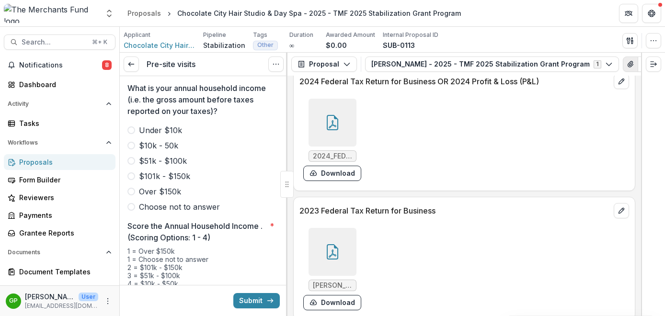
click at [627, 63] on icon "View Attached Files" at bounding box center [631, 64] width 8 height 8
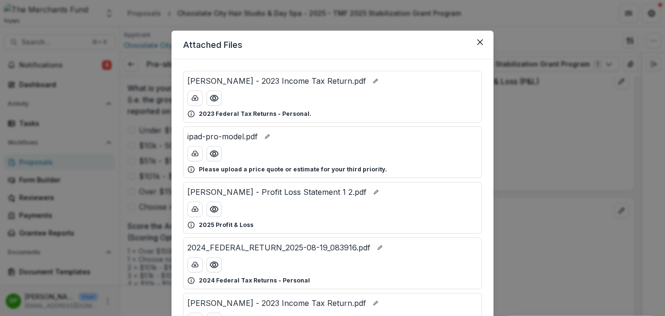
scroll to position [6, 0]
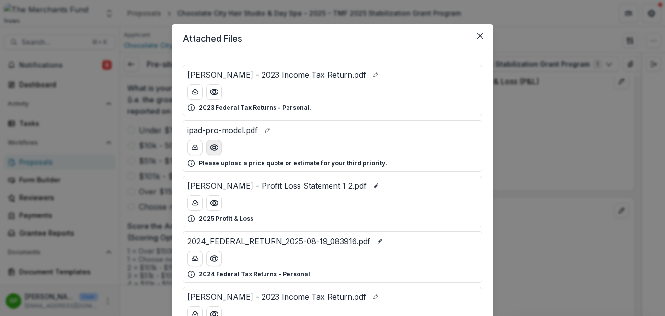
click at [215, 150] on icon "Preview ipad-pro-model.pdf" at bounding box center [214, 148] width 8 height 6
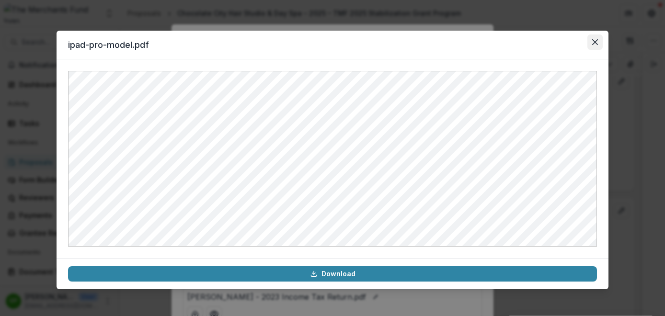
click at [595, 45] on button "Close" at bounding box center [595, 42] width 15 height 15
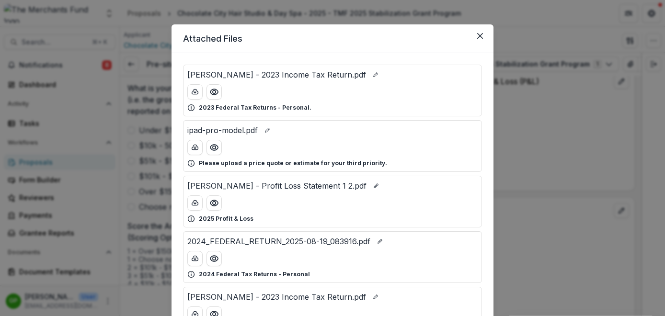
scroll to position [15, 0]
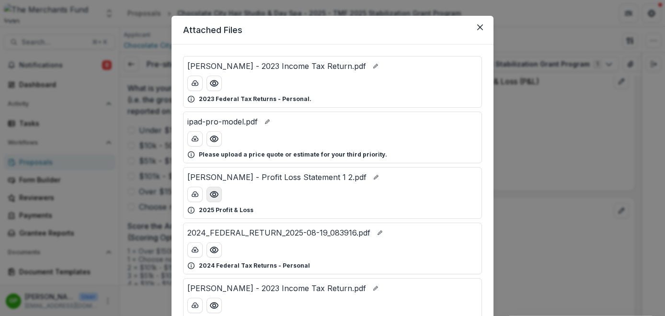
click at [217, 197] on icon "Preview LaTasha R Sampson - Profit Loss Statement 1 2.pdf" at bounding box center [214, 195] width 10 height 10
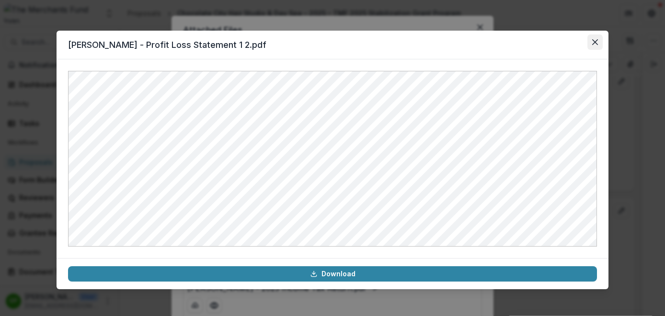
click at [595, 40] on icon "Close" at bounding box center [595, 42] width 6 height 6
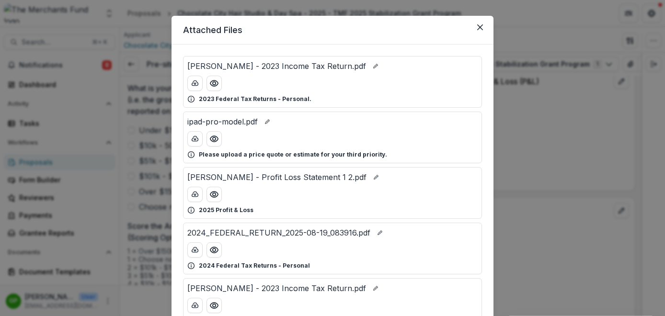
scroll to position [24, 0]
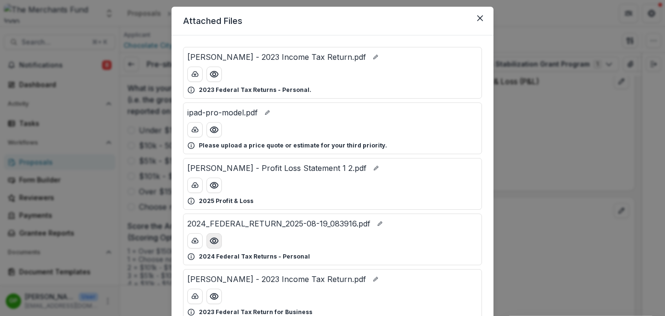
click at [212, 245] on icon "Preview 2024_FEDERAL_RETURN_2025-08-19_083916.pdf" at bounding box center [214, 241] width 10 height 10
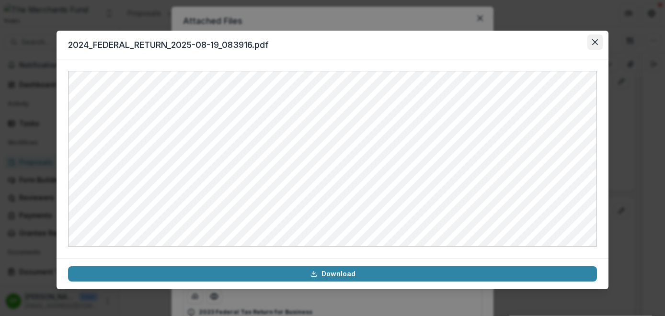
click at [594, 43] on icon "Close" at bounding box center [595, 42] width 6 height 6
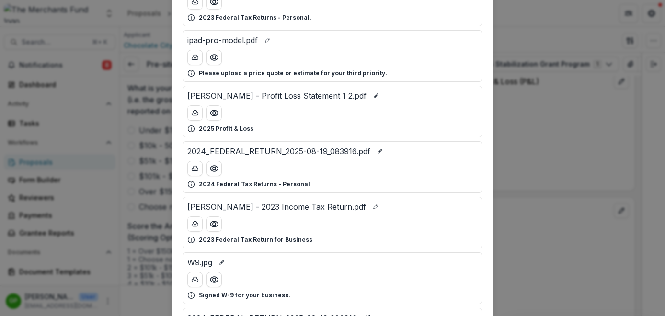
scroll to position [97, 0]
click at [214, 222] on icon "Preview LaTasha R Sampson - 2023 Income Tax Return.pdf" at bounding box center [214, 224] width 10 height 10
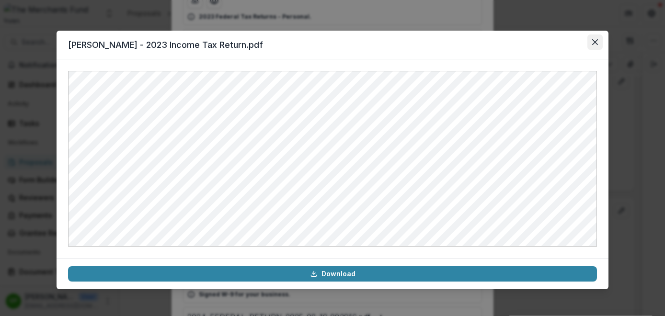
click at [599, 35] on button "Close" at bounding box center [595, 42] width 15 height 15
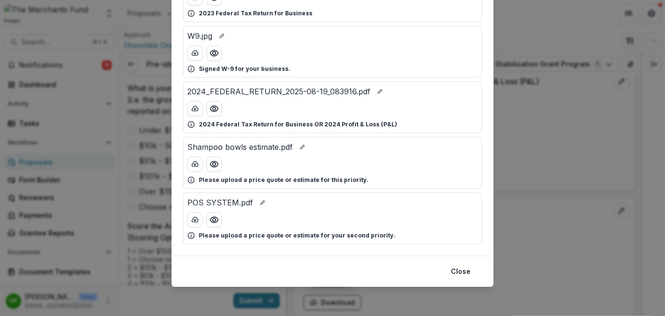
scroll to position [324, 0]
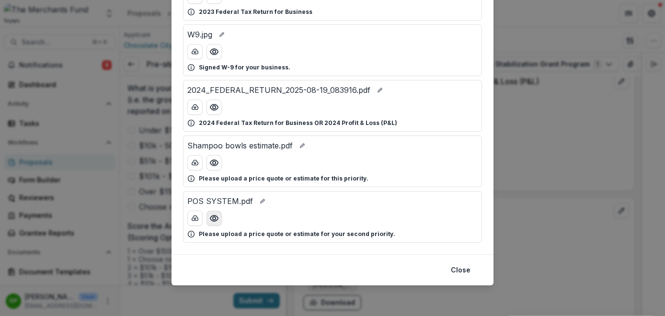
click at [217, 222] on icon "Preview POS SYSTEM.pdf" at bounding box center [214, 219] width 10 height 10
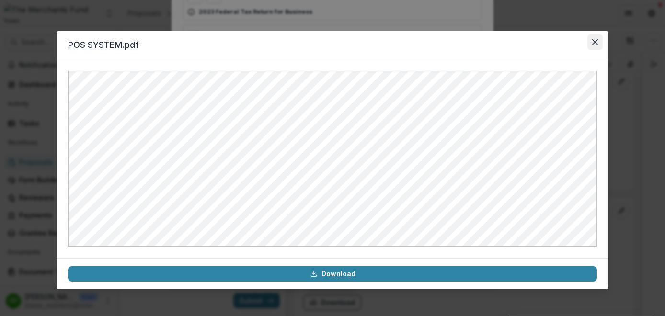
click at [597, 44] on icon "Close" at bounding box center [595, 42] width 6 height 6
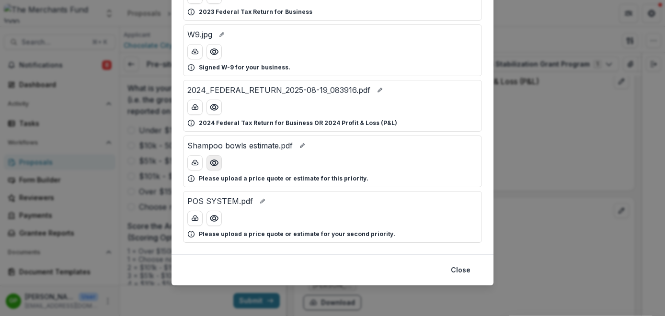
click at [211, 165] on icon "Preview Shampoo bowls estimate.pdf" at bounding box center [214, 163] width 8 height 6
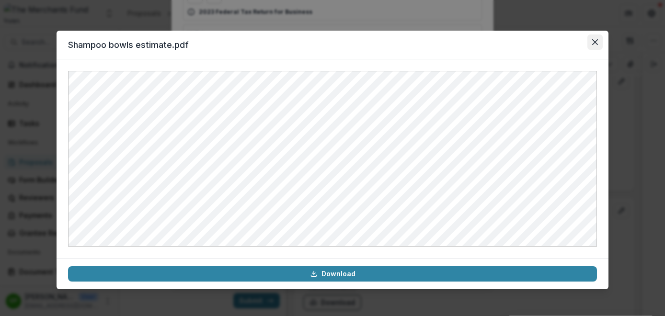
click at [596, 43] on icon "Close" at bounding box center [595, 42] width 6 height 6
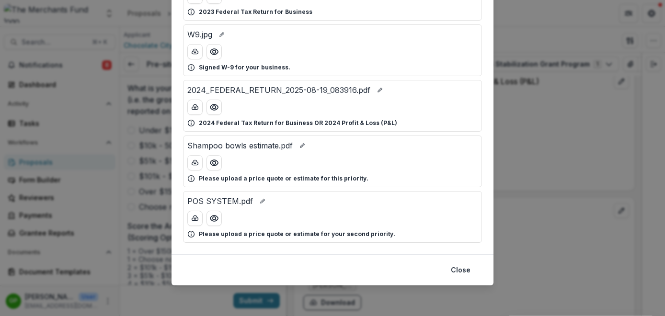
click at [539, 67] on div "Attached Files [PERSON_NAME] - 2023 Income Tax Return.pdf 2023 Federal Tax Retu…" at bounding box center [332, 158] width 665 height 316
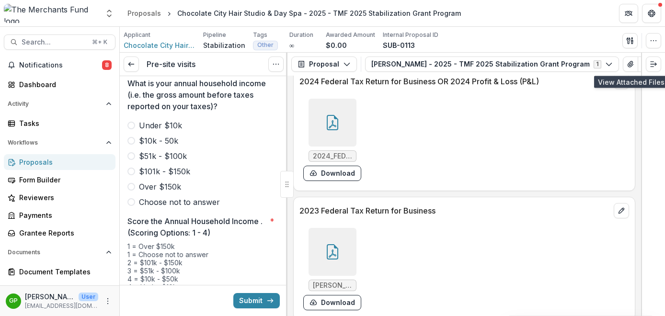
scroll to position [1333, 0]
click at [130, 136] on label "$10k - 50k" at bounding box center [203, 142] width 152 height 12
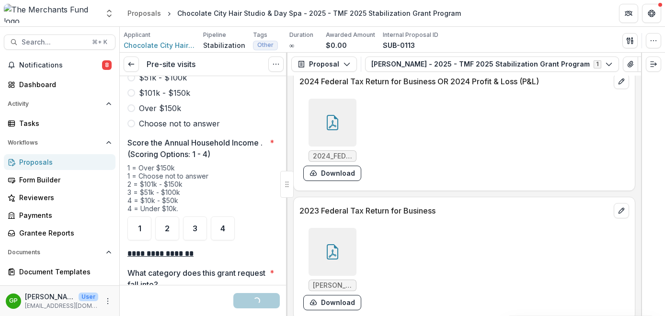
scroll to position [1431, 0]
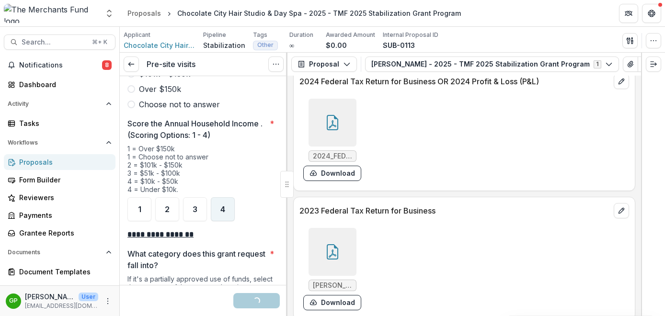
click at [225, 206] on div "4" at bounding box center [223, 209] width 24 height 24
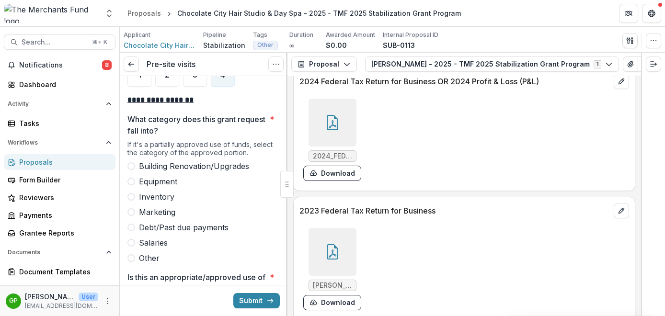
scroll to position [1567, 0]
click at [129, 177] on span at bounding box center [131, 181] width 8 height 8
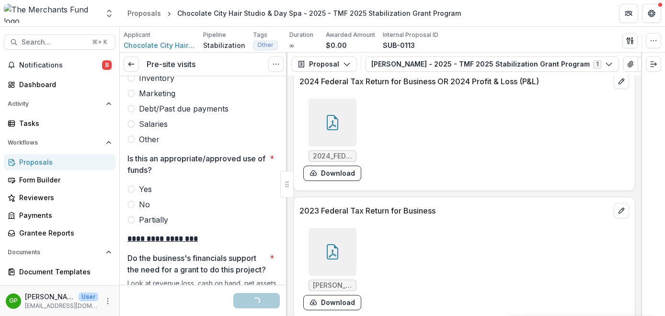
scroll to position [1691, 0]
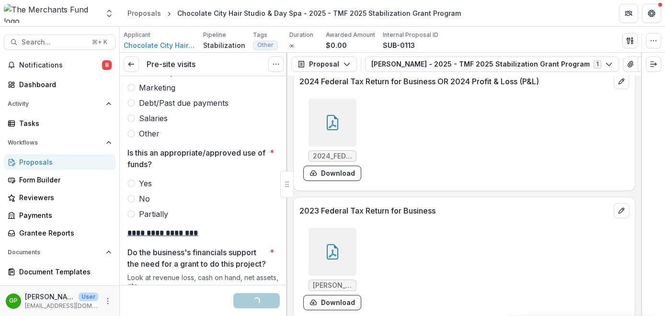
click at [133, 180] on span at bounding box center [131, 184] width 8 height 8
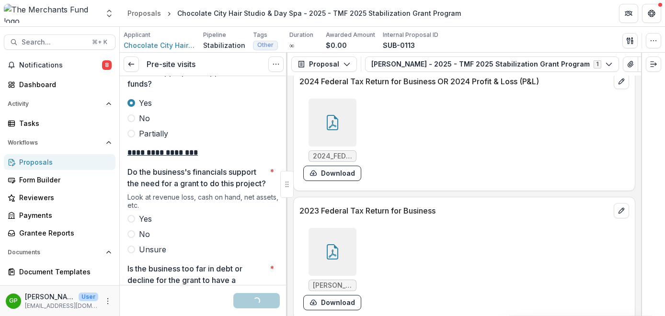
scroll to position [1822, 0]
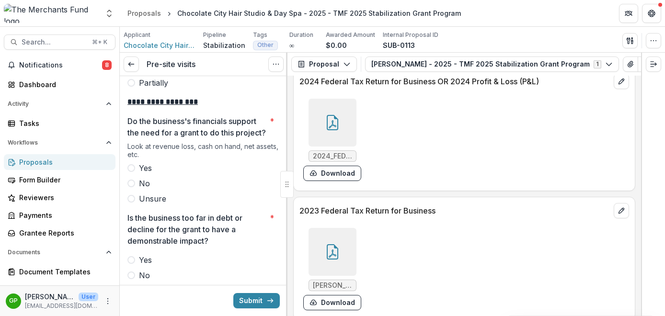
click at [133, 170] on span at bounding box center [131, 168] width 8 height 8
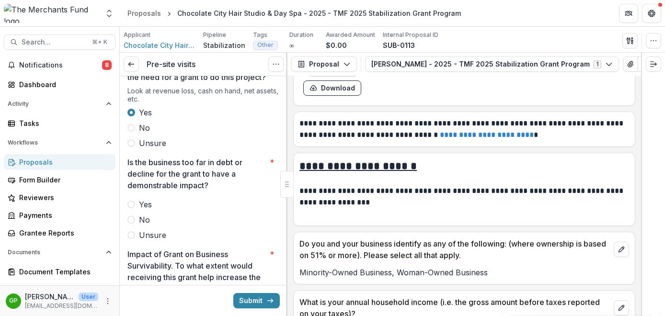
scroll to position [1879, 0]
click at [134, 220] on span at bounding box center [131, 219] width 8 height 8
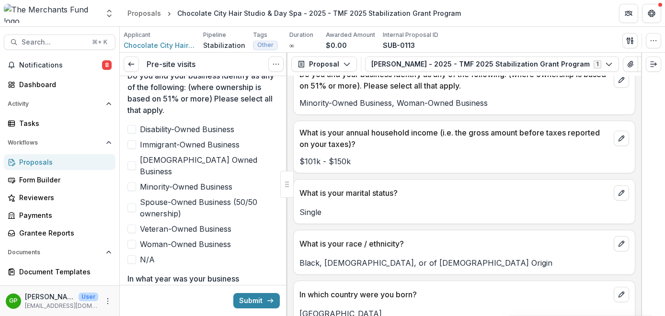
scroll to position [536, 0]
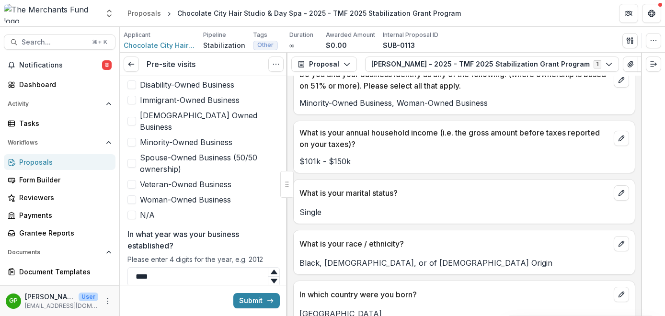
click at [134, 138] on span at bounding box center [131, 142] width 9 height 9
click at [129, 196] on span at bounding box center [131, 200] width 9 height 9
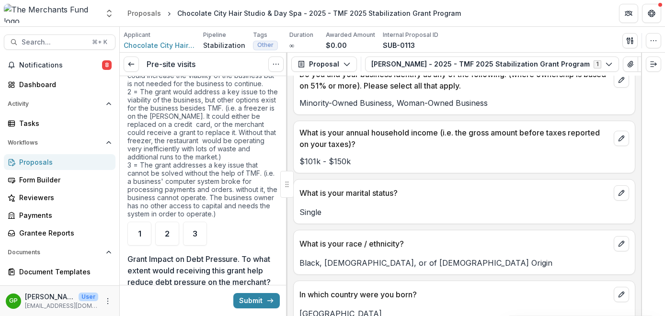
scroll to position [2134, 0]
click at [144, 231] on div "1" at bounding box center [139, 232] width 24 height 24
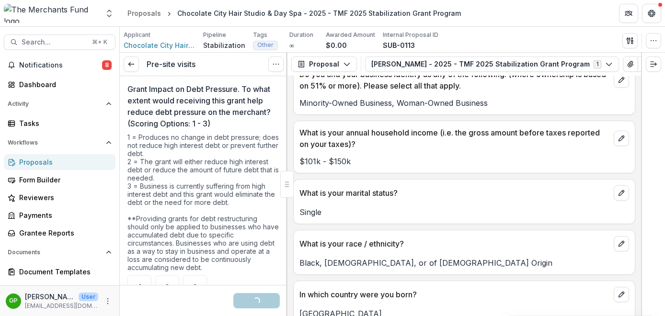
scroll to position [2315, 0]
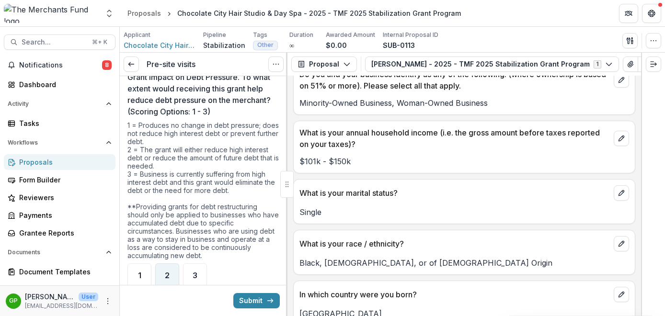
click at [169, 274] on span "2" at bounding box center [167, 276] width 5 height 8
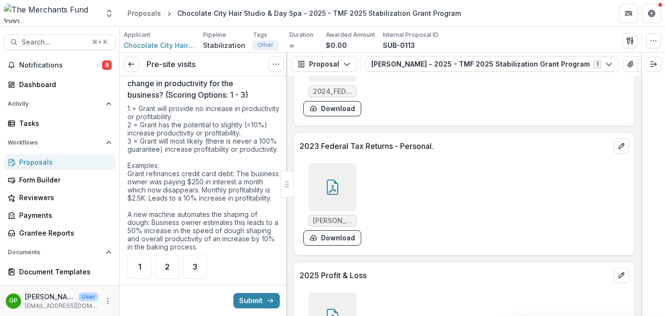
scroll to position [2591, 0]
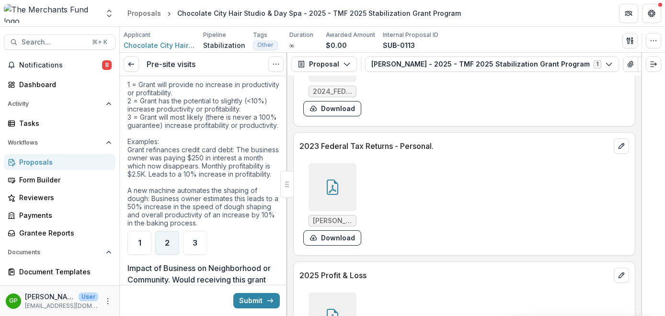
click at [170, 255] on div "2" at bounding box center [167, 243] width 24 height 24
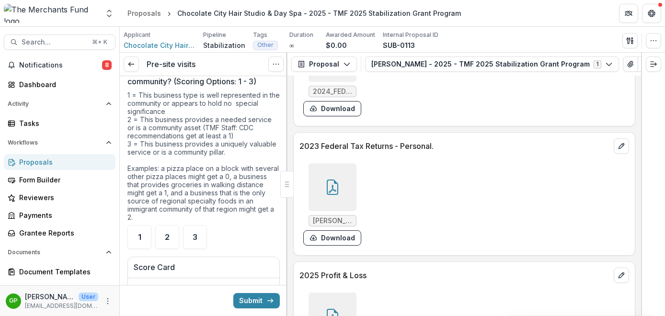
scroll to position [2829, 0]
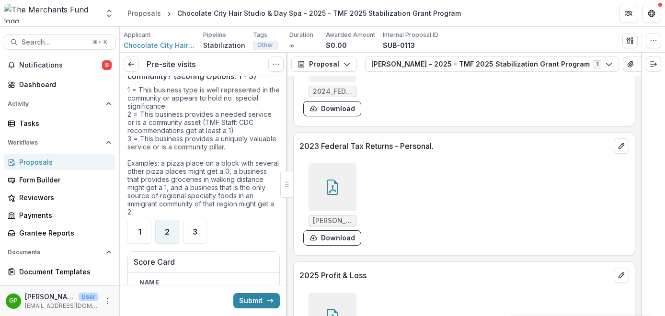
click at [170, 244] on div "2" at bounding box center [167, 232] width 24 height 24
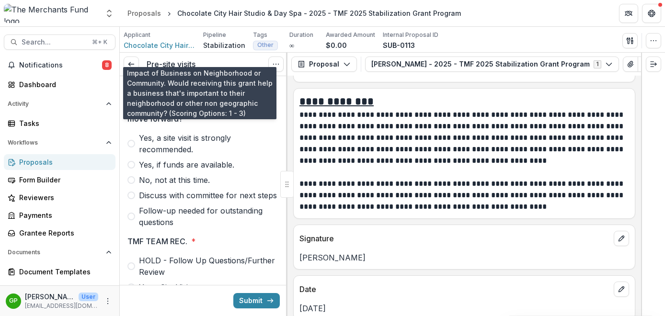
scroll to position [3275, 0]
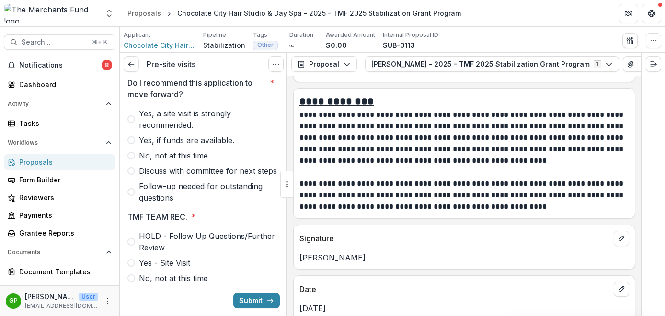
click at [136, 131] on label "Yes, a site visit is strongly recommended." at bounding box center [203, 119] width 152 height 23
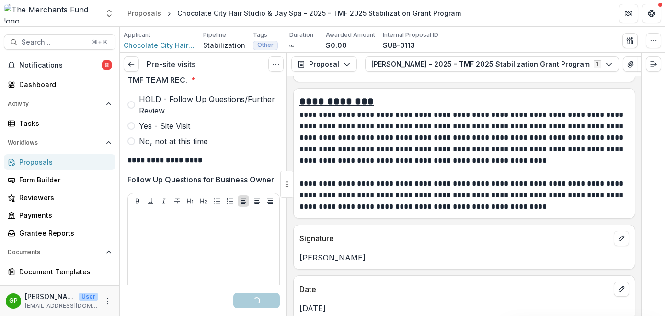
scroll to position [3414, 0]
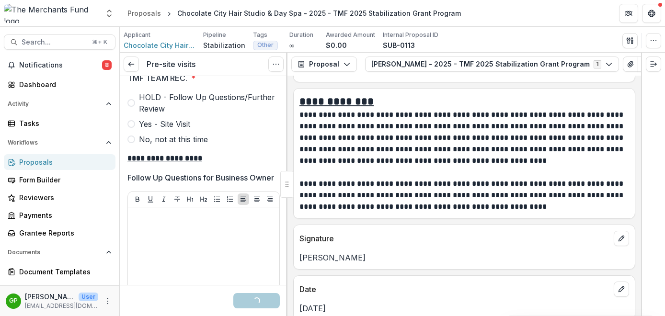
click at [133, 128] on span at bounding box center [131, 124] width 8 height 8
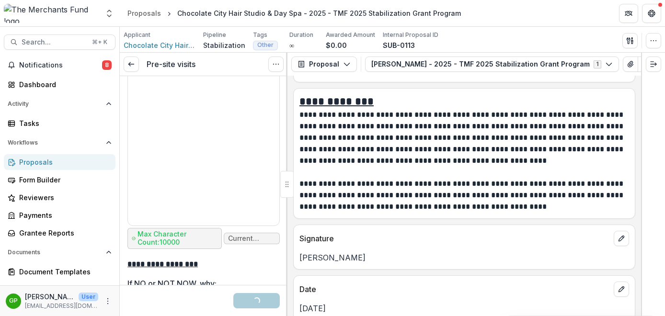
scroll to position [3564, 0]
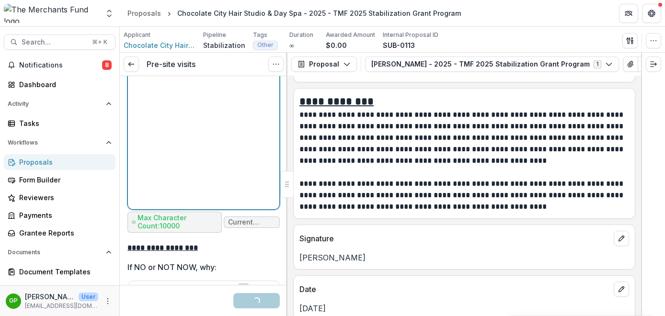
click at [182, 134] on div at bounding box center [204, 134] width 144 height 144
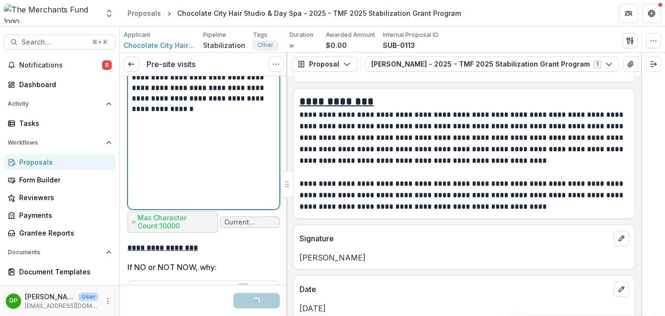
click at [209, 115] on p "**********" at bounding box center [202, 88] width 141 height 53
click at [191, 115] on p "**********" at bounding box center [202, 88] width 141 height 53
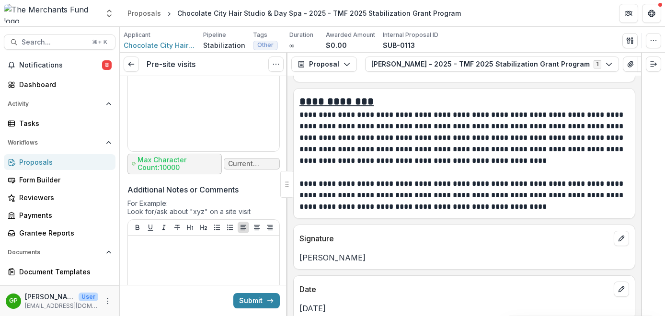
scroll to position [4224, 0]
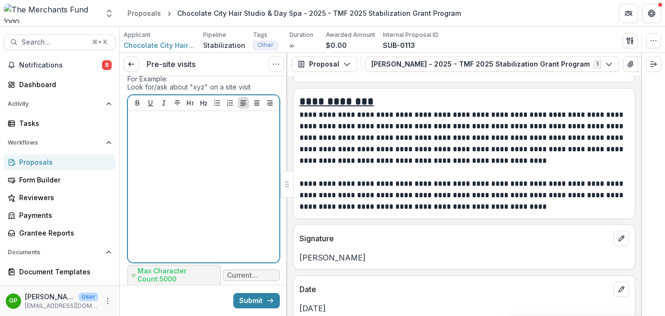
click at [188, 197] on div at bounding box center [204, 187] width 144 height 144
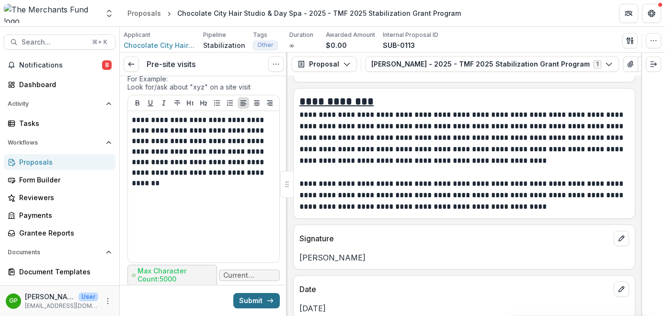
click at [262, 299] on button "Submit" at bounding box center [256, 300] width 46 height 15
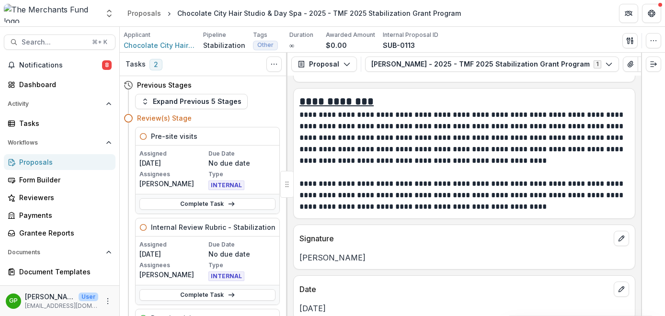
click at [66, 161] on div "Proposals" at bounding box center [63, 162] width 89 height 10
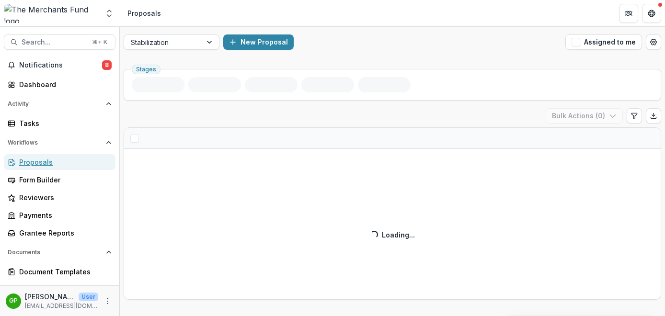
scroll to position [5, 0]
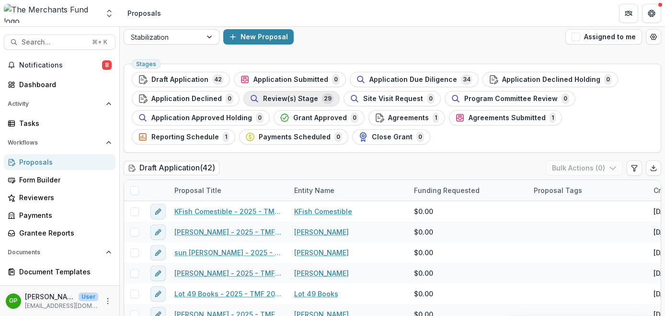
click at [290, 95] on span "Review(s) Stage" at bounding box center [290, 99] width 55 height 8
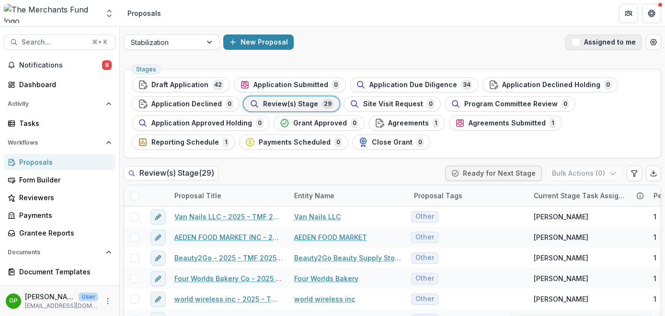
click at [576, 41] on span "button" at bounding box center [576, 42] width 9 height 9
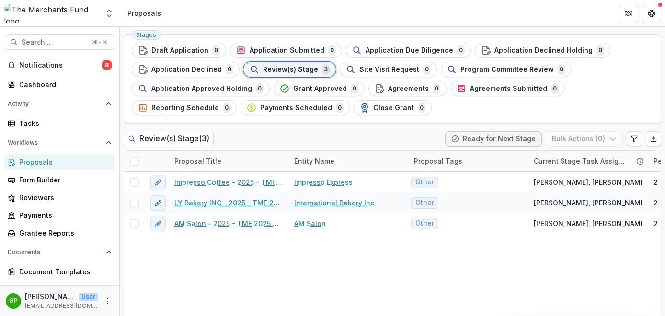
scroll to position [35, 0]
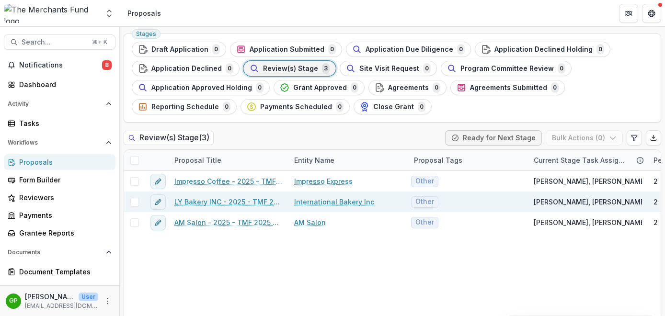
click at [243, 201] on link "LY Bakery INC - 2025 - TMF 2025 Stabilization Grant Program" at bounding box center [228, 202] width 108 height 10
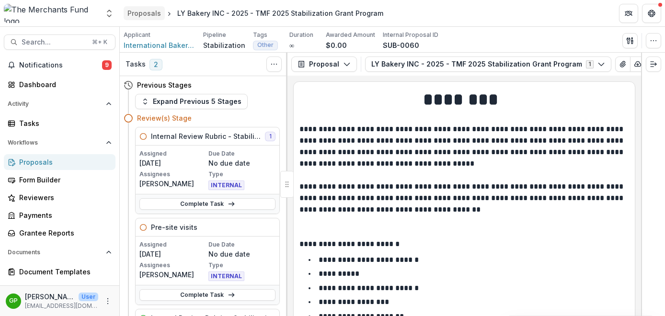
click at [144, 12] on div "Proposals" at bounding box center [144, 13] width 34 height 10
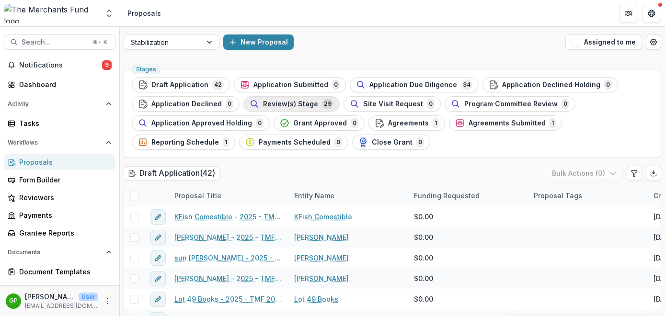
click at [296, 104] on span "Review(s) Stage" at bounding box center [290, 104] width 55 height 8
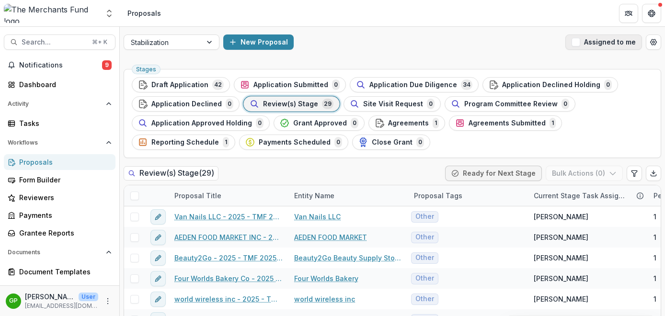
click at [575, 42] on span "button" at bounding box center [576, 42] width 9 height 9
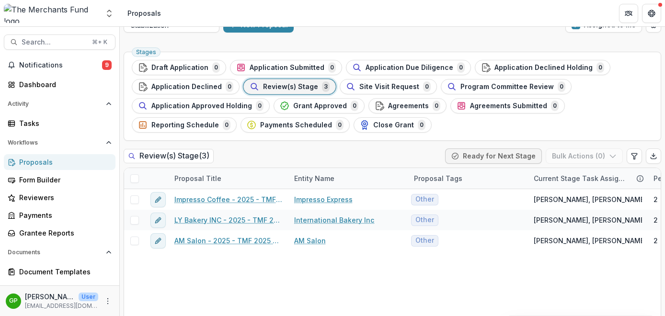
scroll to position [18, 0]
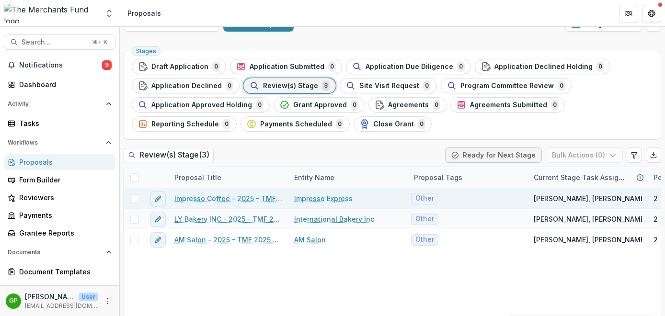
click at [228, 198] on link "Impresso Coffee - 2025 - TMF 2025 Stabilization Grant Program" at bounding box center [228, 199] width 108 height 10
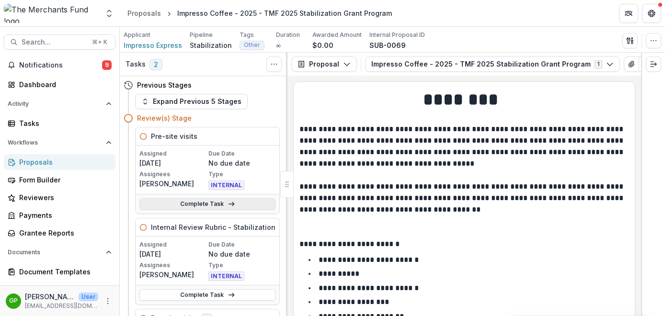
click at [219, 208] on link "Complete Task" at bounding box center [207, 204] width 136 height 12
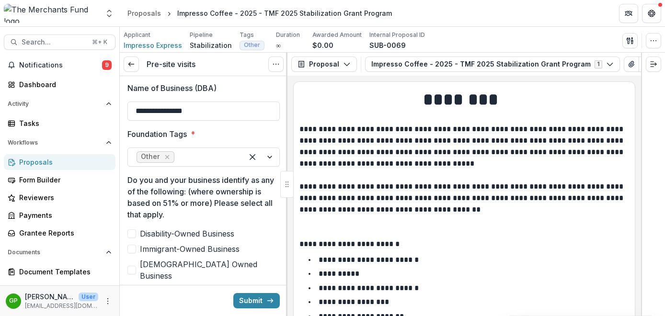
scroll to position [140, 0]
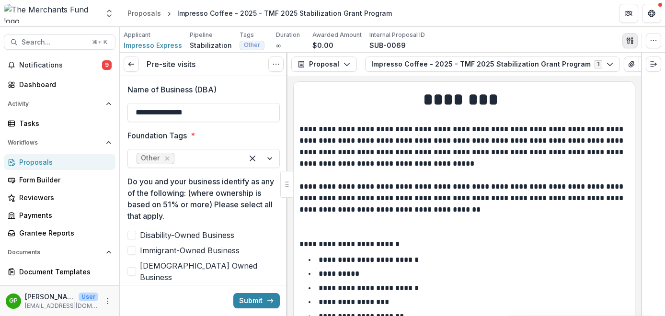
click at [628, 38] on icon "button" at bounding box center [628, 40] width 3 height 6
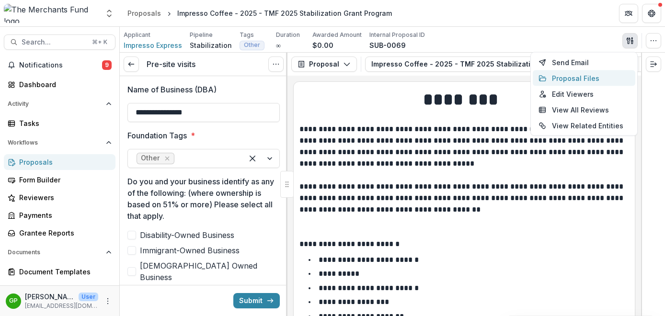
click at [600, 79] on button "Proposal Files" at bounding box center [584, 78] width 103 height 16
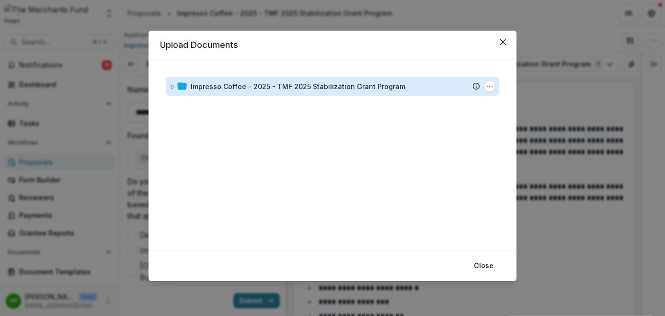
click at [335, 83] on div "Impresso Coffee - 2025 - TMF 2025 Stabilization Grant Program" at bounding box center [298, 86] width 215 height 10
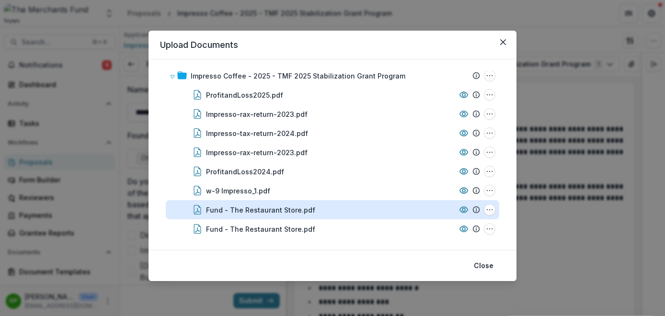
scroll to position [0, 0]
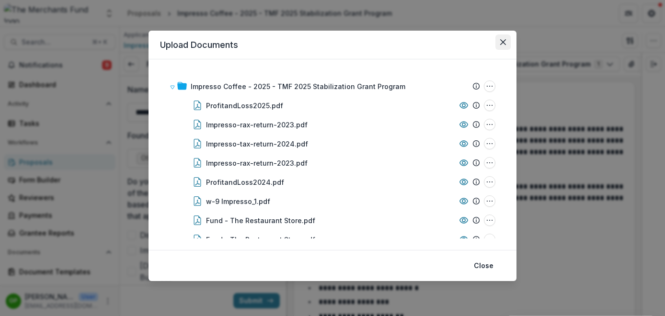
click at [497, 42] on button "Close" at bounding box center [503, 42] width 15 height 15
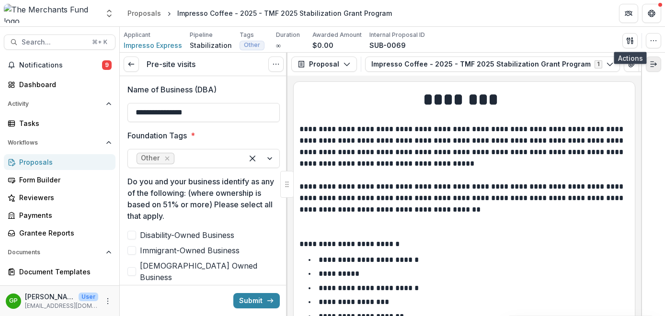
click at [653, 65] on icon "Expand right" at bounding box center [654, 64] width 8 height 8
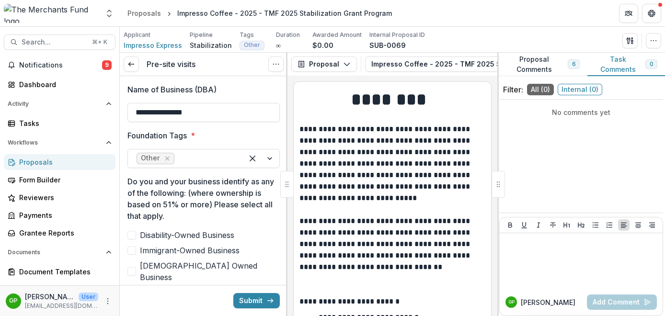
click at [545, 64] on button "Proposal Comments 6" at bounding box center [542, 64] width 90 height 23
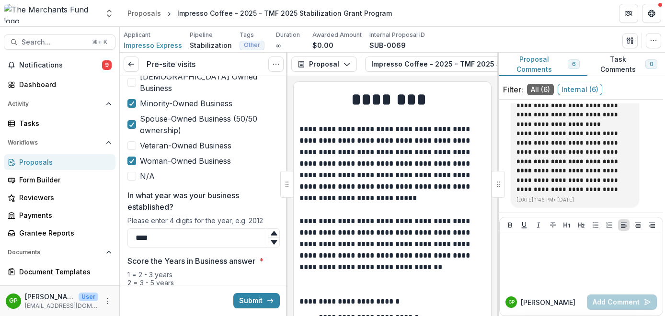
scroll to position [331, 0]
click at [132, 120] on div at bounding box center [132, 124] width 6 height 8
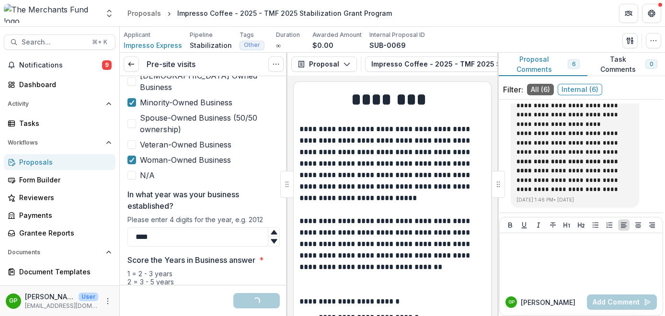
scroll to position [284, 0]
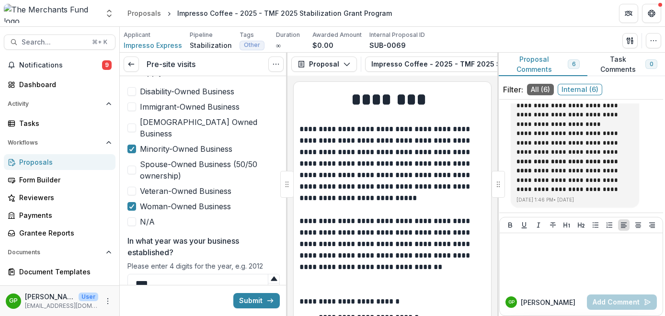
click at [132, 109] on span at bounding box center [131, 107] width 9 height 9
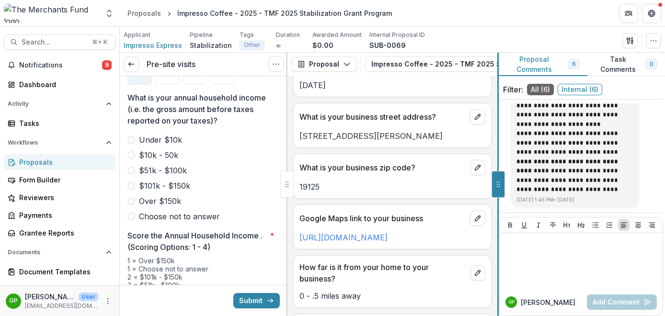
scroll to position [541, 0]
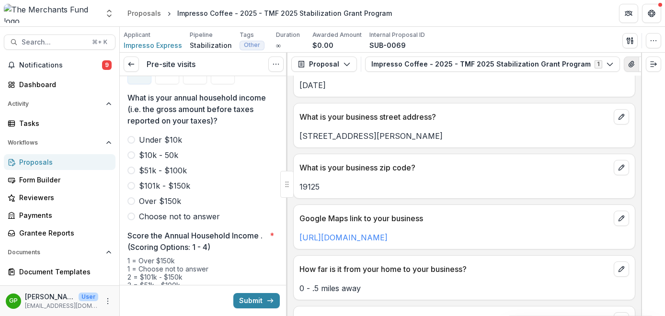
click at [624, 64] on button "View Attached Files" at bounding box center [631, 64] width 15 height 15
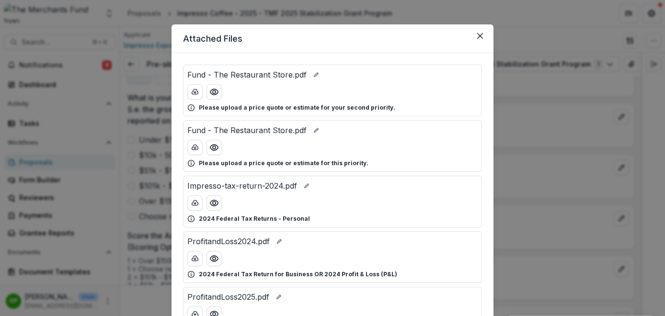
scroll to position [10, 0]
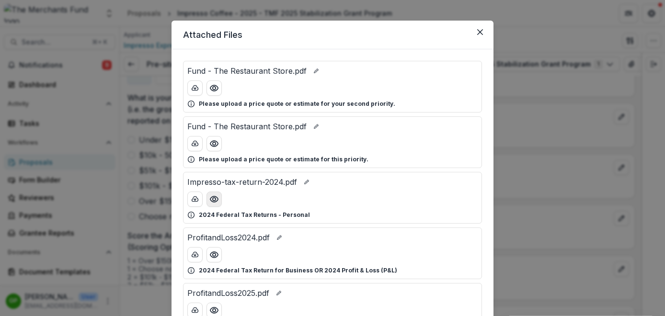
click at [214, 196] on icon "Preview Impresso-tax-return-2024.pdf" at bounding box center [214, 200] width 10 height 10
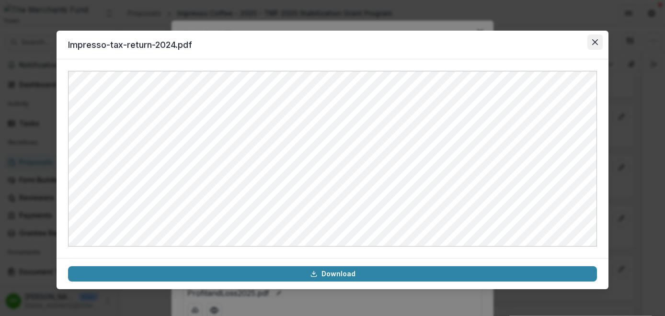
click at [595, 44] on icon "Close" at bounding box center [595, 42] width 6 height 6
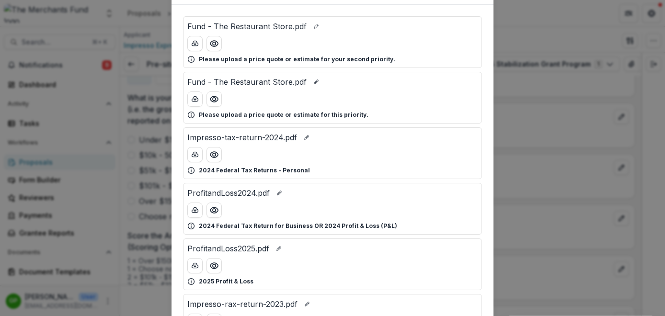
scroll to position [56, 0]
click at [213, 153] on circle "Preview Impresso-tax-return-2024.pdf" at bounding box center [214, 153] width 3 height 3
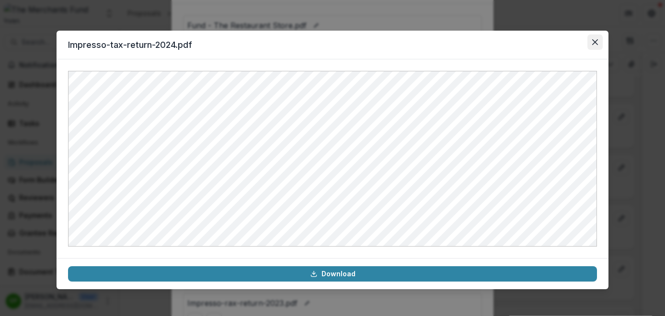
click at [597, 43] on icon "Close" at bounding box center [595, 42] width 6 height 6
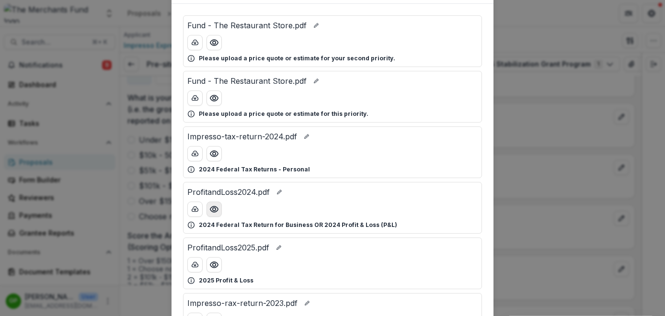
click at [214, 209] on circle "Preview ProfitandLoss2024.pdf" at bounding box center [214, 209] width 3 height 3
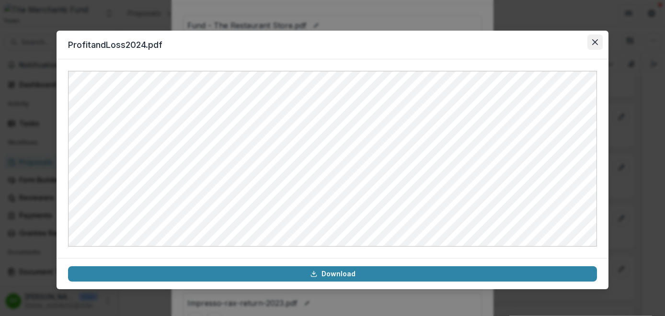
click at [595, 41] on icon "Close" at bounding box center [595, 42] width 6 height 6
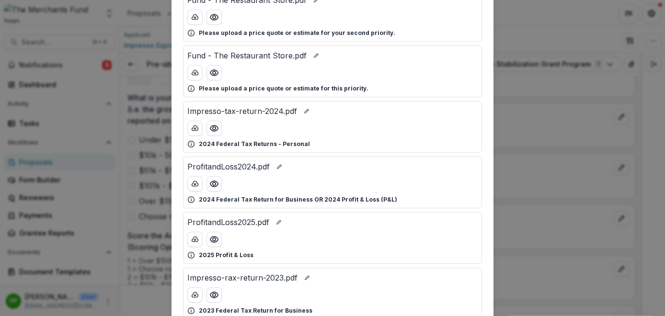
scroll to position [82, 0]
click at [219, 184] on button "Preview ProfitandLoss2024.pdf" at bounding box center [214, 182] width 15 height 15
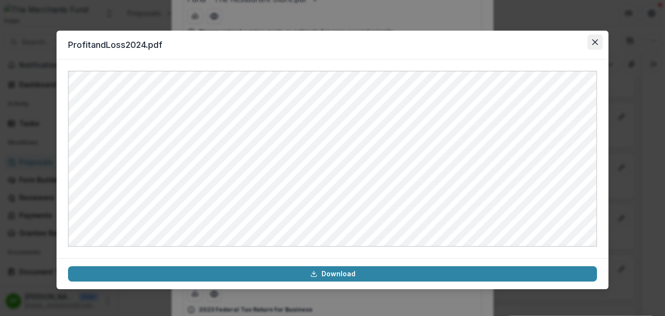
click at [594, 45] on button "Close" at bounding box center [595, 42] width 15 height 15
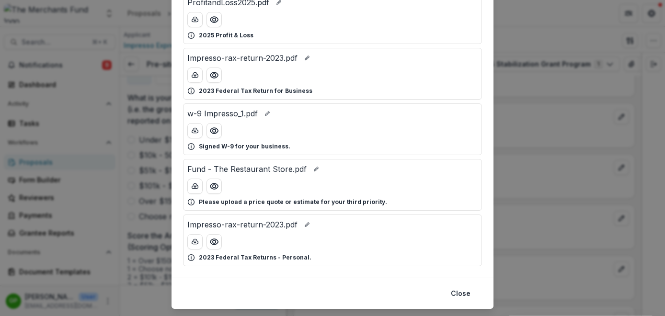
scroll to position [307, 0]
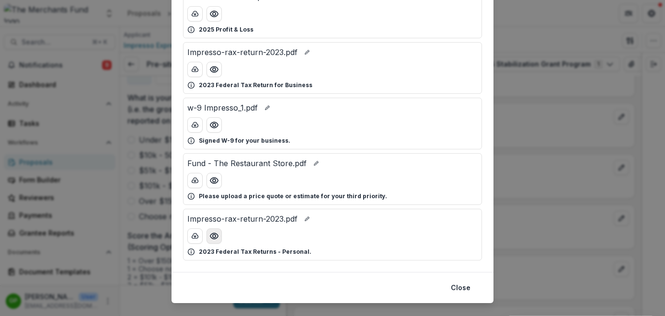
click at [215, 236] on icon "Preview Impresso-rax-return-2023.pdf" at bounding box center [214, 236] width 10 height 10
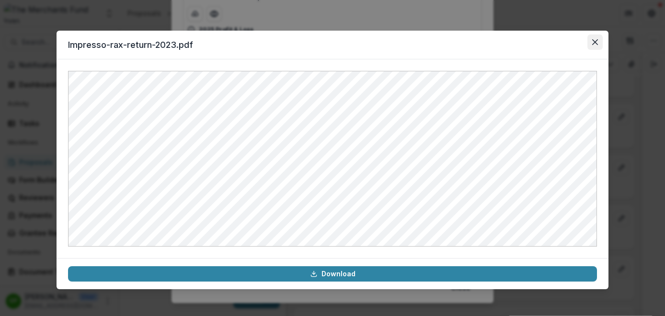
click at [594, 43] on icon "Close" at bounding box center [595, 42] width 6 height 6
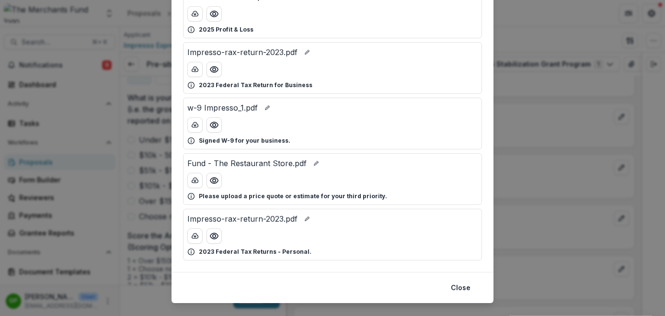
scroll to position [324, 0]
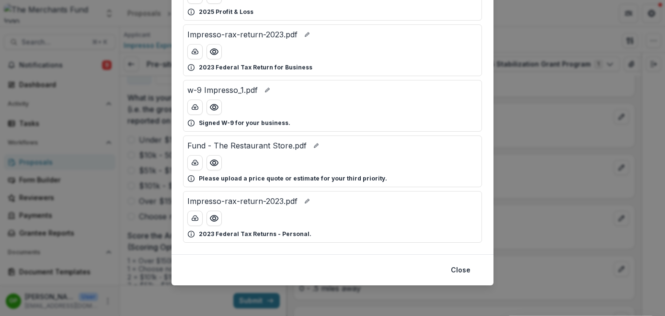
click at [601, 25] on div "Attached Files Fund - The Restaurant Store.pdf Please upload a price quote or e…" at bounding box center [332, 158] width 665 height 316
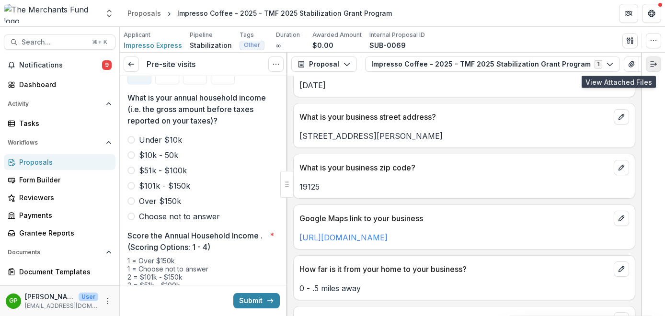
click at [652, 64] on line "Expand right" at bounding box center [654, 64] width 6 height 0
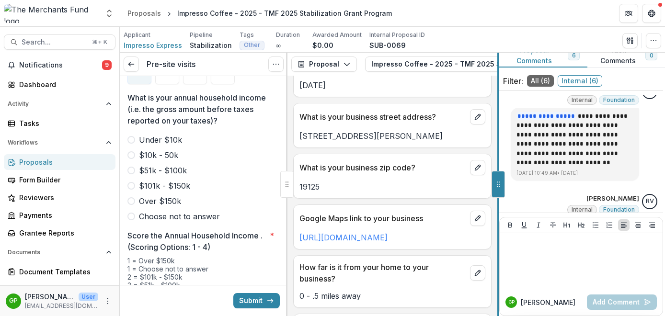
scroll to position [541, 0]
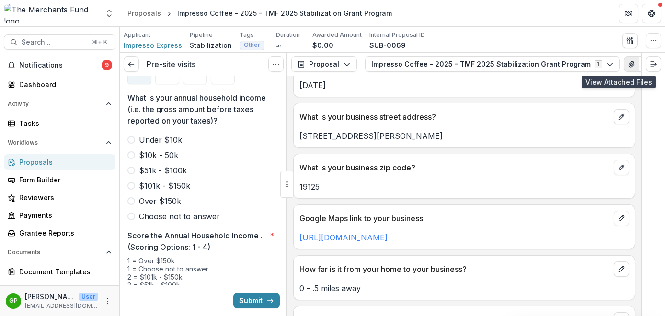
click at [629, 66] on icon "View Attached Files" at bounding box center [631, 64] width 5 height 6
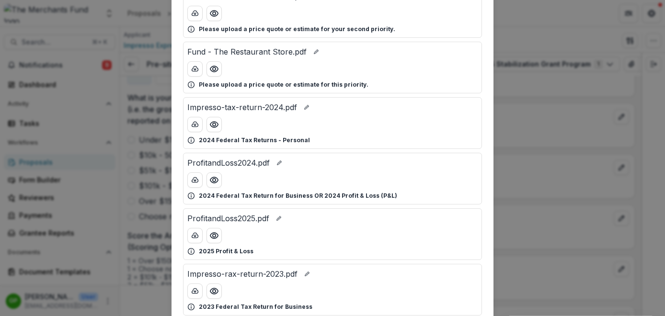
scroll to position [86, 0]
click at [216, 124] on icon "Preview Impresso-tax-return-2024.pdf" at bounding box center [214, 124] width 10 height 10
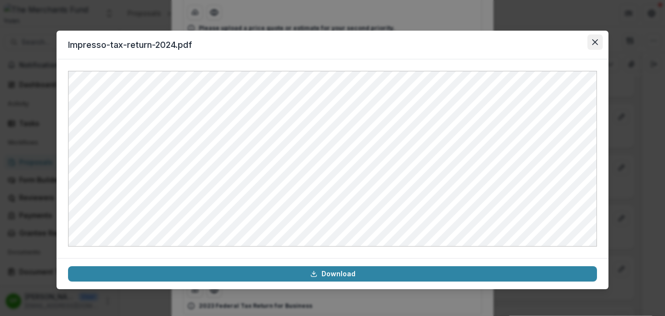
click at [592, 42] on icon "Close" at bounding box center [595, 42] width 6 height 6
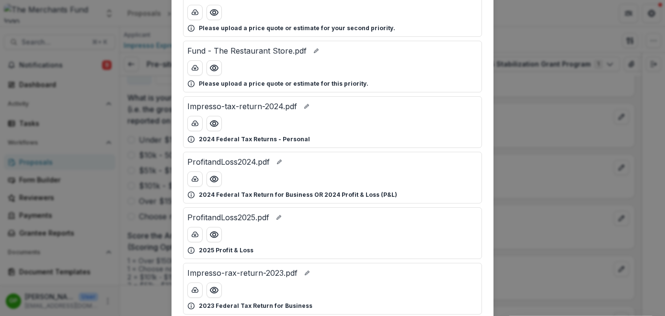
click at [561, 113] on div "Attached Files Fund - The Restaurant Store.pdf Please upload a price quote or e…" at bounding box center [332, 158] width 665 height 316
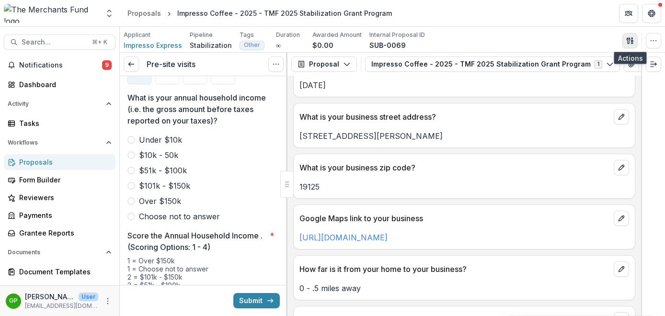
click at [629, 44] on icon "button" at bounding box center [630, 41] width 8 height 8
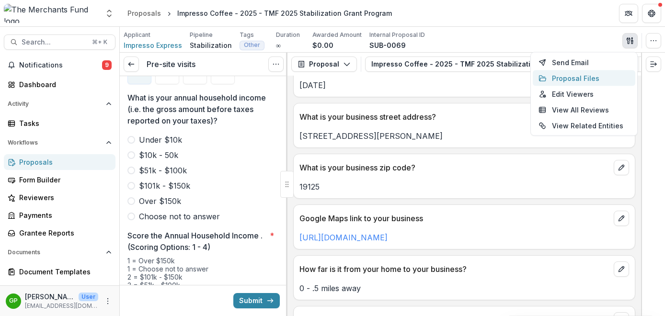
click at [597, 80] on button "Proposal Files" at bounding box center [584, 78] width 103 height 16
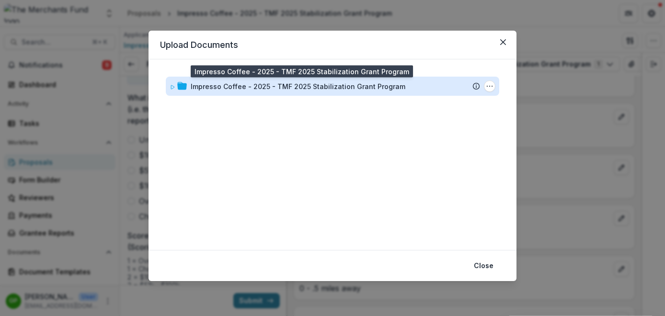
click at [345, 81] on div "Impresso Coffee - 2025 - TMF 2025 Stabilization Grant Program" at bounding box center [298, 86] width 215 height 10
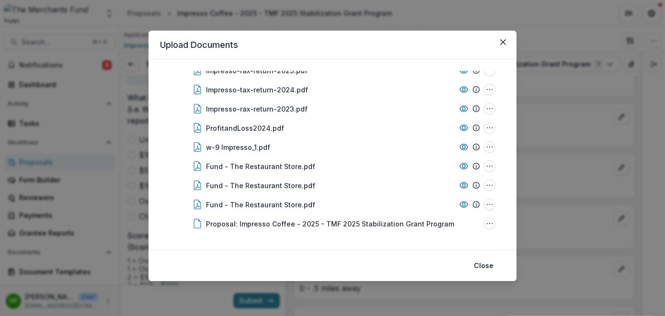
scroll to position [55, 0]
